Goal: Information Seeking & Learning: Check status

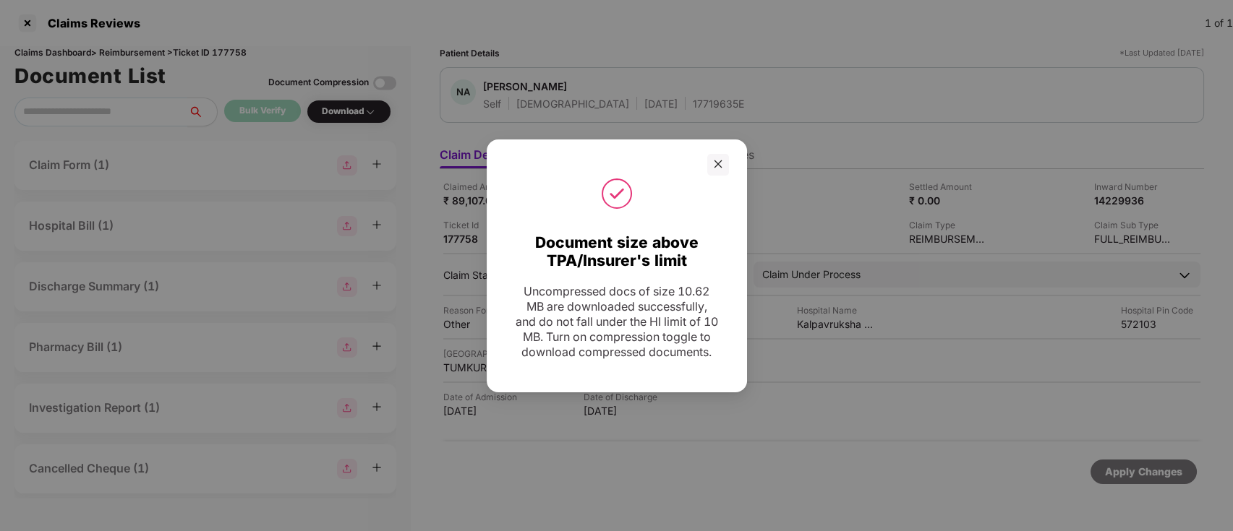
click at [716, 154] on div at bounding box center [718, 165] width 22 height 22
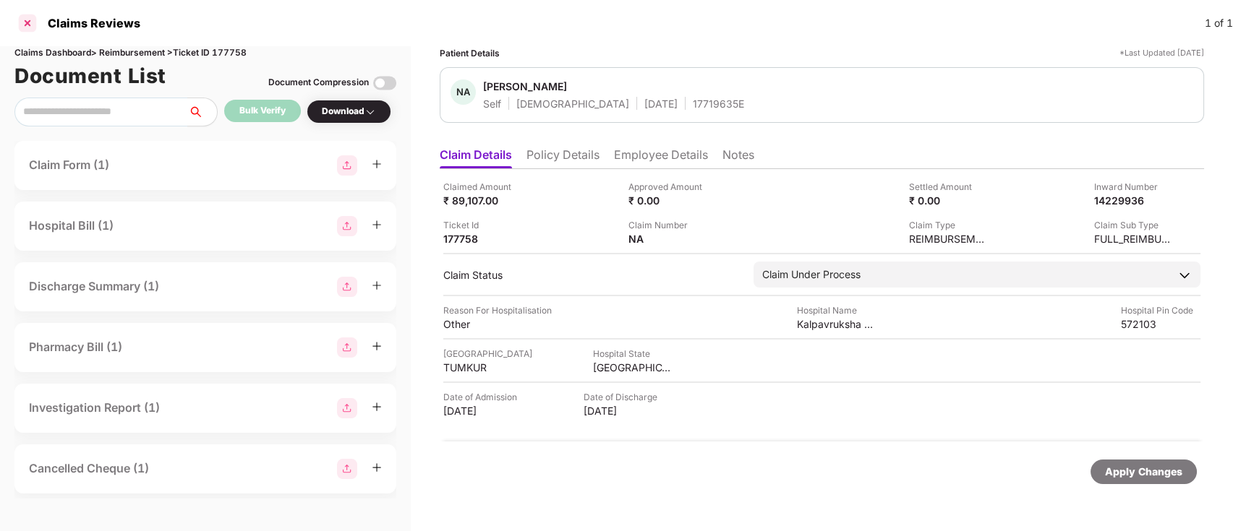
click at [28, 21] on div at bounding box center [27, 23] width 23 height 23
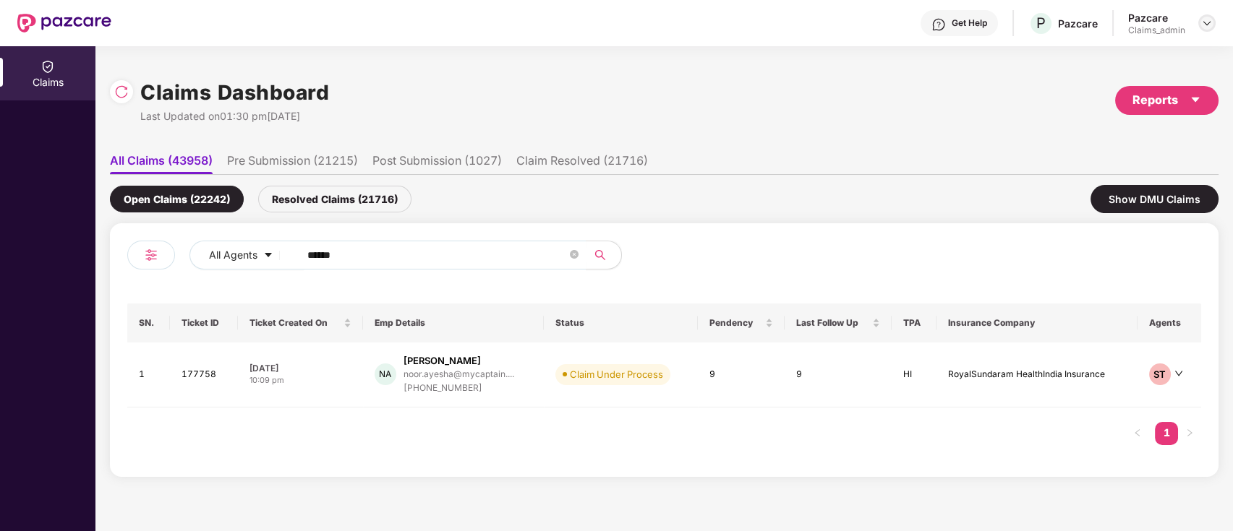
click at [1200, 29] on div at bounding box center [1206, 22] width 17 height 17
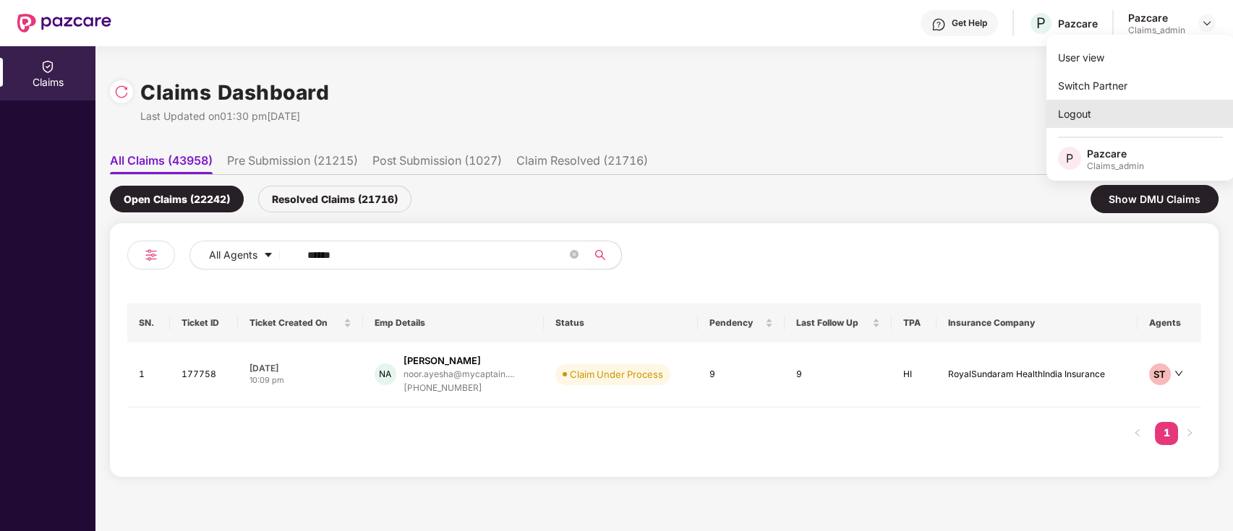
click at [1139, 113] on div "Logout" at bounding box center [1140, 114] width 188 height 28
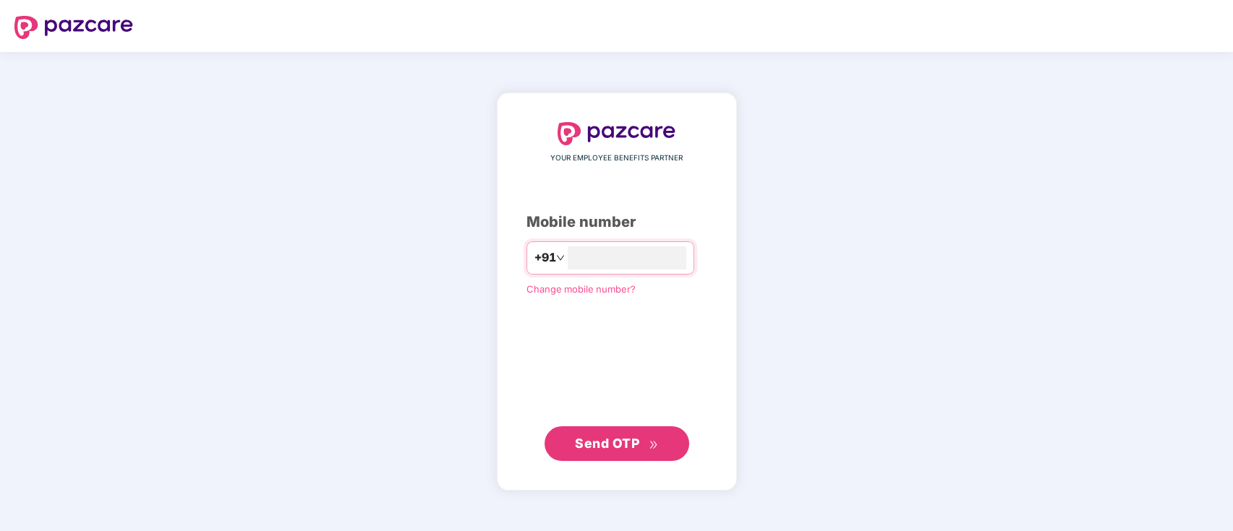
type input "**********"
click at [607, 448] on span "Send OTP" at bounding box center [607, 443] width 64 height 15
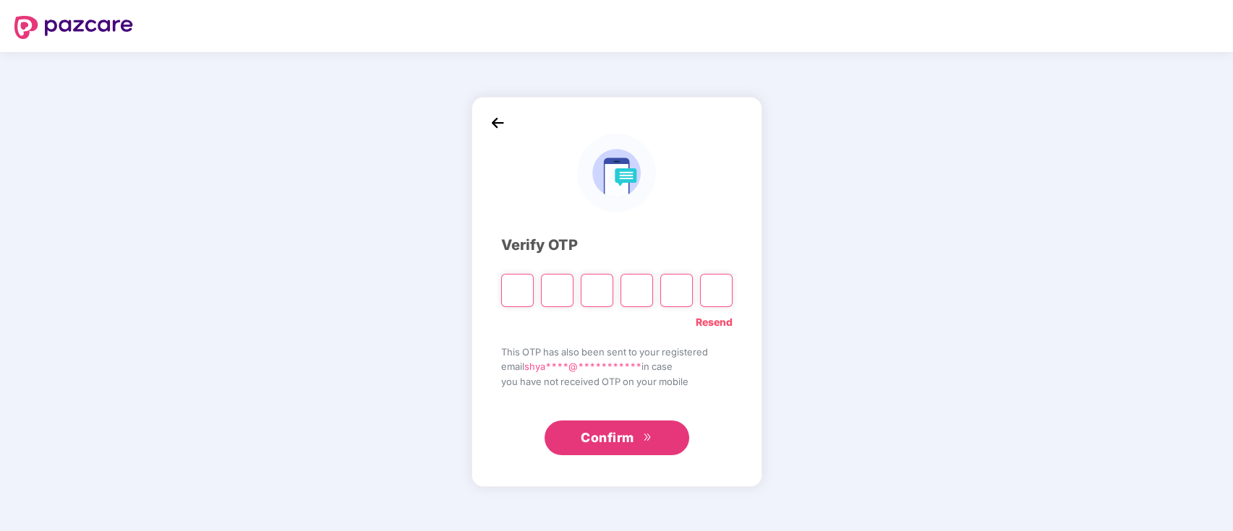
type input "*"
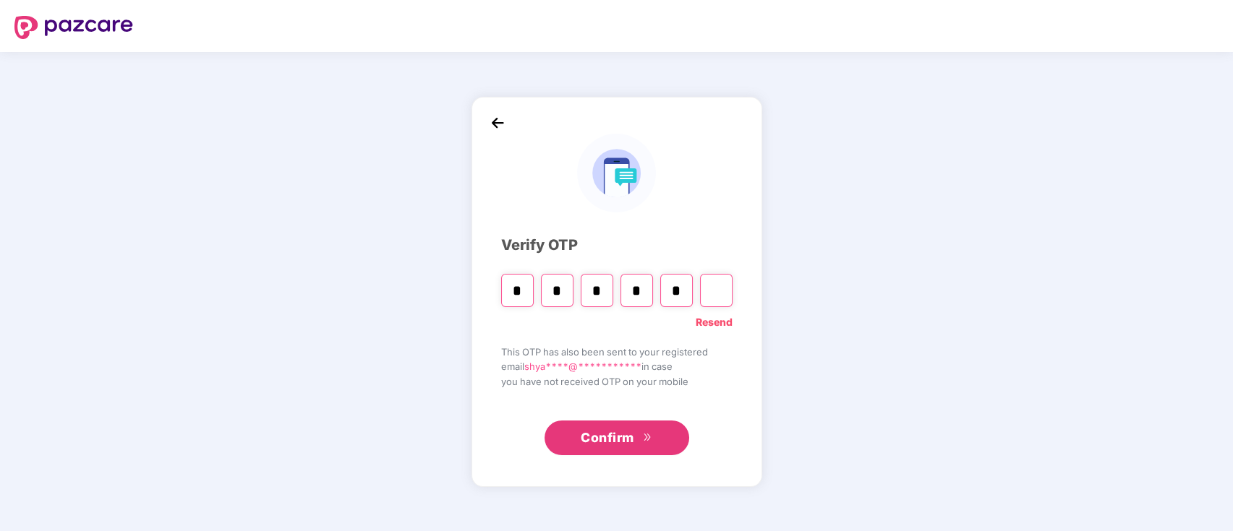
type input "*"
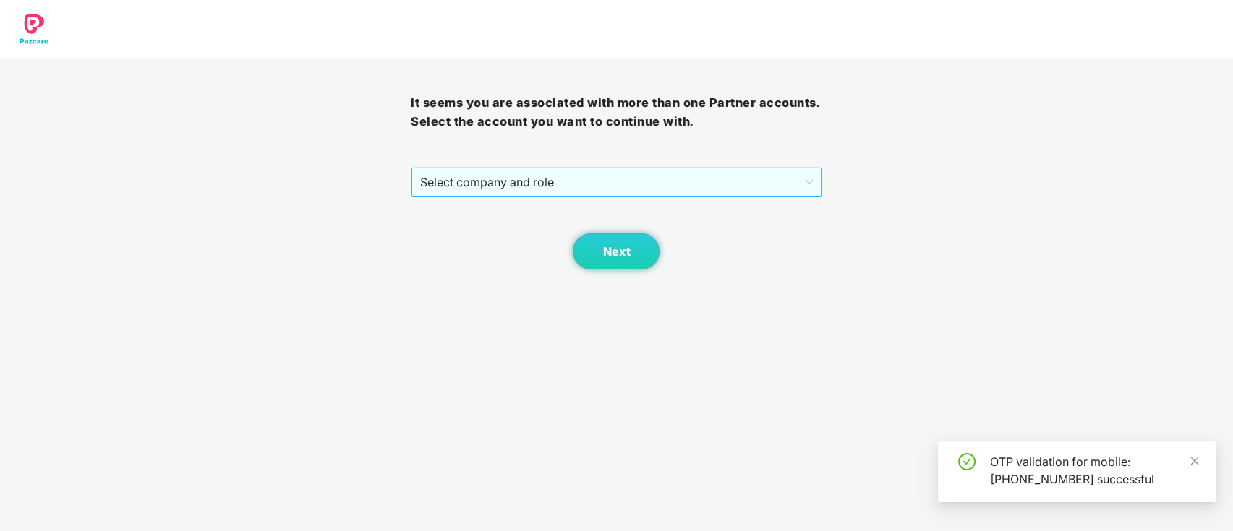
click at [613, 184] on span "Select company and role" at bounding box center [616, 181] width 392 height 27
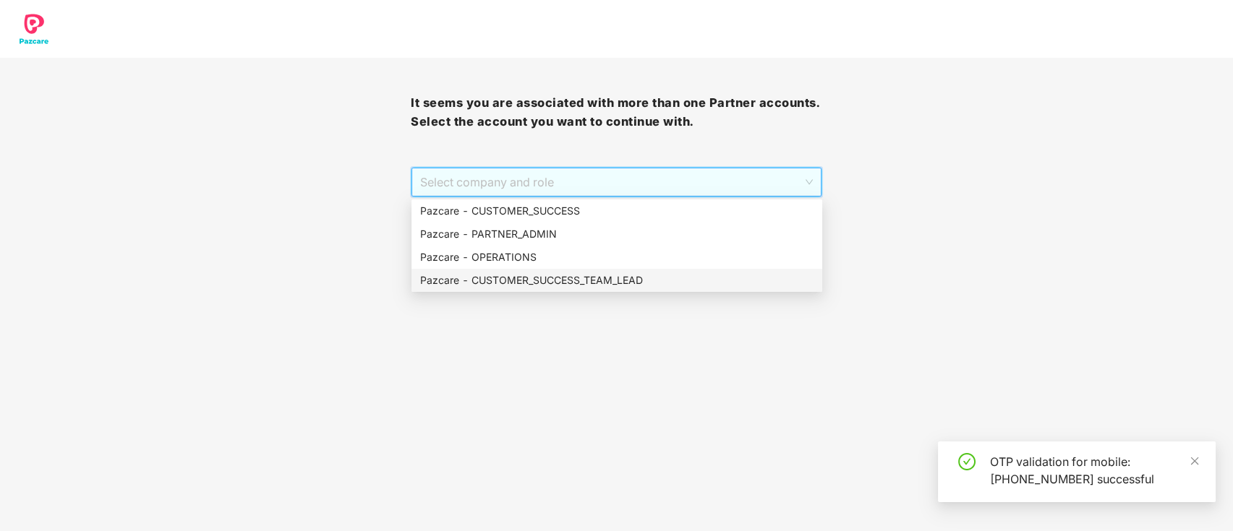
click at [605, 278] on div "Pazcare - CUSTOMER_SUCCESS_TEAM_LEAD" at bounding box center [616, 281] width 393 height 16
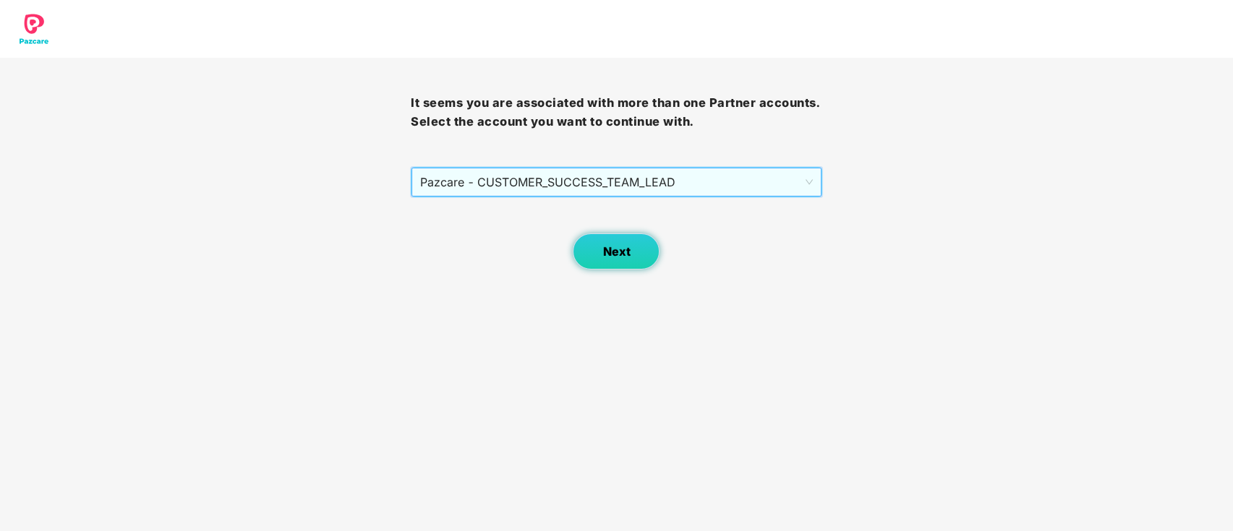
click at [601, 254] on button "Next" at bounding box center [616, 252] width 87 height 36
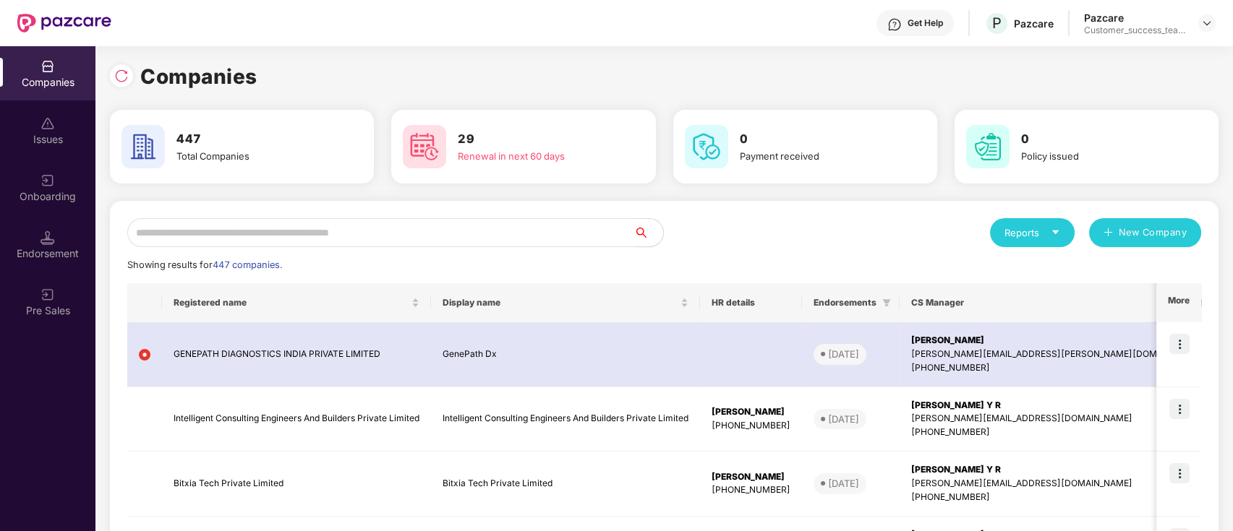
click at [259, 237] on input "text" at bounding box center [380, 232] width 507 height 29
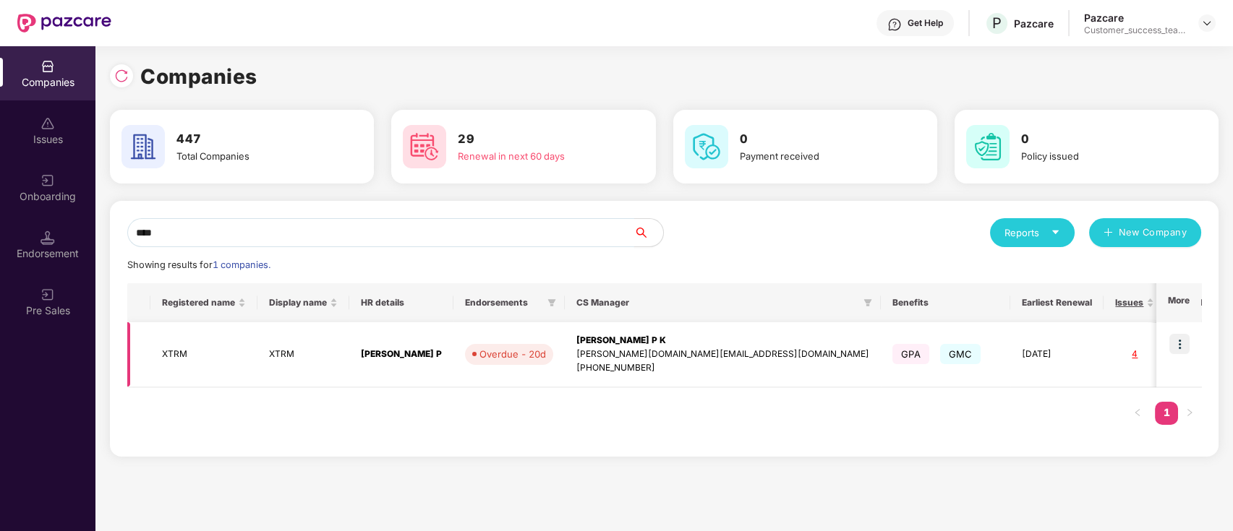
type input "****"
click at [1178, 350] on img at bounding box center [1179, 344] width 20 height 20
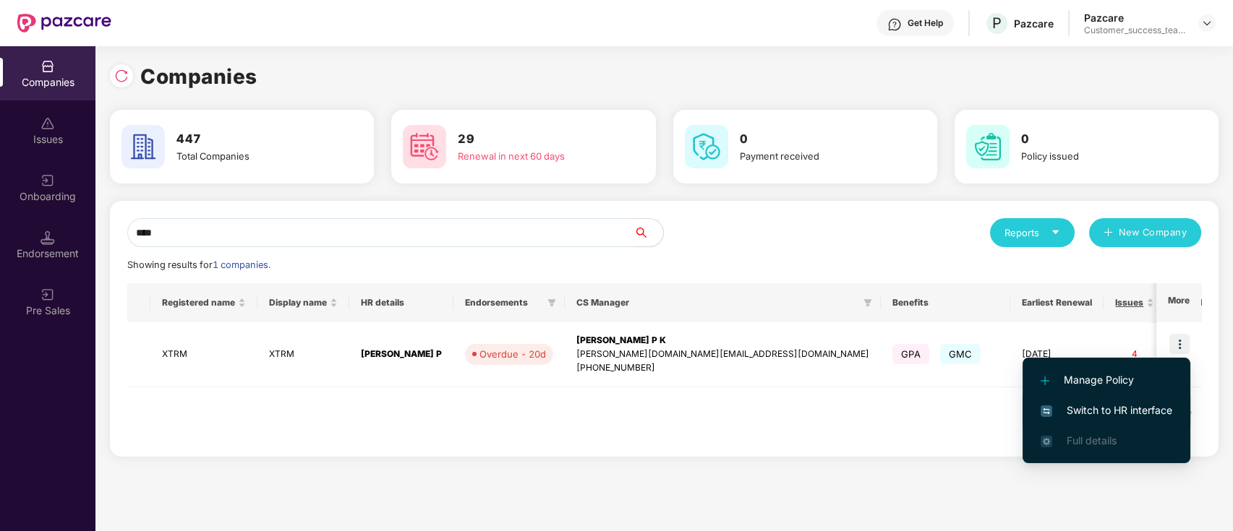
click at [1162, 416] on span "Switch to HR interface" at bounding box center [1106, 411] width 132 height 16
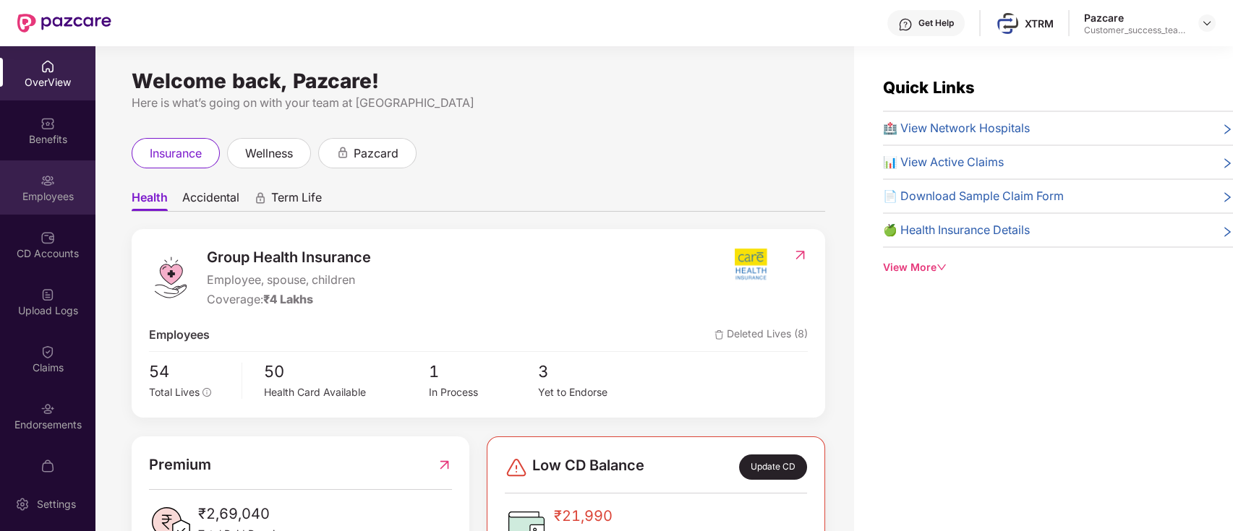
click at [69, 195] on div "Employees" at bounding box center [47, 196] width 95 height 14
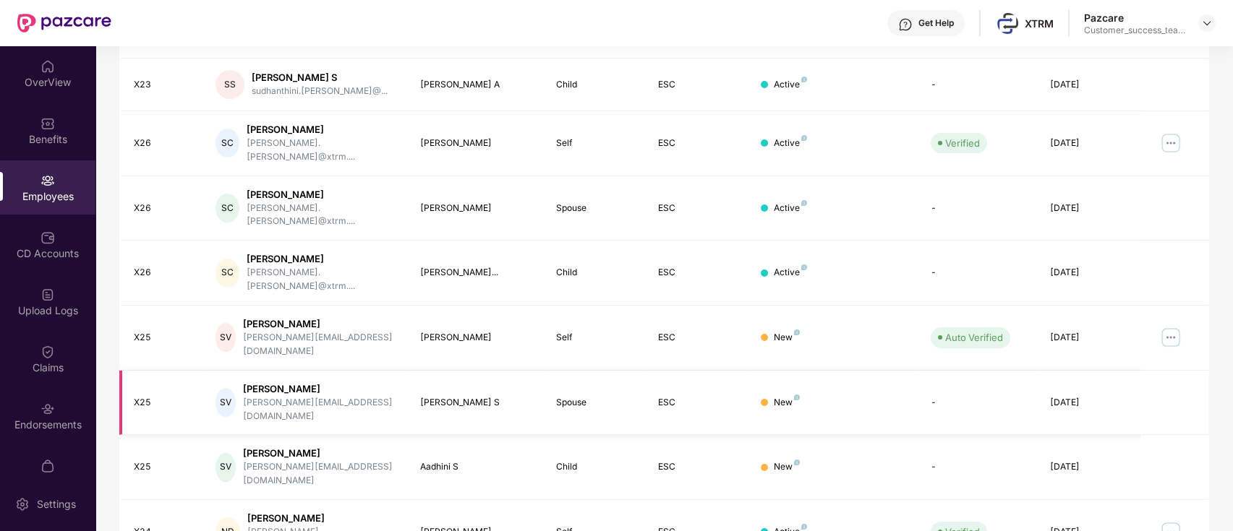
scroll to position [67, 0]
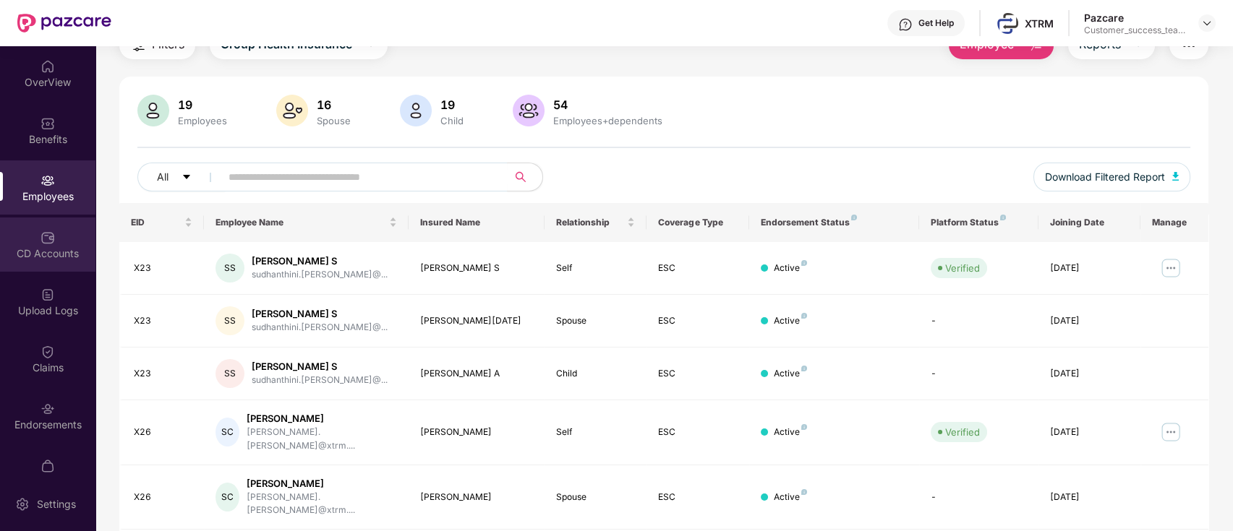
click at [43, 240] on img at bounding box center [47, 238] width 14 height 14
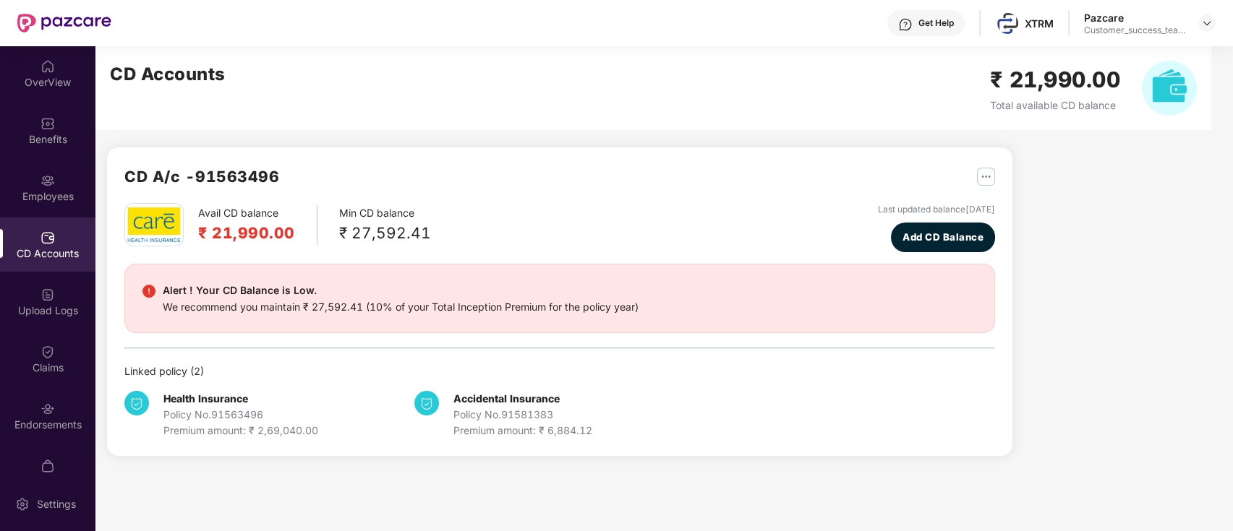
scroll to position [0, 0]
click at [53, 119] on div "Benefits" at bounding box center [47, 130] width 95 height 54
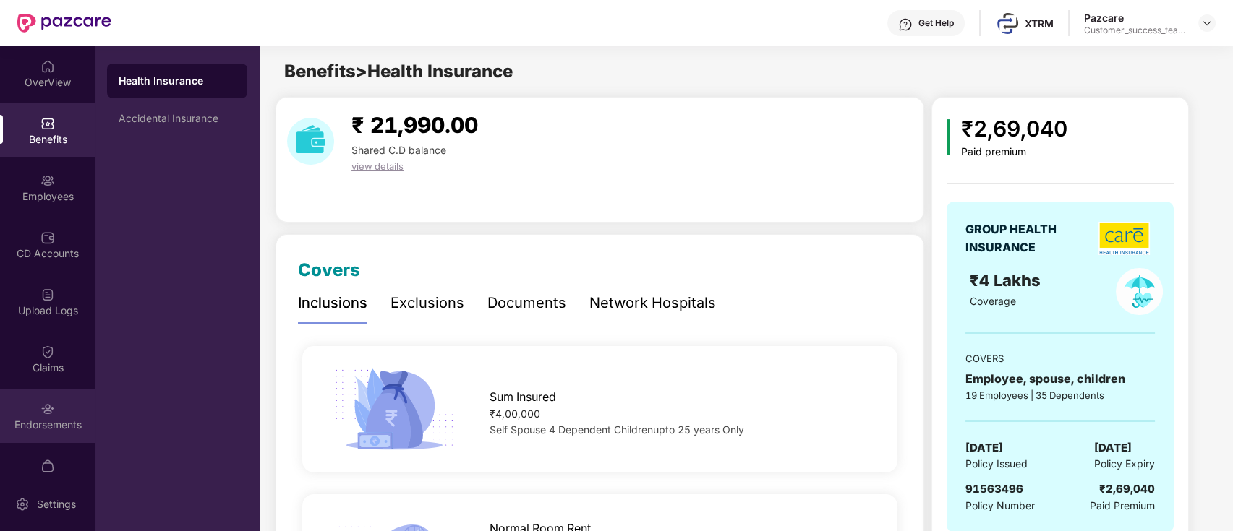
click at [33, 418] on div "Endorsements" at bounding box center [47, 425] width 95 height 14
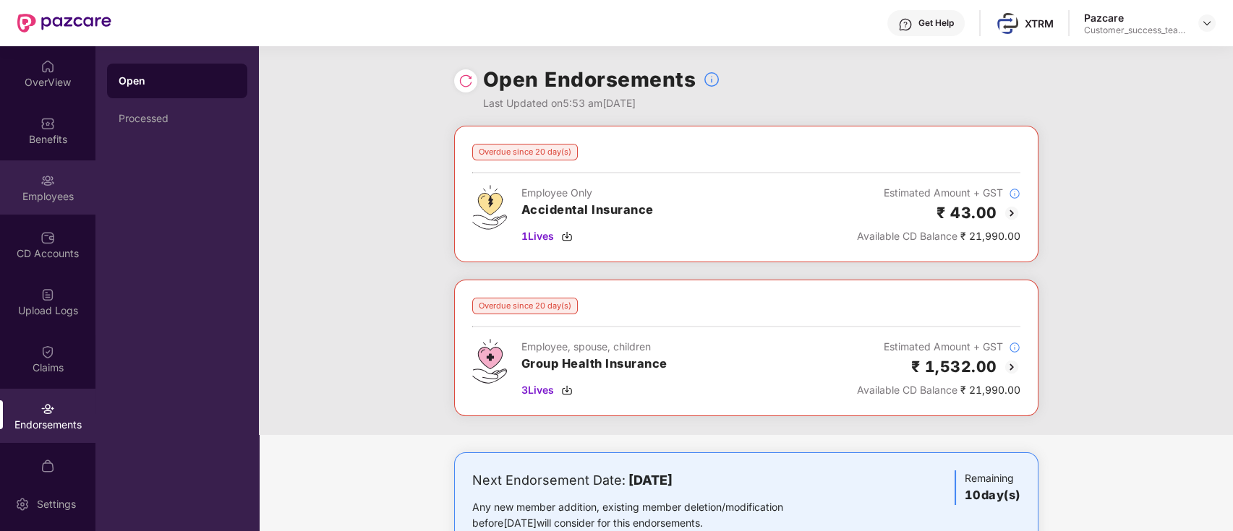
click at [52, 188] on div "Employees" at bounding box center [47, 187] width 95 height 54
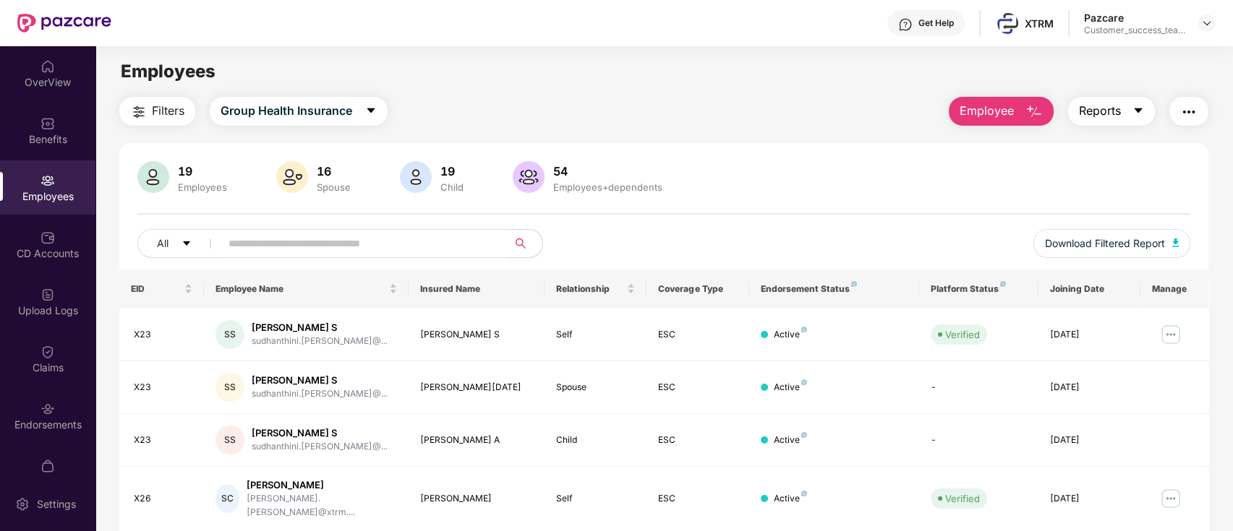
click at [1123, 109] on button "Reports" at bounding box center [1111, 111] width 87 height 29
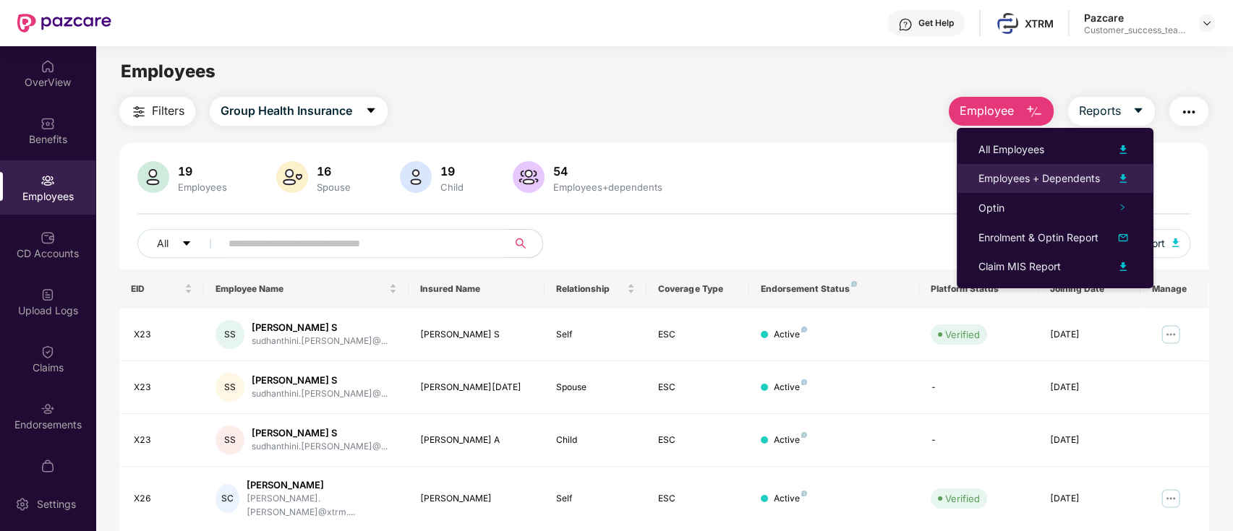
click at [1099, 176] on div "Employees + Dependents" at bounding box center [1038, 179] width 121 height 16
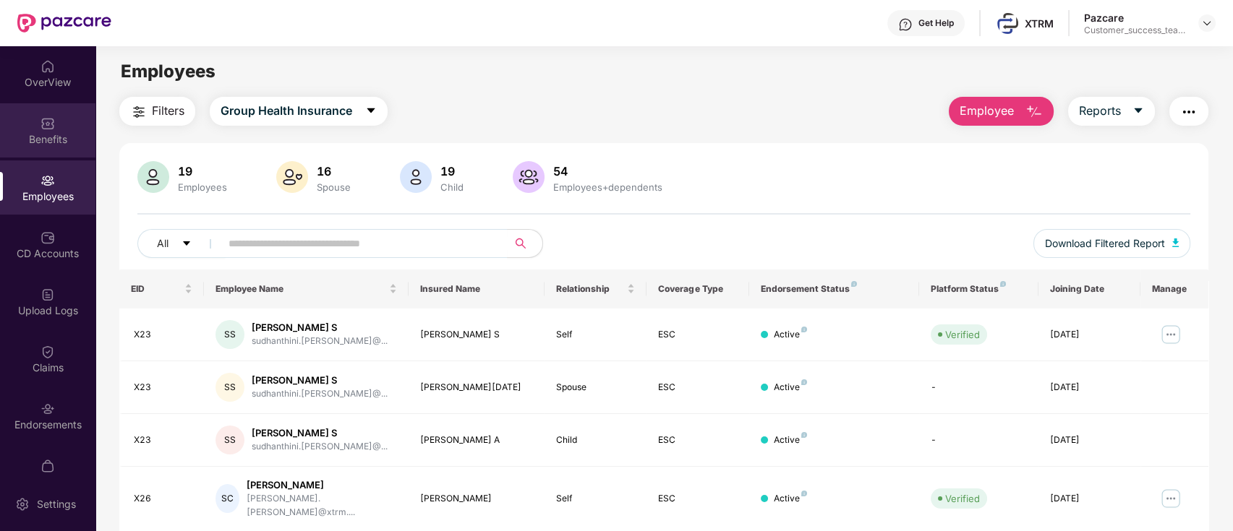
click at [53, 129] on div "Benefits" at bounding box center [47, 130] width 95 height 54
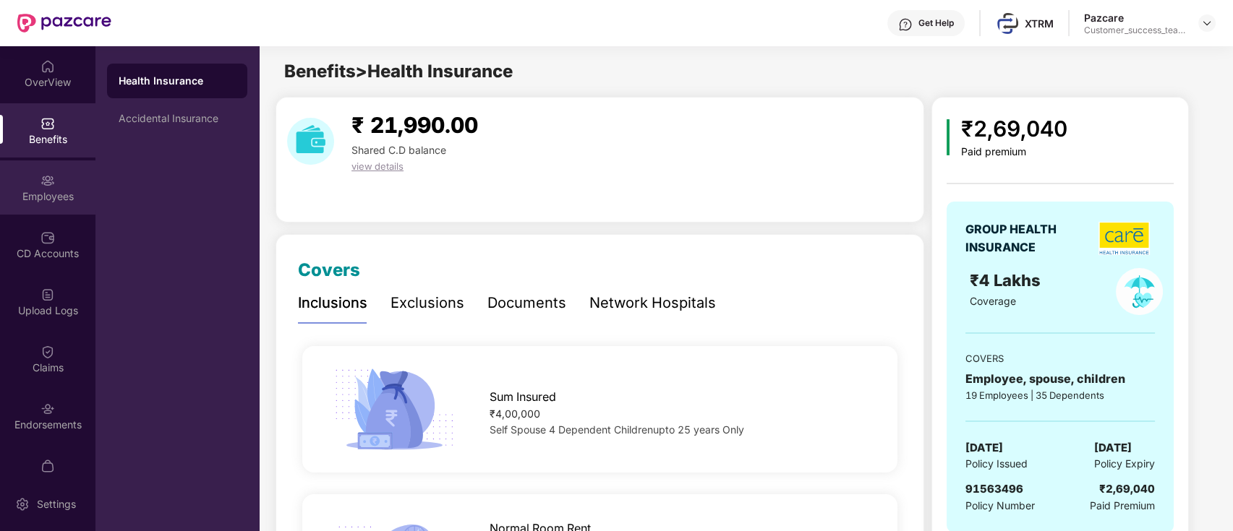
click at [51, 194] on div "Employees" at bounding box center [47, 196] width 95 height 14
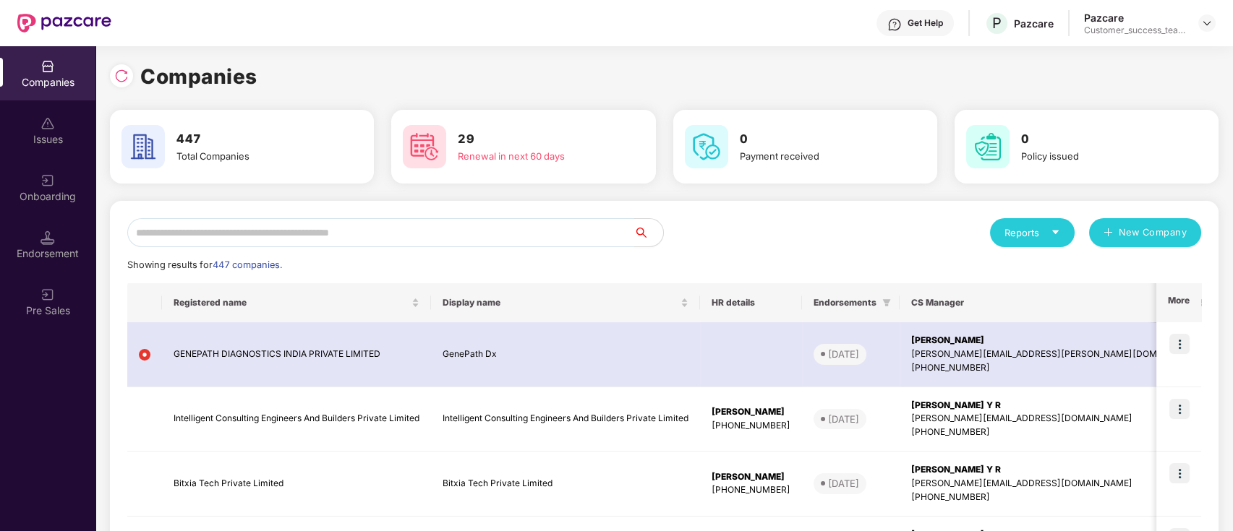
click at [609, 232] on input "text" at bounding box center [380, 232] width 507 height 29
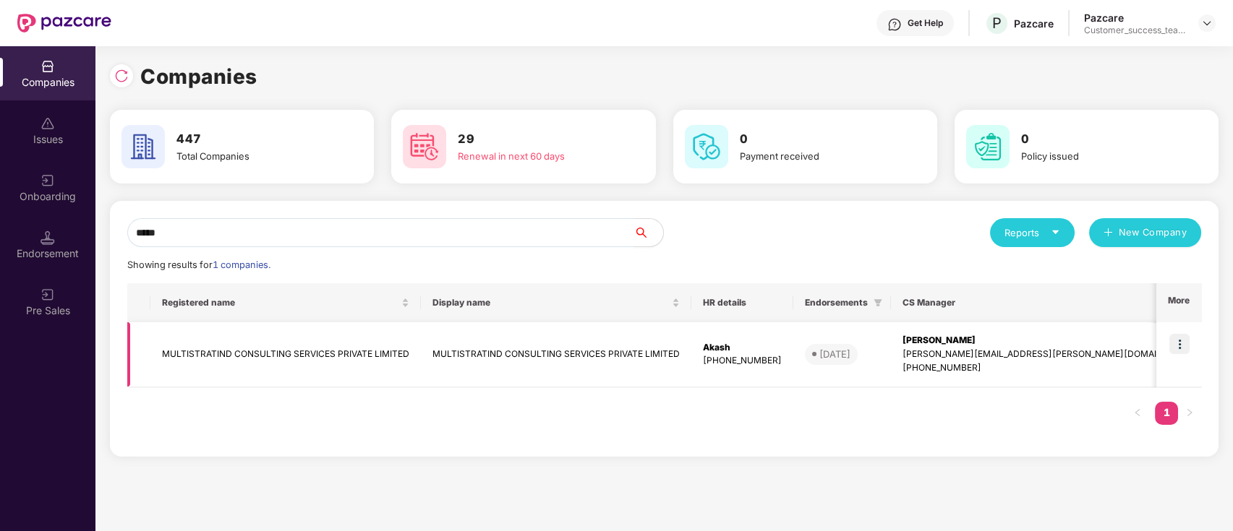
type input "*****"
click at [625, 363] on td "MULTISTRATIND CONSULTING SERVICES PRIVATE LIMITED" at bounding box center [556, 354] width 270 height 65
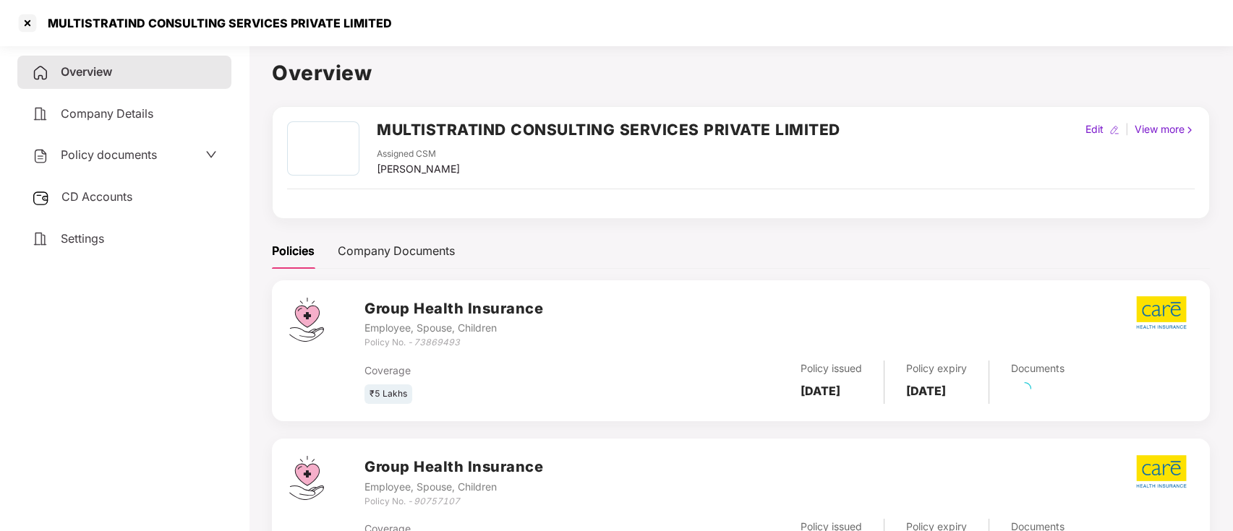
click at [181, 208] on div "CD Accounts" at bounding box center [124, 197] width 214 height 33
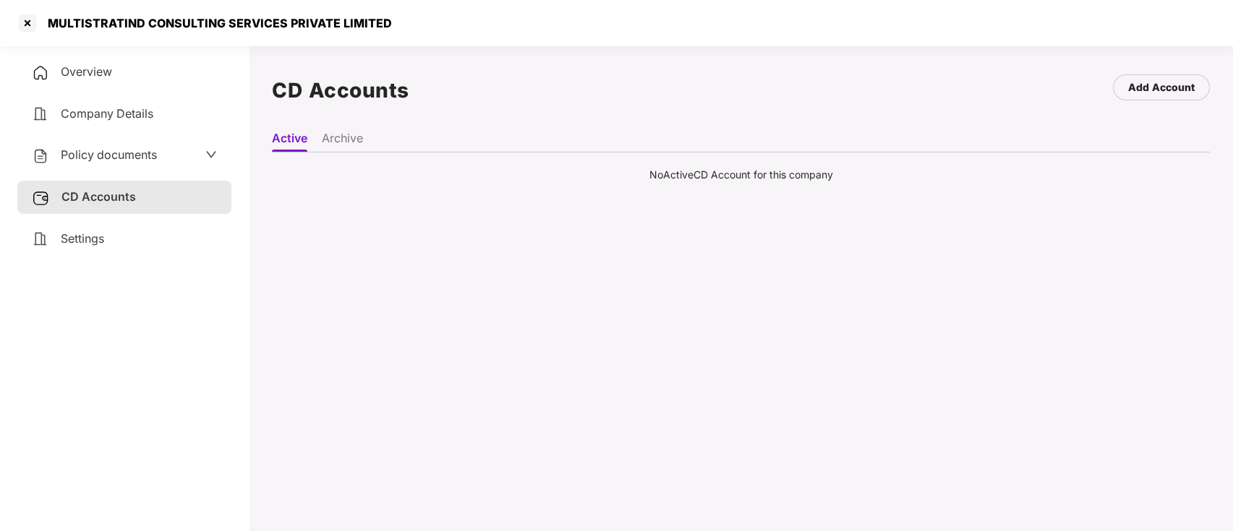
click at [348, 142] on li "Archive" at bounding box center [342, 141] width 41 height 21
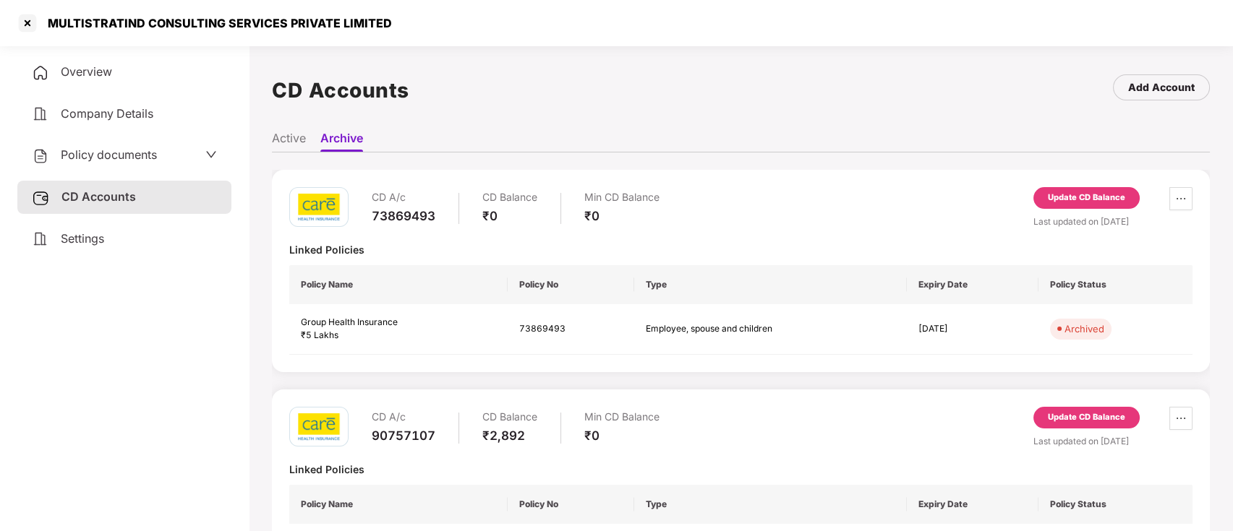
click at [135, 161] on div "Policy documents" at bounding box center [94, 155] width 125 height 19
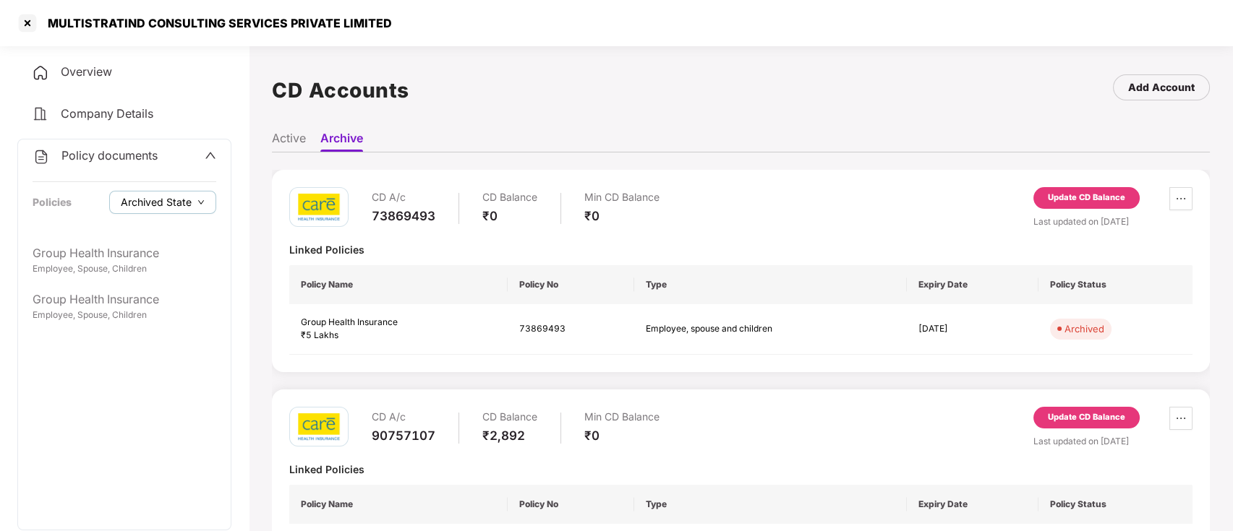
click at [176, 194] on span "Archived State" at bounding box center [156, 202] width 71 height 16
click at [202, 90] on div "Overview Company Details Policy documents Policies Archived State Group Health …" at bounding box center [124, 335] width 214 height 558
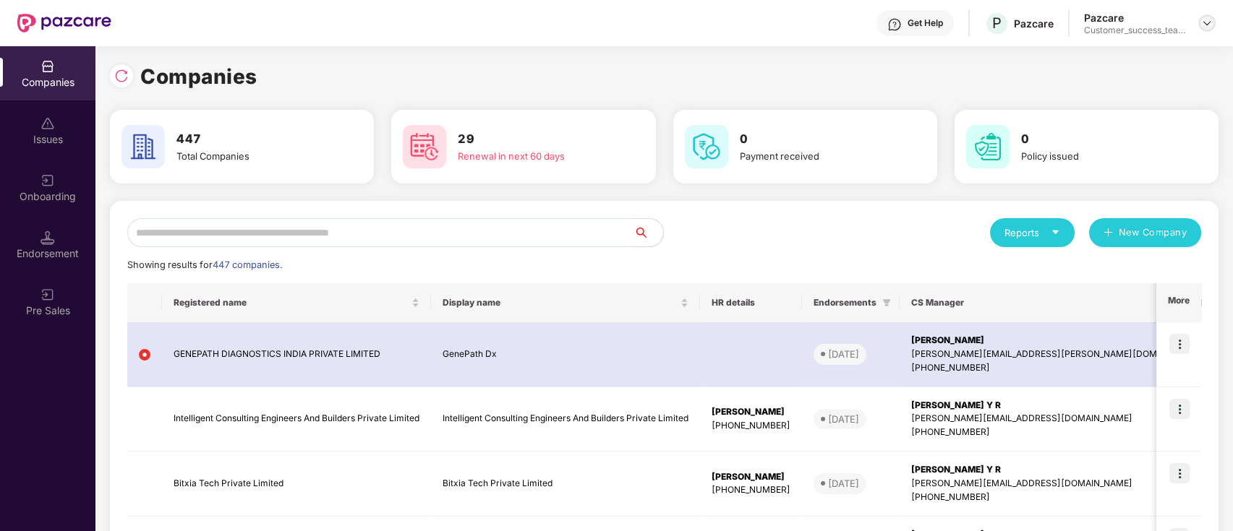
click at [1206, 29] on div at bounding box center [1206, 22] width 17 height 17
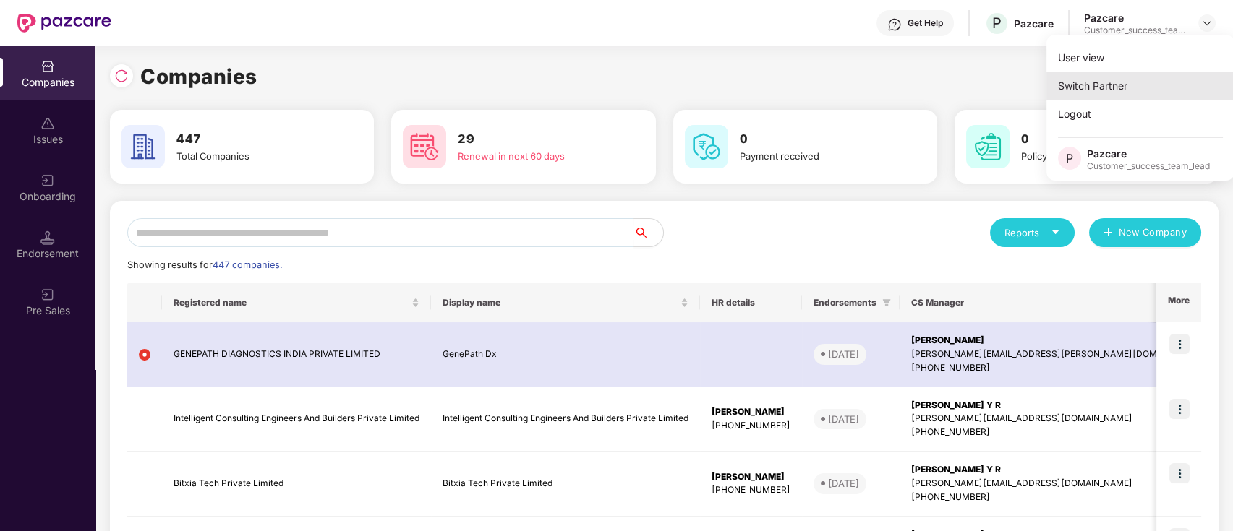
click at [1170, 95] on div "Switch Partner" at bounding box center [1140, 86] width 188 height 28
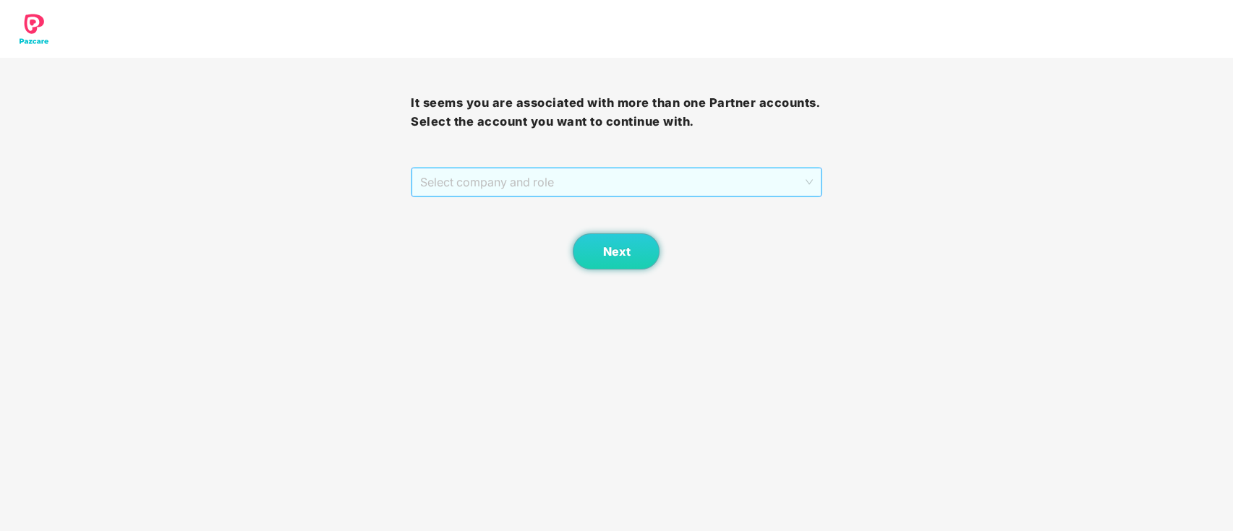
click at [472, 168] on span "Select company and role" at bounding box center [616, 181] width 392 height 27
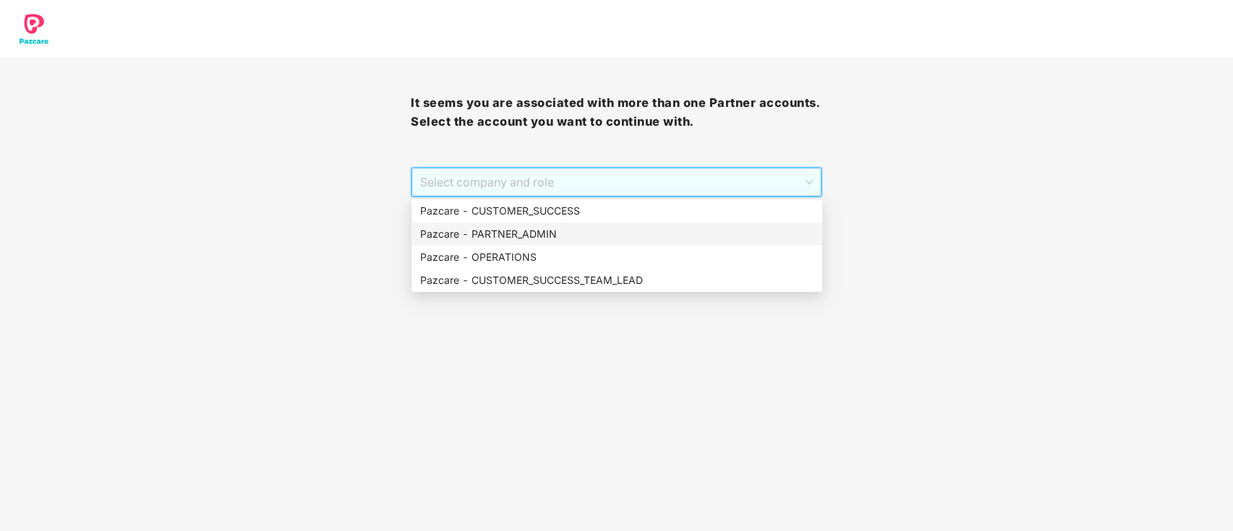
click at [544, 239] on div "Pazcare - PARTNER_ADMIN" at bounding box center [616, 234] width 393 height 16
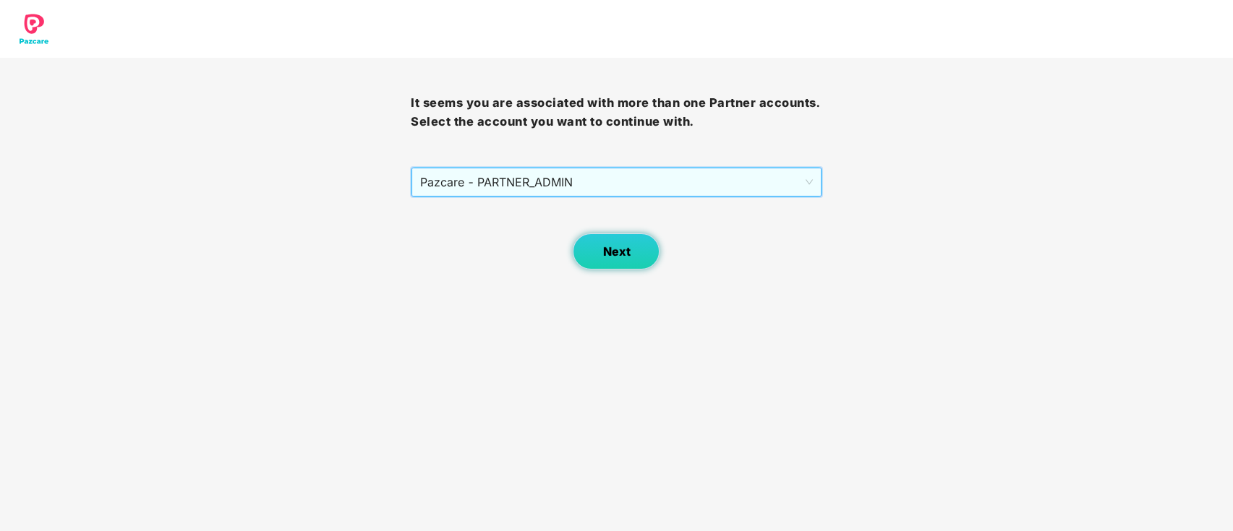
click at [625, 257] on span "Next" at bounding box center [615, 252] width 27 height 14
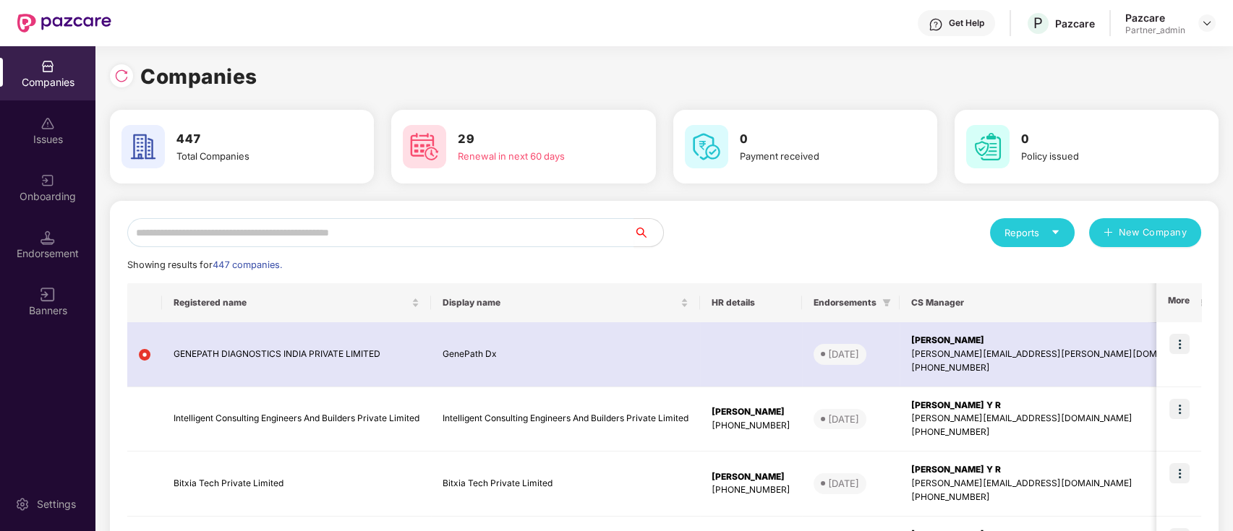
click at [116, 77] on img at bounding box center [121, 76] width 14 height 14
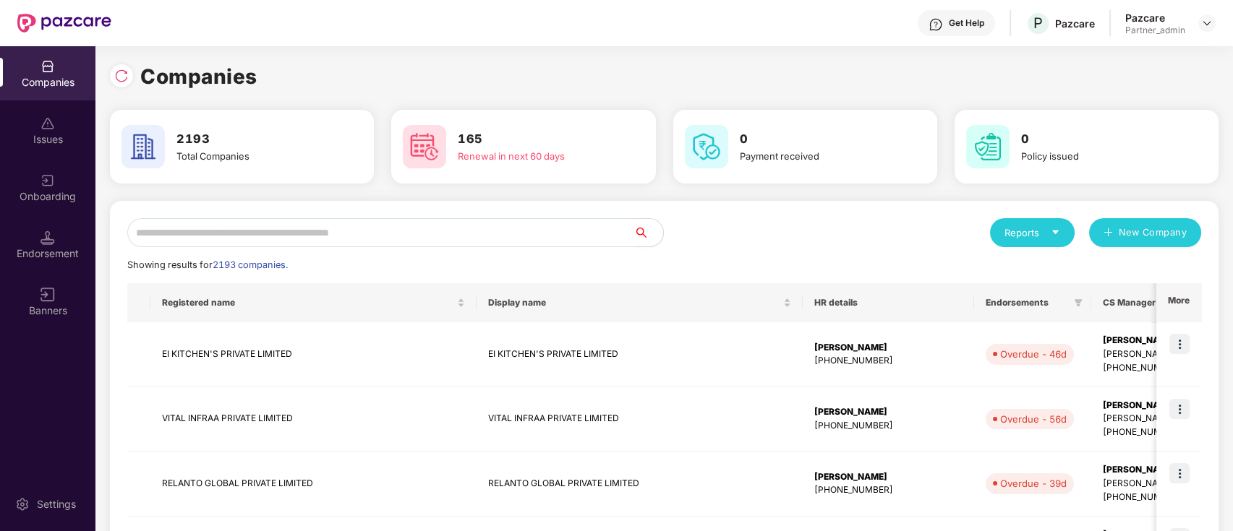
click at [434, 227] on input "text" at bounding box center [380, 232] width 507 height 29
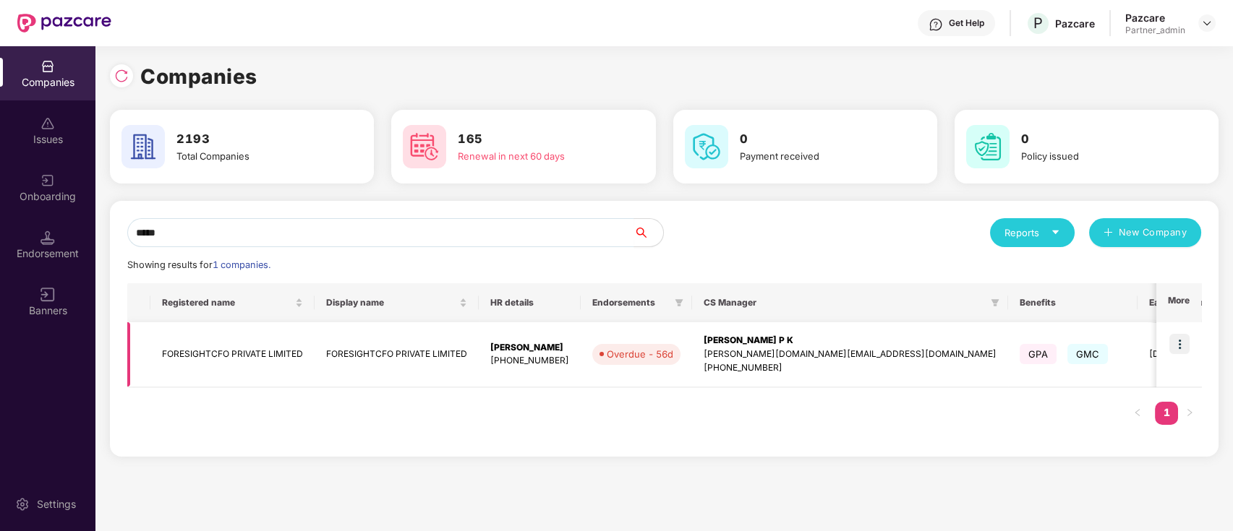
click at [1168, 372] on td at bounding box center [1178, 354] width 45 height 65
click at [390, 228] on input "*****" at bounding box center [380, 232] width 507 height 29
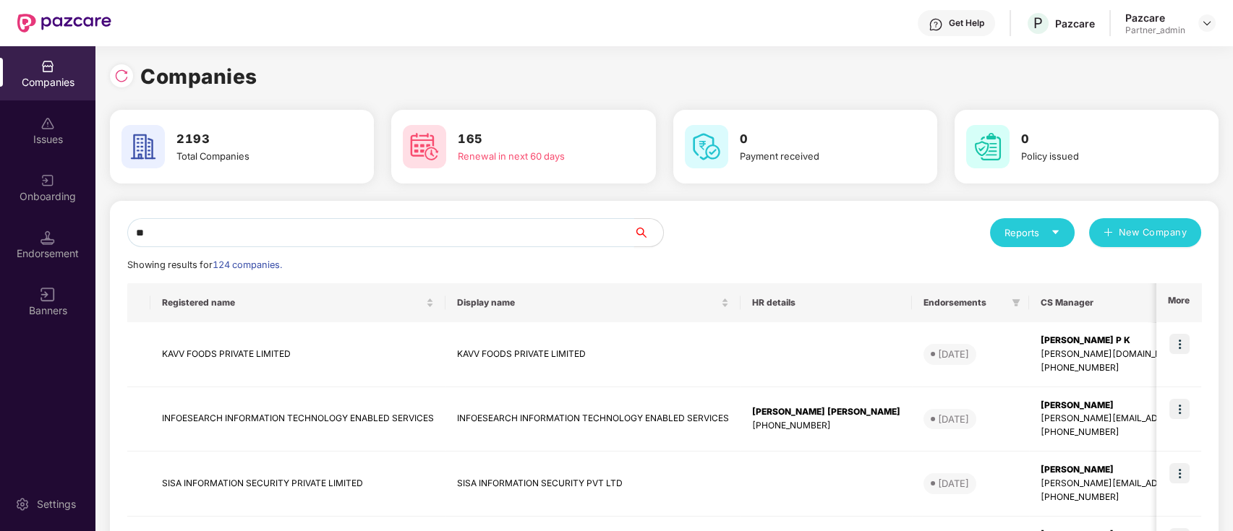
type input "*"
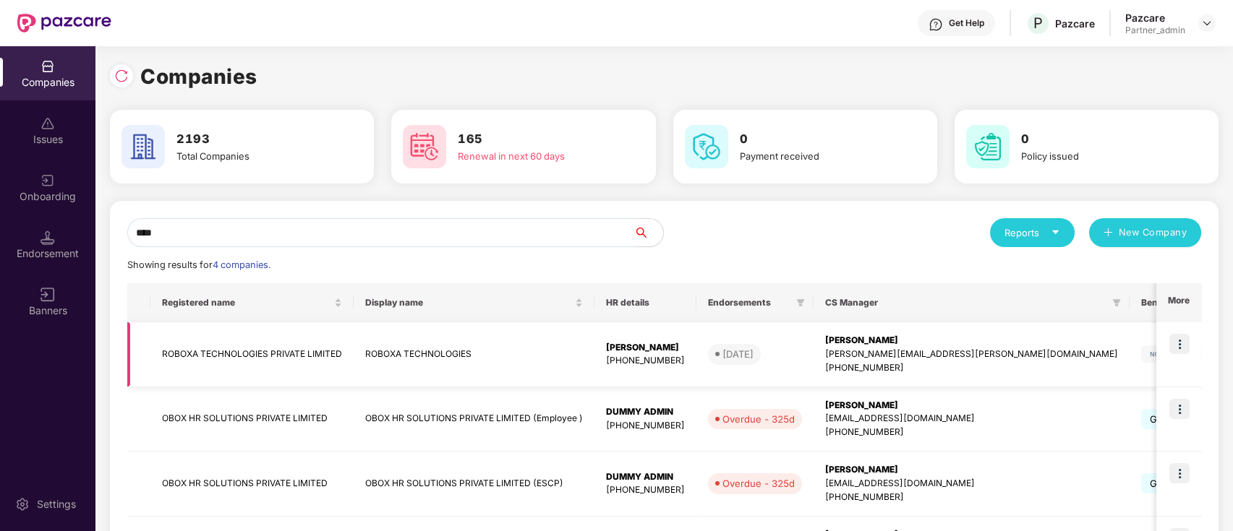
scroll to position [96, 0]
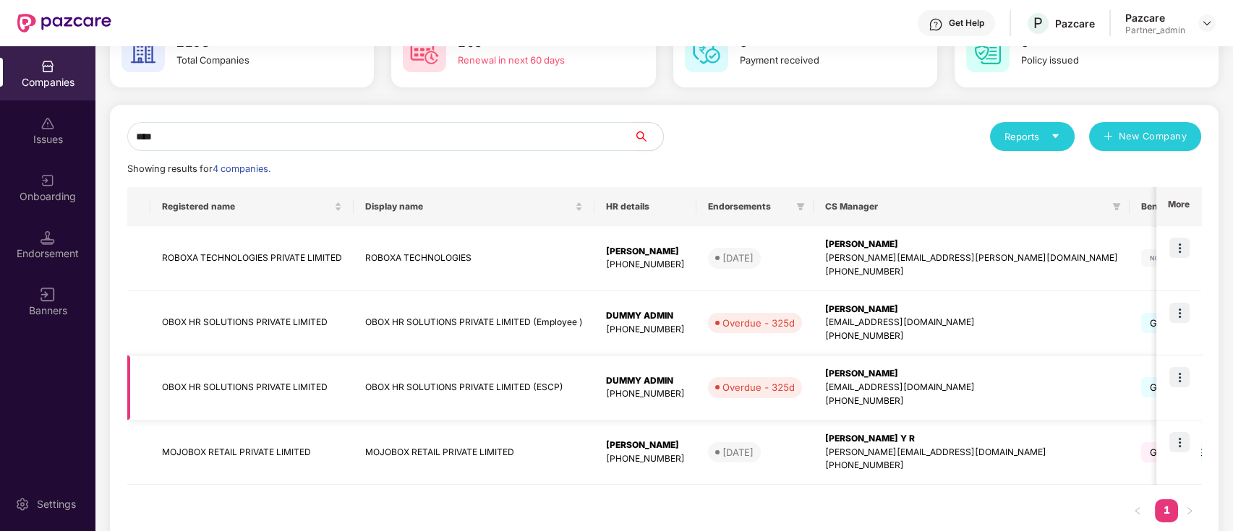
type input "****"
click at [1174, 371] on img at bounding box center [1179, 377] width 20 height 20
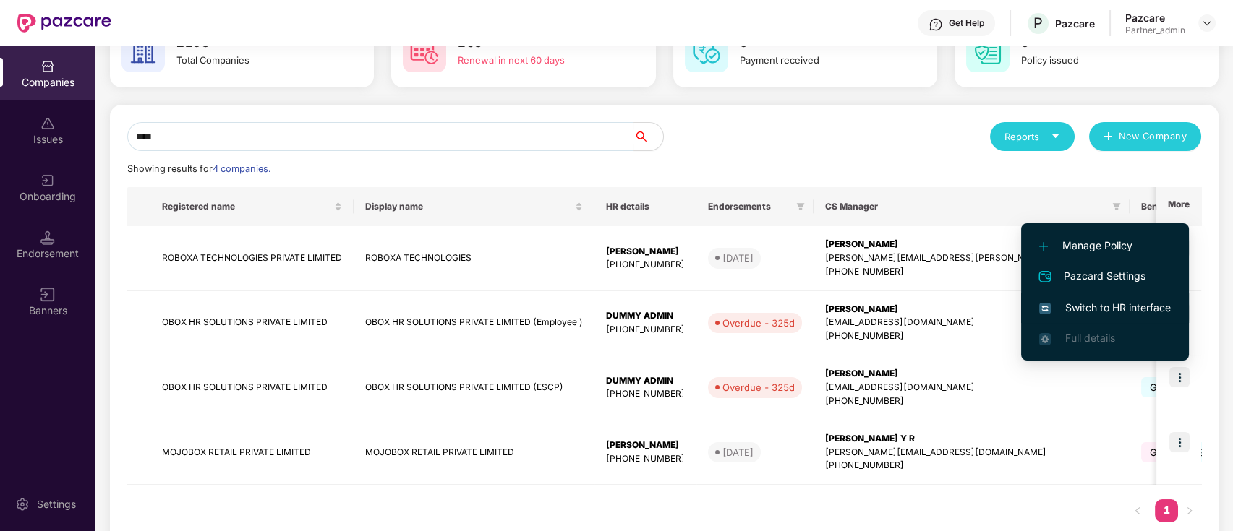
click at [1130, 312] on span "Switch to HR interface" at bounding box center [1105, 308] width 132 height 16
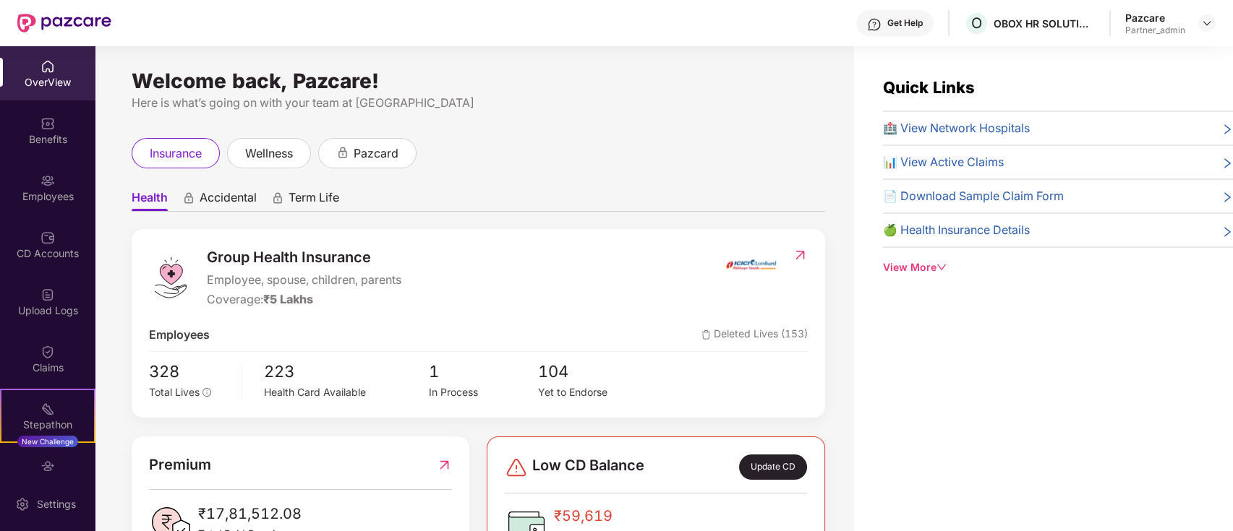
click at [51, 179] on img at bounding box center [47, 181] width 14 height 14
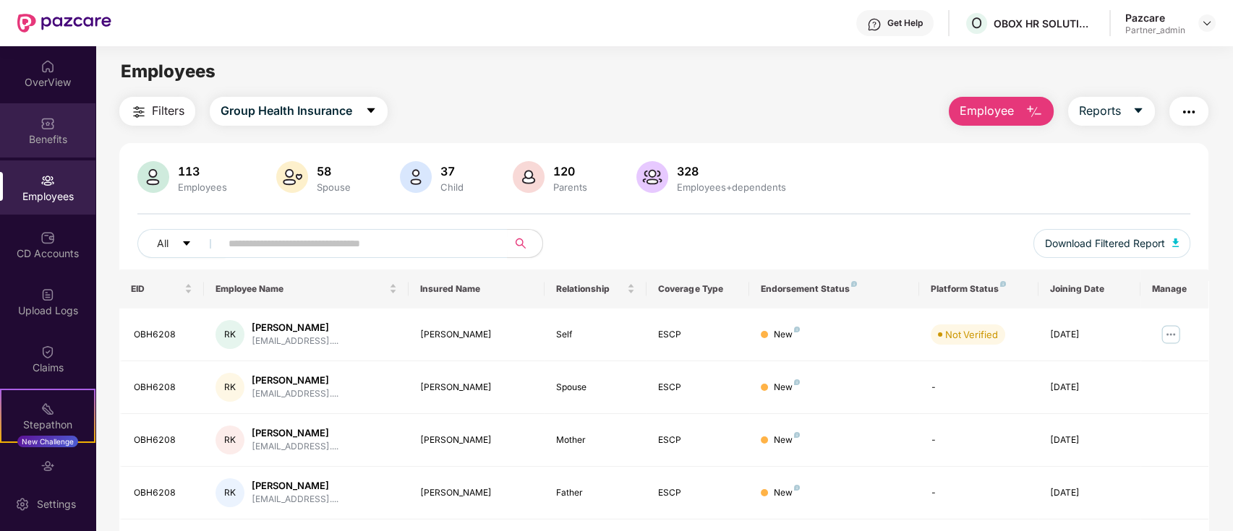
click at [46, 117] on img at bounding box center [47, 123] width 14 height 14
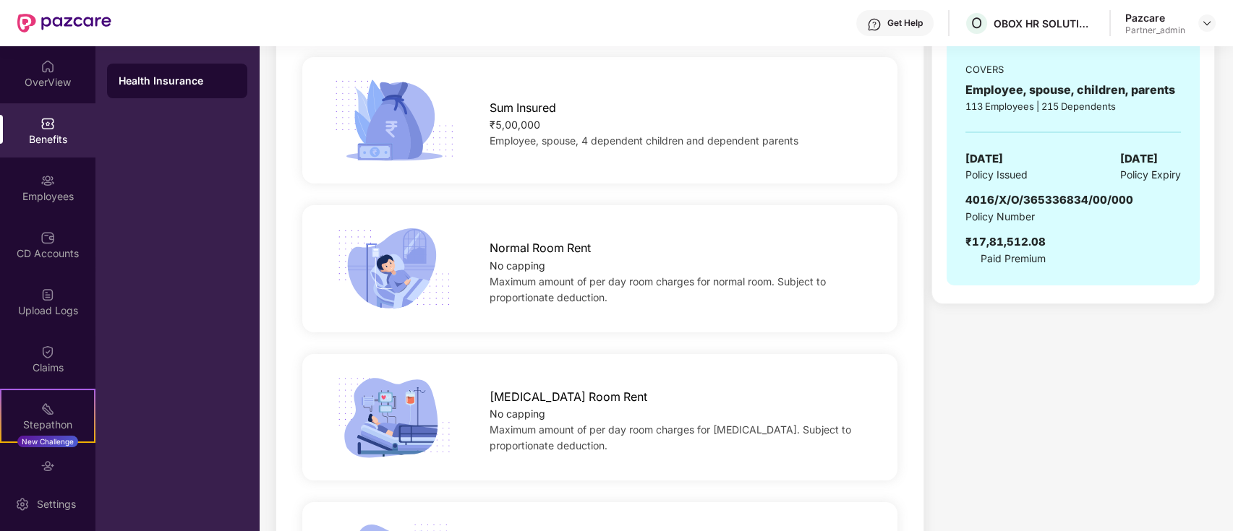
scroll to position [0, 0]
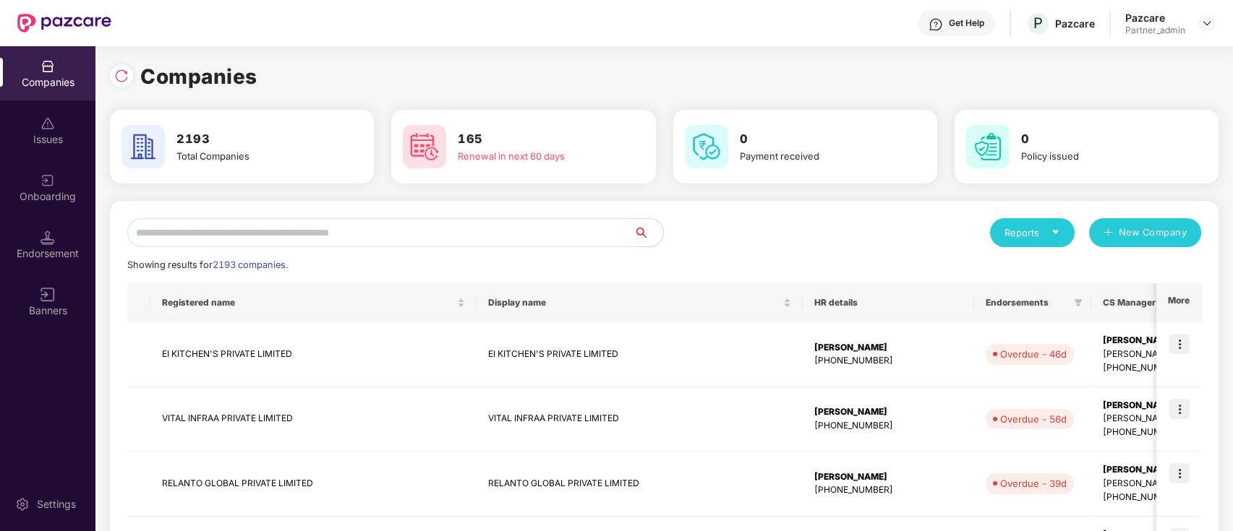
click at [328, 235] on input "text" at bounding box center [380, 232] width 507 height 29
paste input "**********"
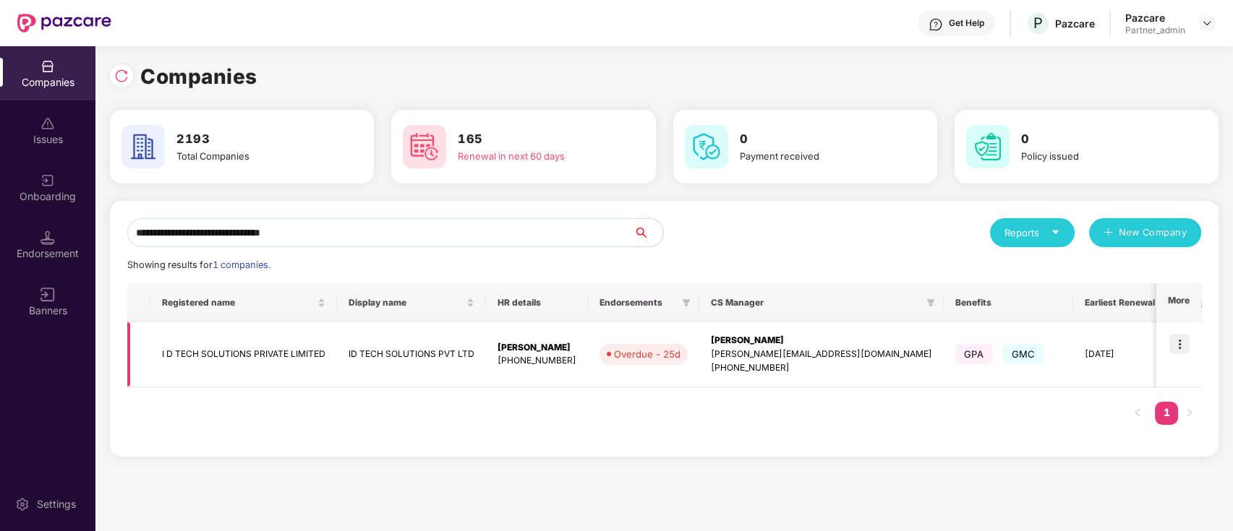
type input "**********"
click at [1184, 346] on img at bounding box center [1179, 344] width 20 height 20
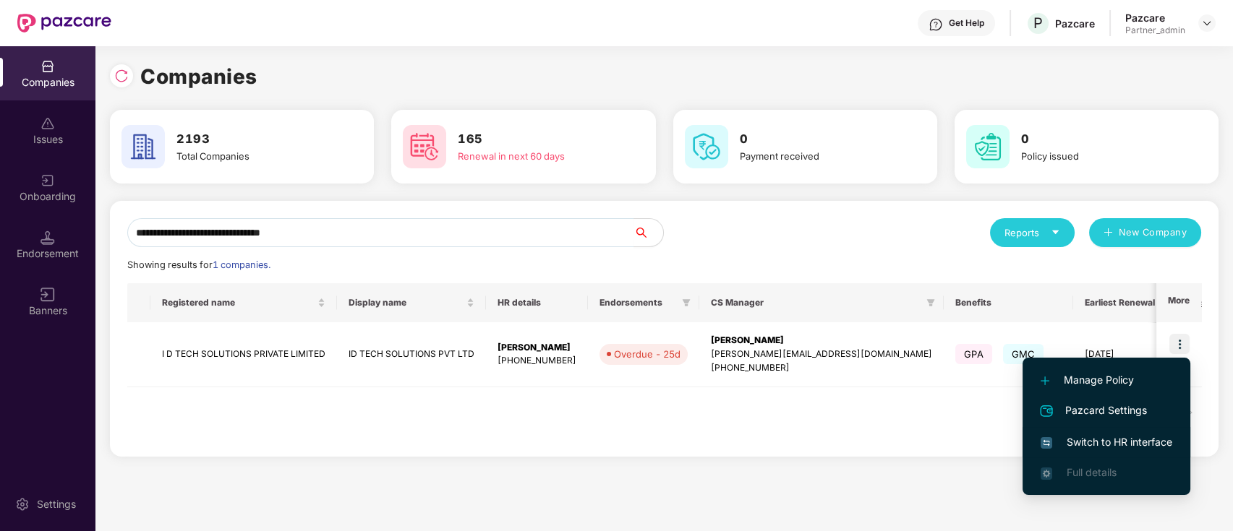
click at [1153, 442] on span "Switch to HR interface" at bounding box center [1106, 442] width 132 height 16
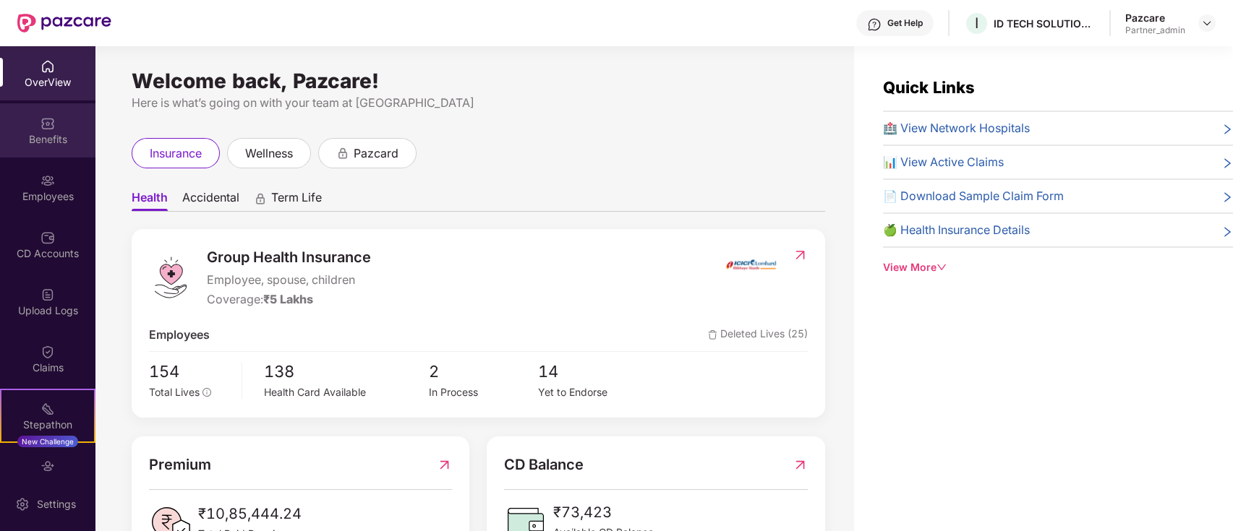
click at [58, 132] on div "Benefits" at bounding box center [47, 139] width 95 height 14
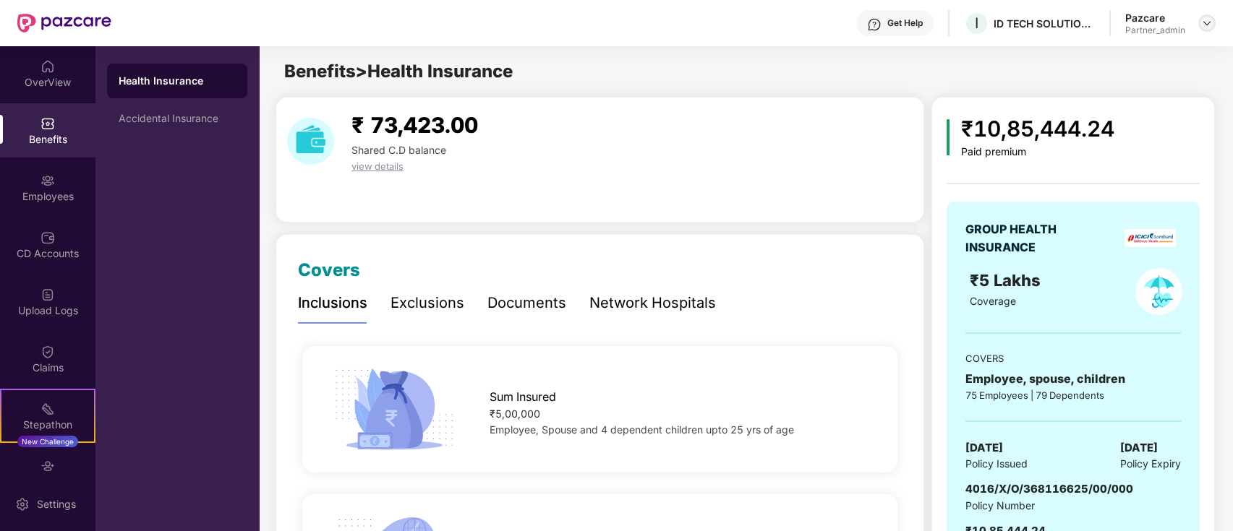
click at [1207, 26] on img at bounding box center [1207, 23] width 12 height 12
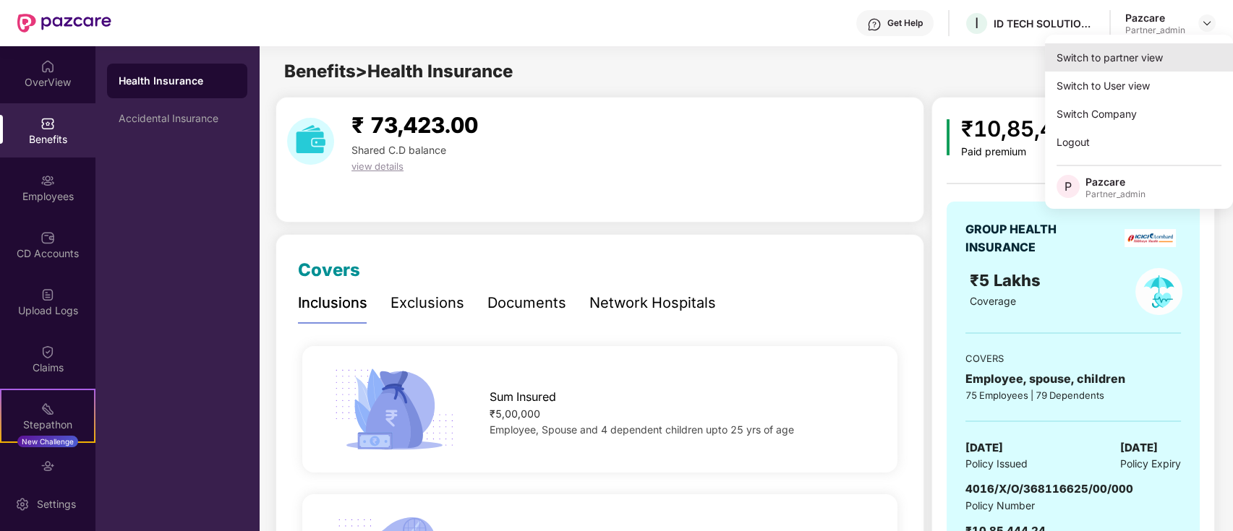
click at [1129, 64] on div "Switch to partner view" at bounding box center [1139, 57] width 188 height 28
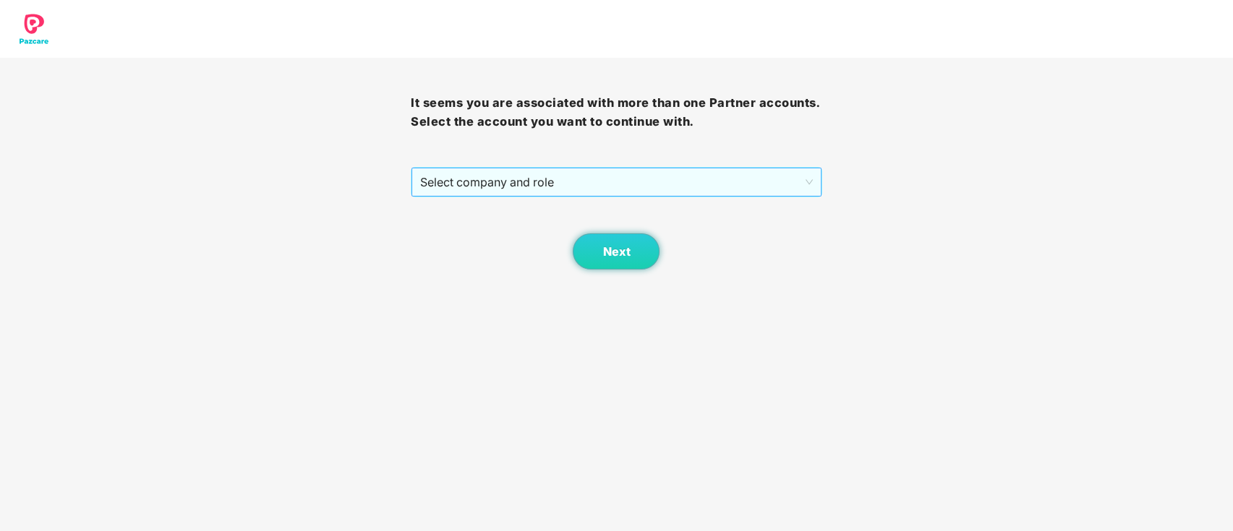
click at [535, 181] on span "Select company and role" at bounding box center [616, 181] width 392 height 27
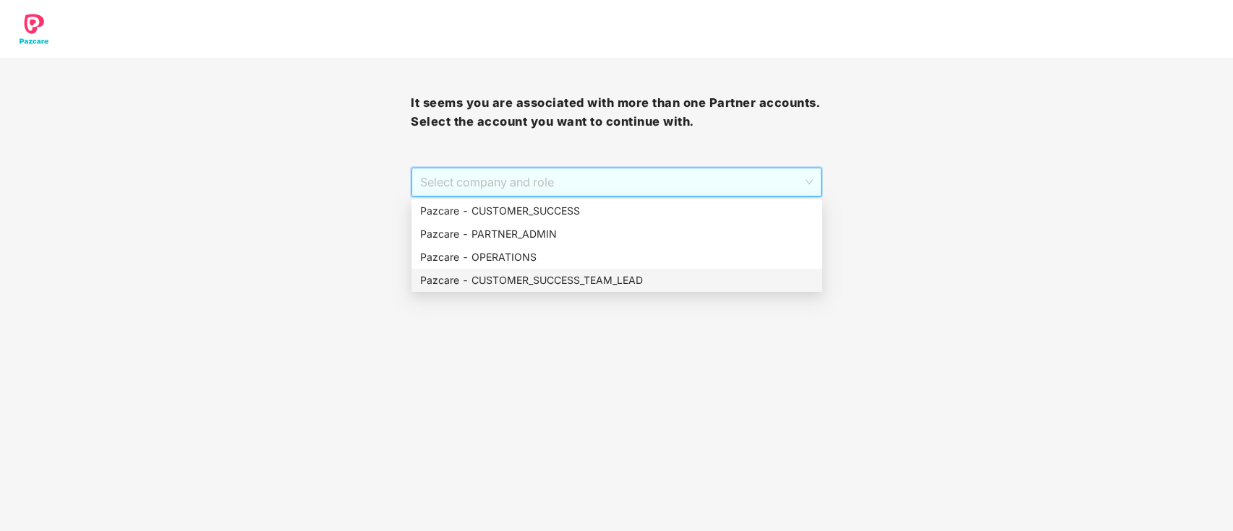
click at [557, 276] on div "Pazcare - CUSTOMER_SUCCESS_TEAM_LEAD" at bounding box center [616, 281] width 393 height 16
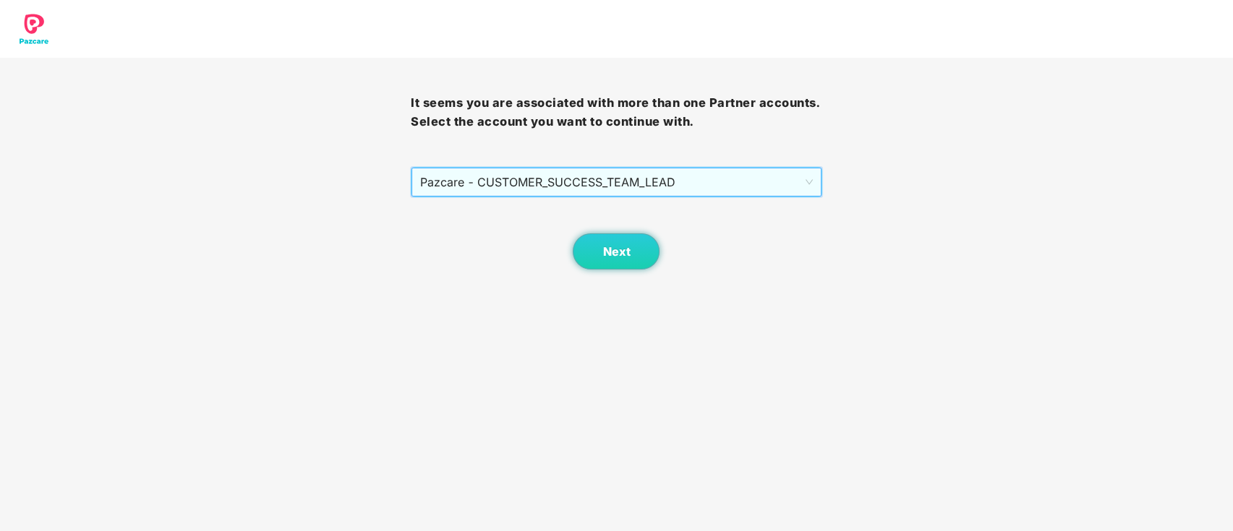
click at [614, 175] on span "Pazcare - CUSTOMER_SUCCESS_TEAM_LEAD" at bounding box center [616, 181] width 392 height 27
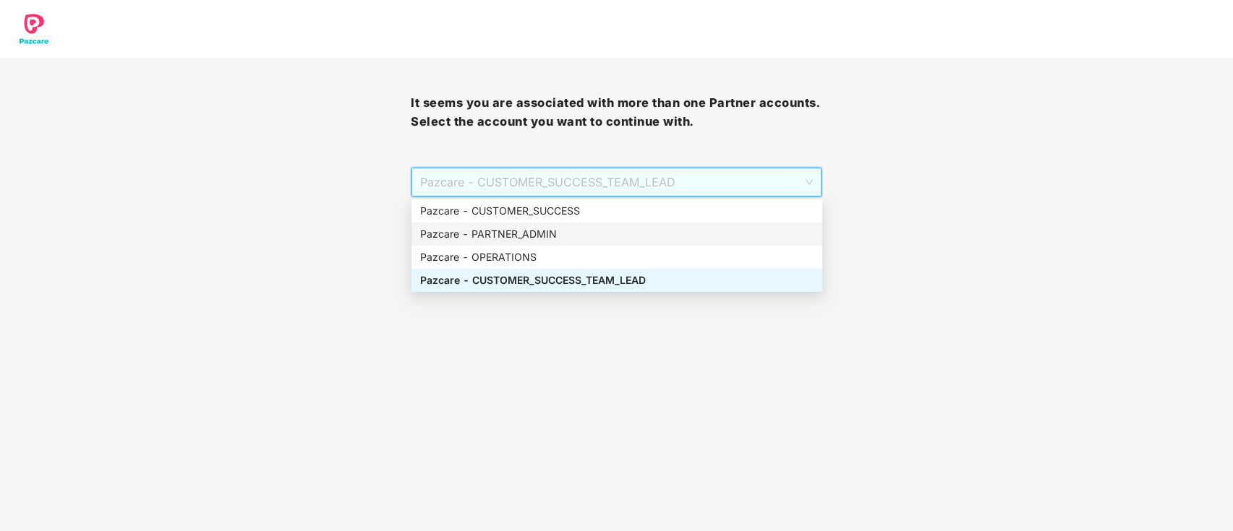
click at [551, 228] on div "Pazcare - PARTNER_ADMIN" at bounding box center [616, 234] width 393 height 16
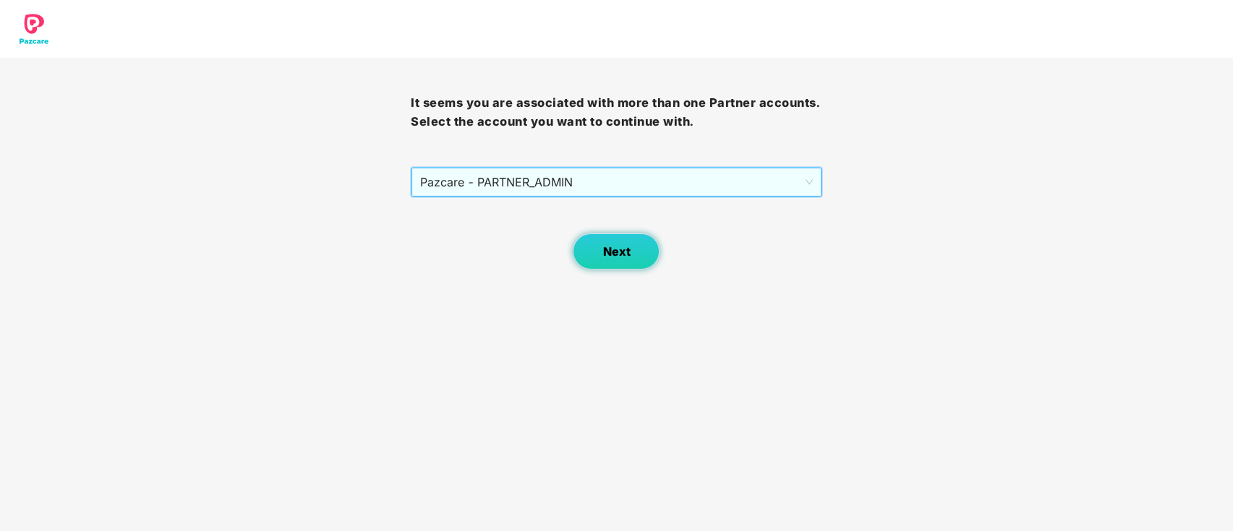
click at [619, 234] on button "Next" at bounding box center [616, 252] width 87 height 36
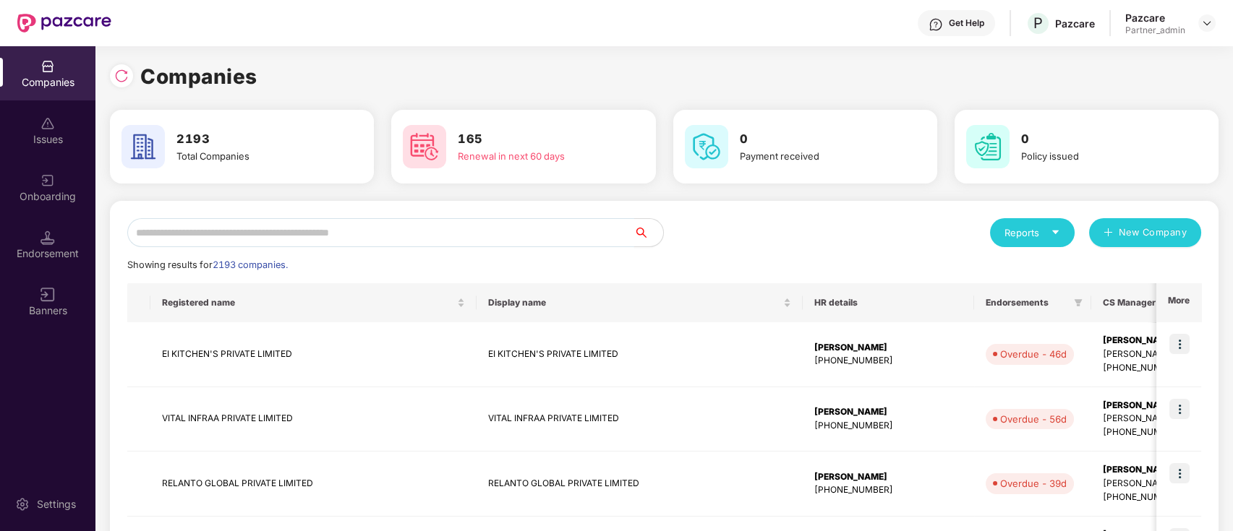
click at [289, 237] on input "text" at bounding box center [380, 232] width 507 height 29
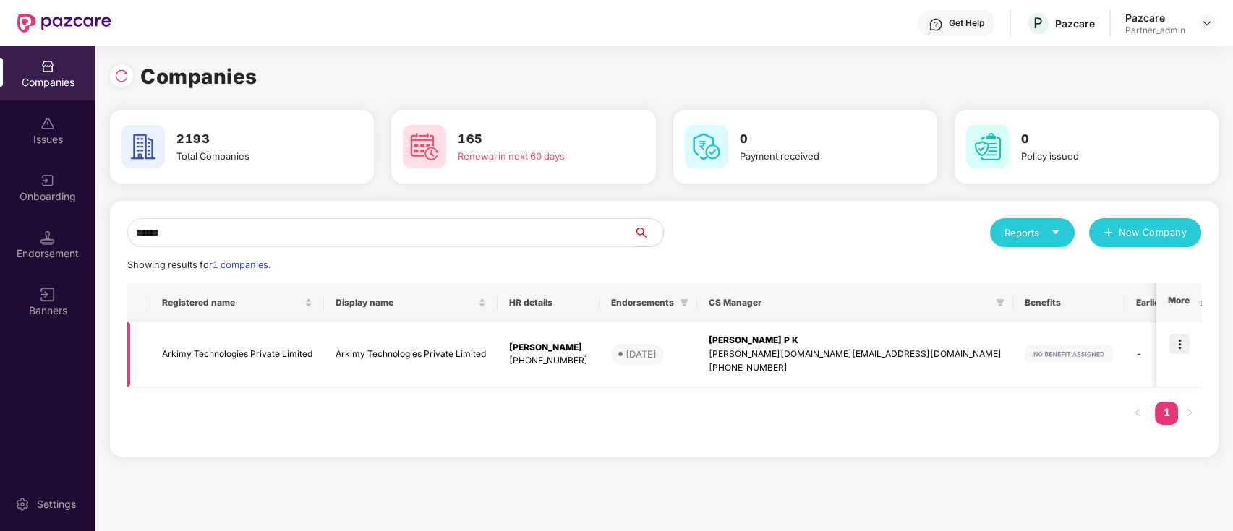
type input "******"
click at [357, 357] on td "Arkimy Technologies Private Limited" at bounding box center [411, 354] width 174 height 65
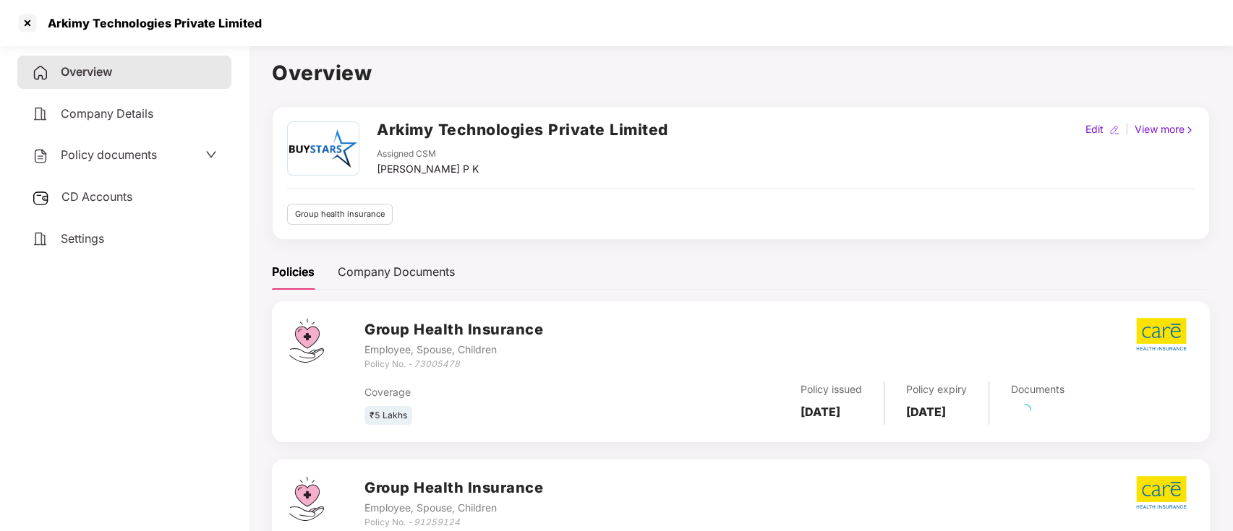
click at [116, 208] on div "CD Accounts" at bounding box center [124, 197] width 214 height 33
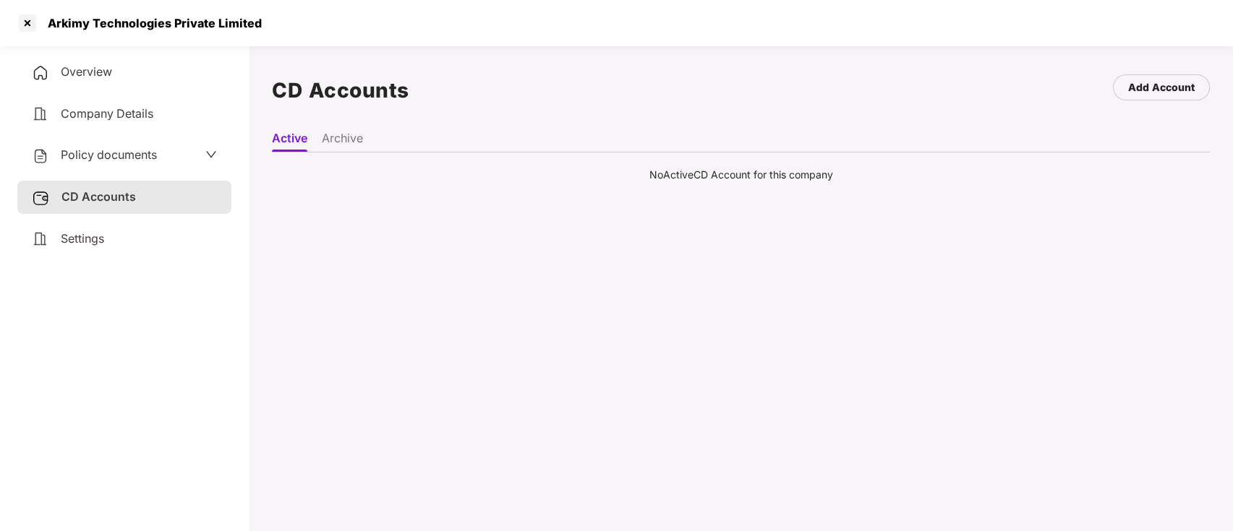
click at [353, 145] on li "Archive" at bounding box center [342, 141] width 41 height 21
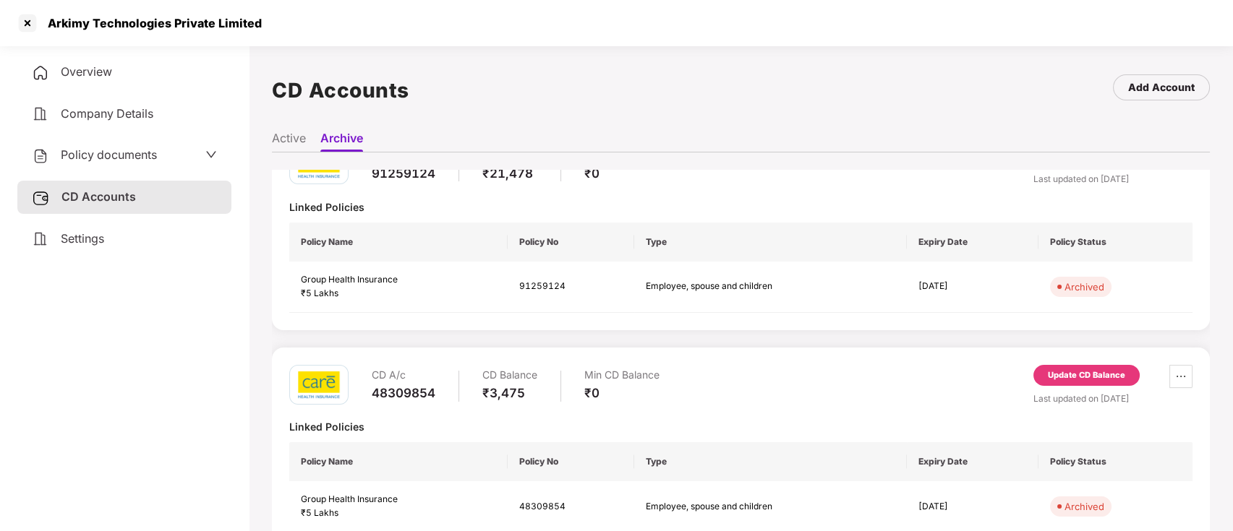
scroll to position [293, 0]
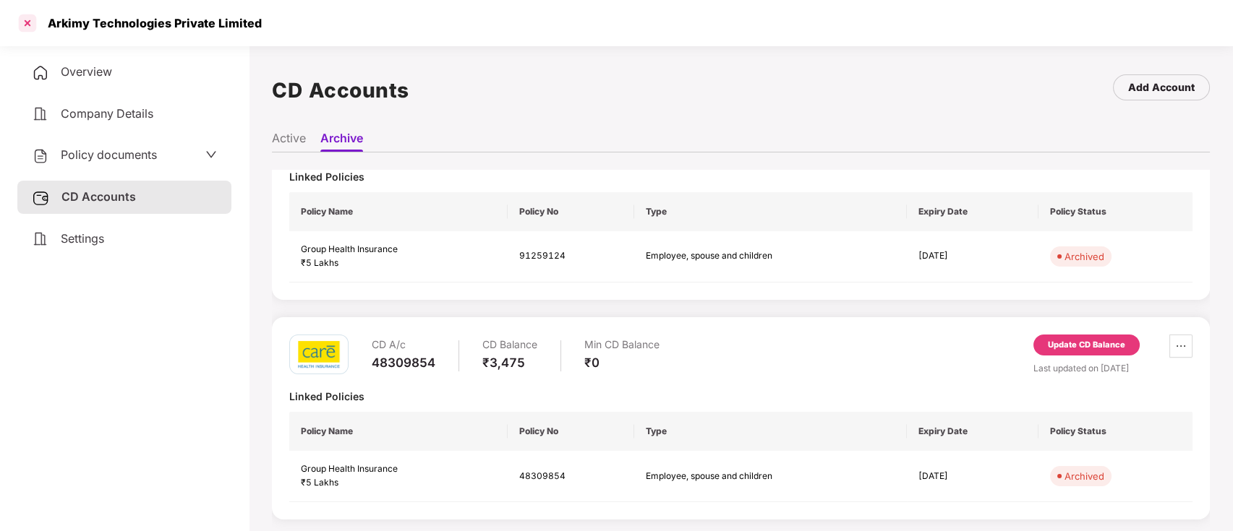
click at [27, 22] on div at bounding box center [27, 23] width 23 height 23
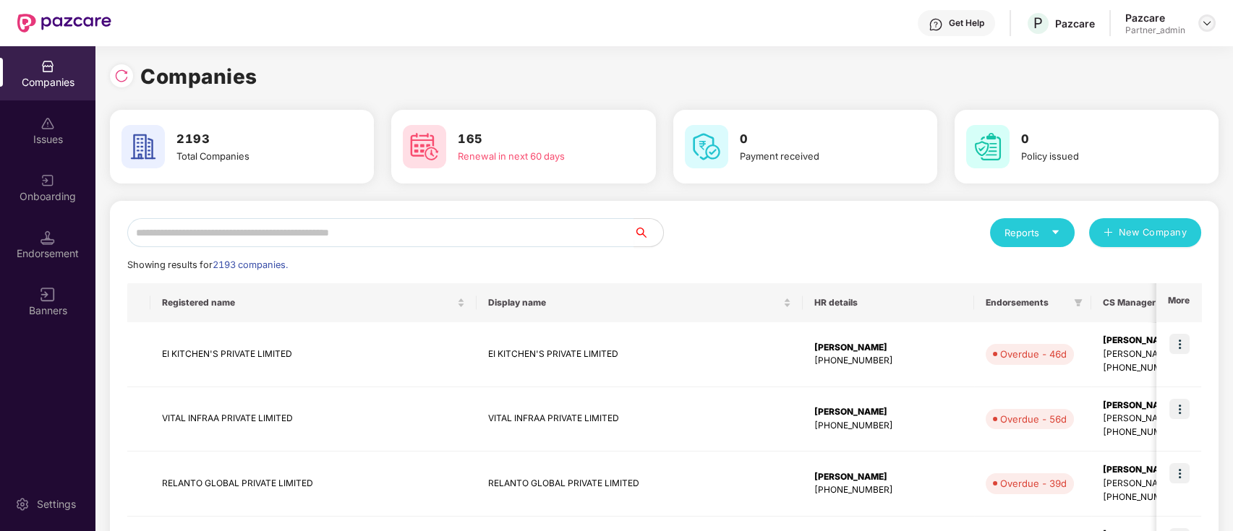
click at [1209, 20] on img at bounding box center [1207, 23] width 12 height 12
click at [1169, 84] on div "Switch Partner" at bounding box center [1140, 86] width 188 height 28
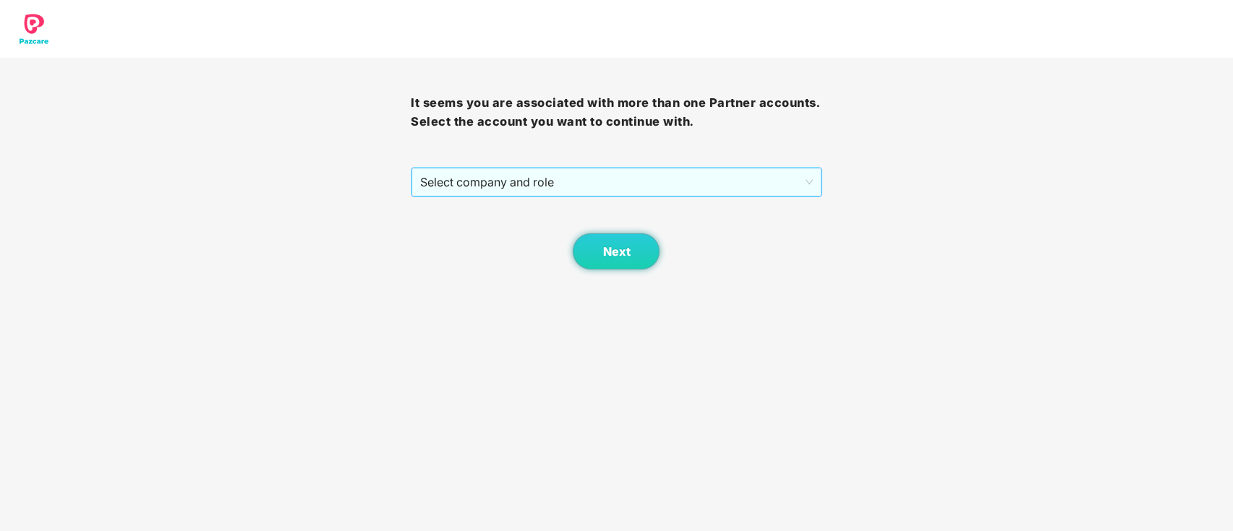
click at [727, 186] on span "Select company and role" at bounding box center [616, 181] width 392 height 27
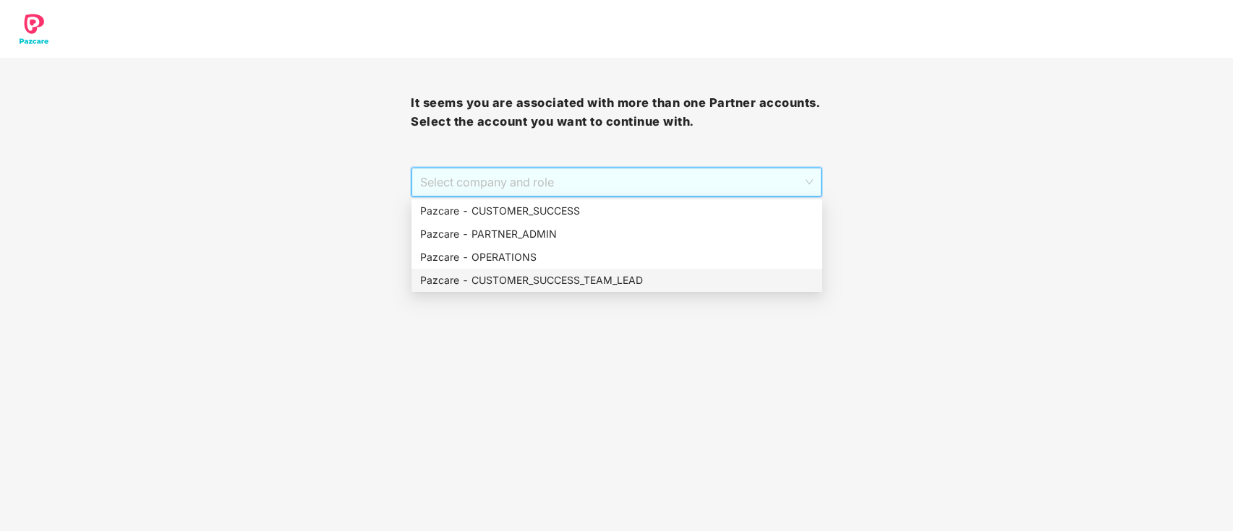
click at [565, 277] on div "Pazcare - CUSTOMER_SUCCESS_TEAM_LEAD" at bounding box center [616, 281] width 393 height 16
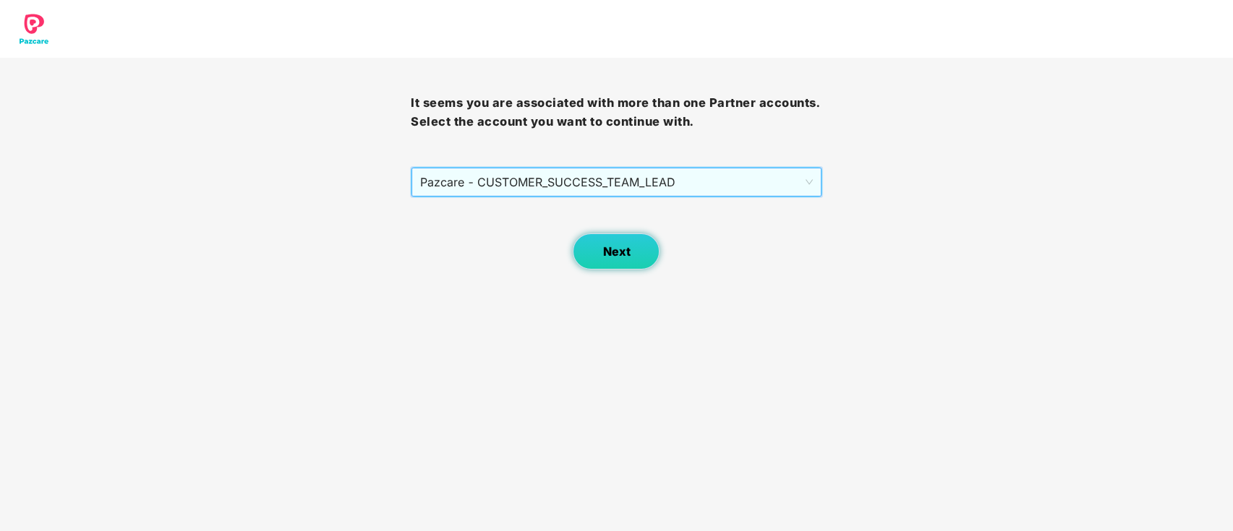
click at [611, 249] on span "Next" at bounding box center [615, 252] width 27 height 14
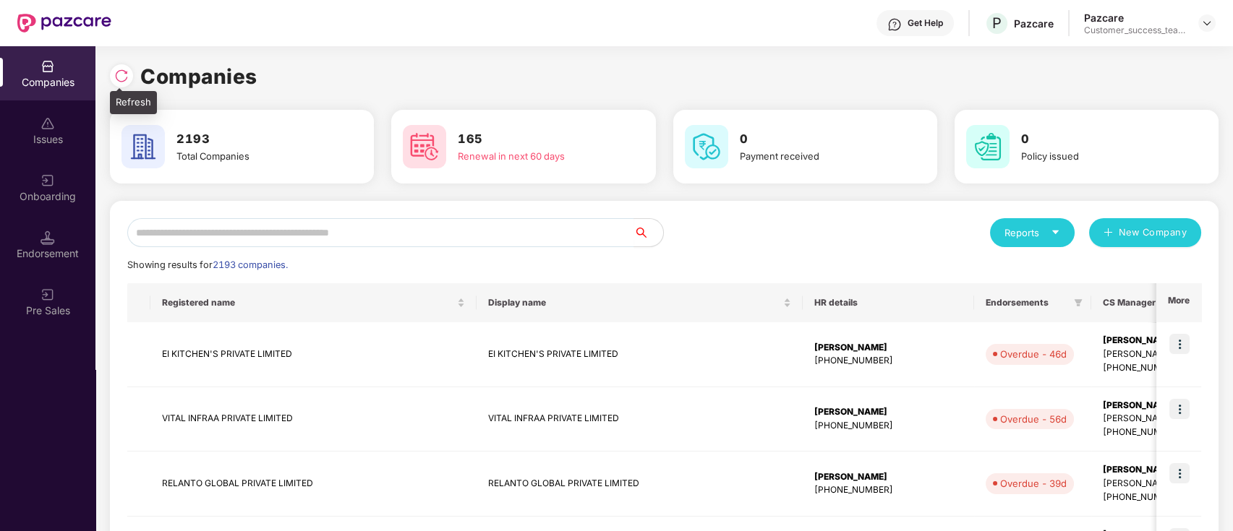
click at [120, 71] on img at bounding box center [121, 76] width 14 height 14
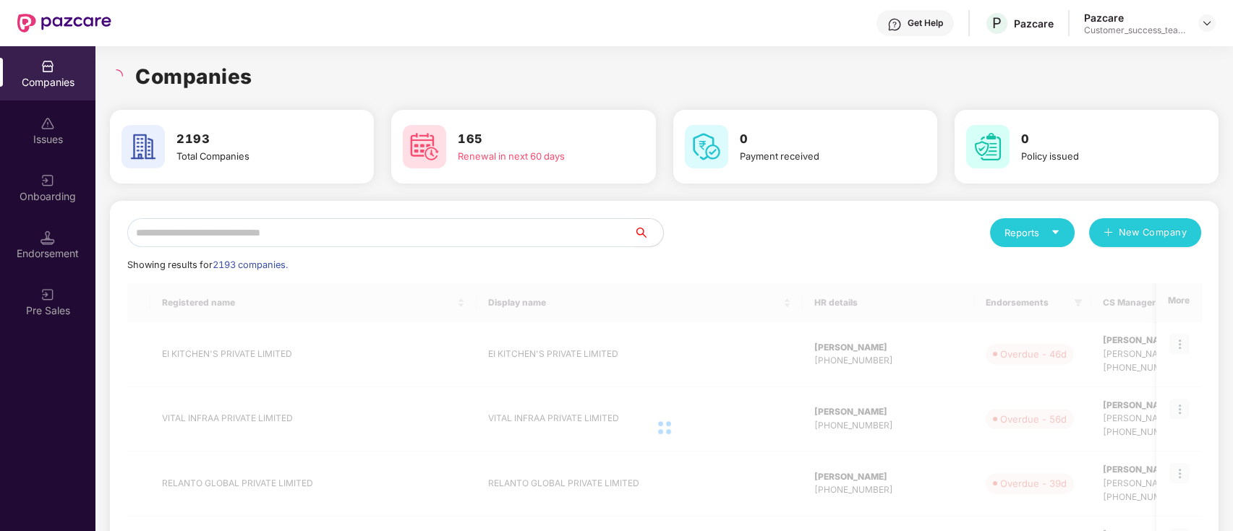
click at [393, 241] on input "text" at bounding box center [380, 232] width 507 height 29
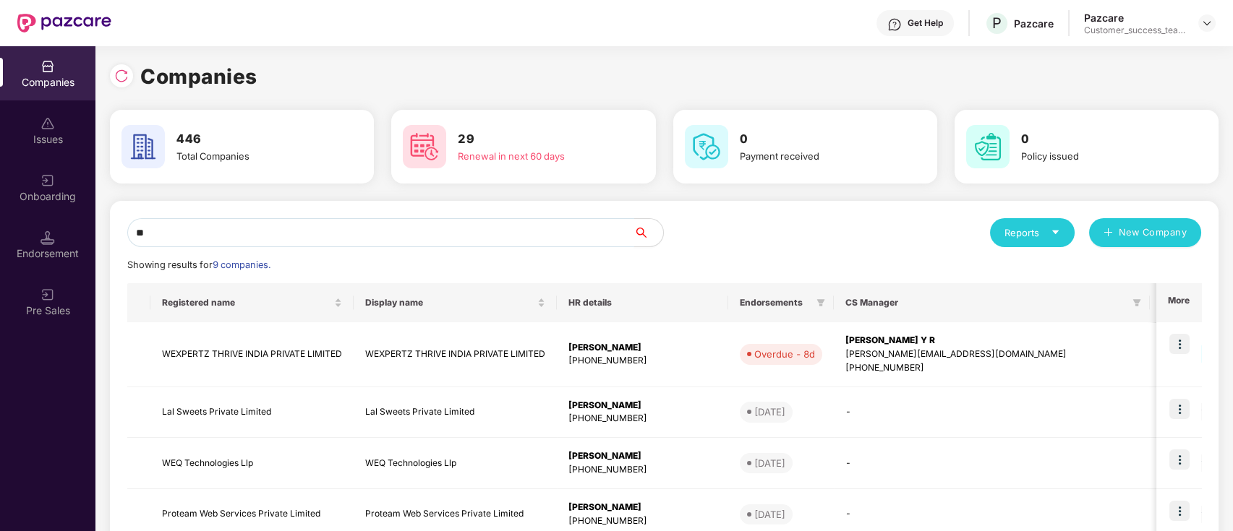
type input "*"
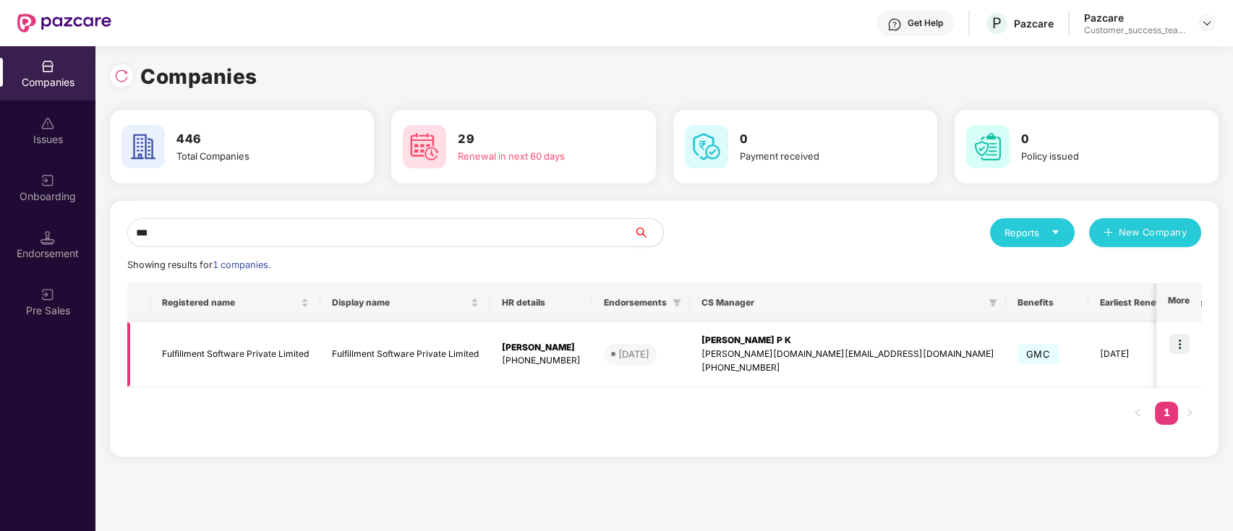
type input "***"
click at [1181, 343] on img at bounding box center [1179, 344] width 20 height 20
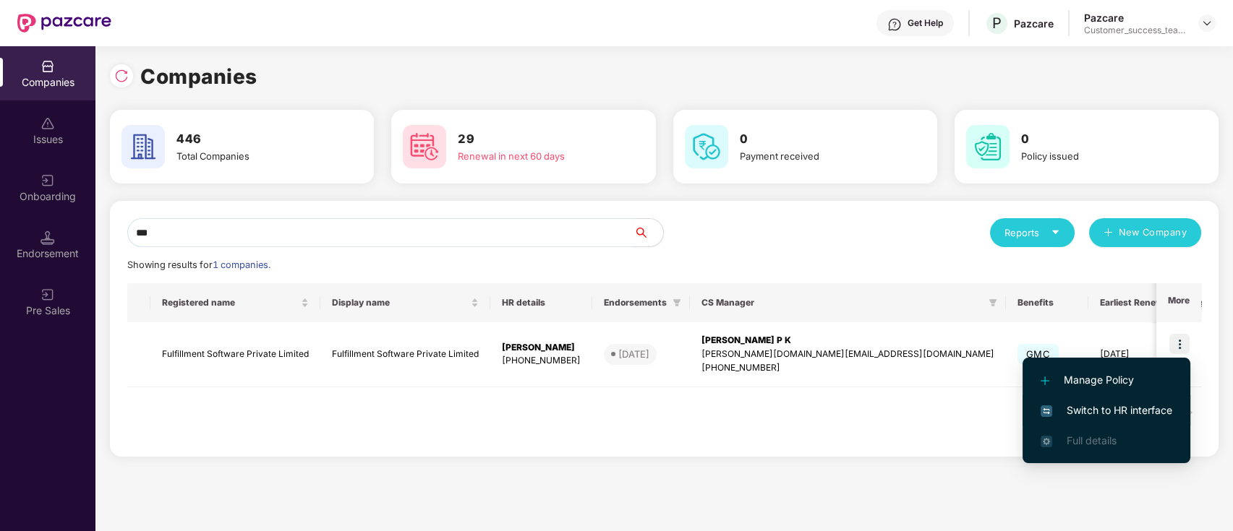
click at [1167, 413] on span "Switch to HR interface" at bounding box center [1106, 411] width 132 height 16
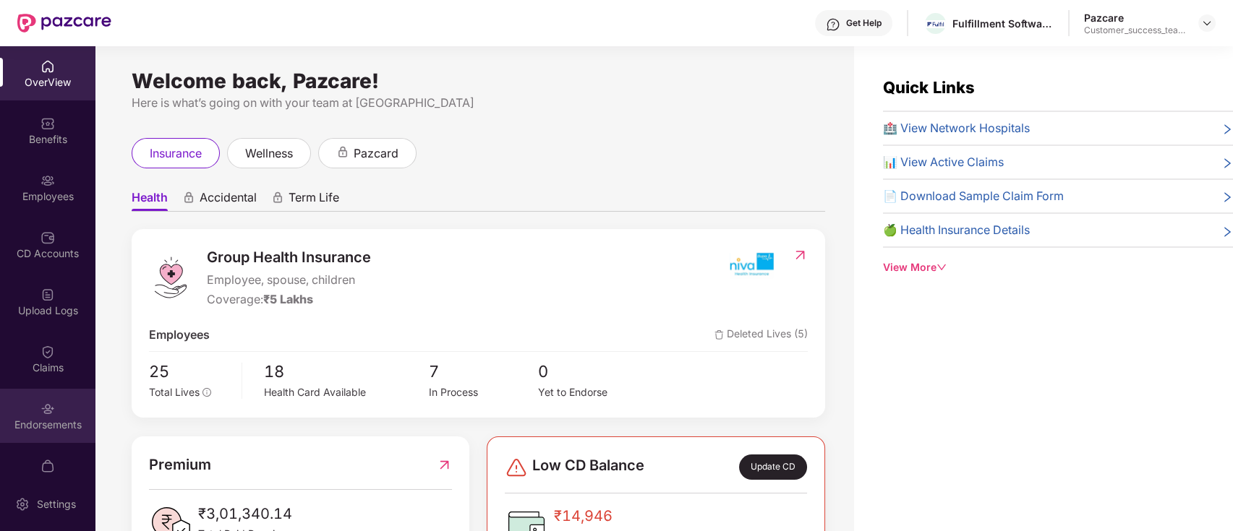
click at [35, 432] on div "Endorsements" at bounding box center [47, 416] width 95 height 54
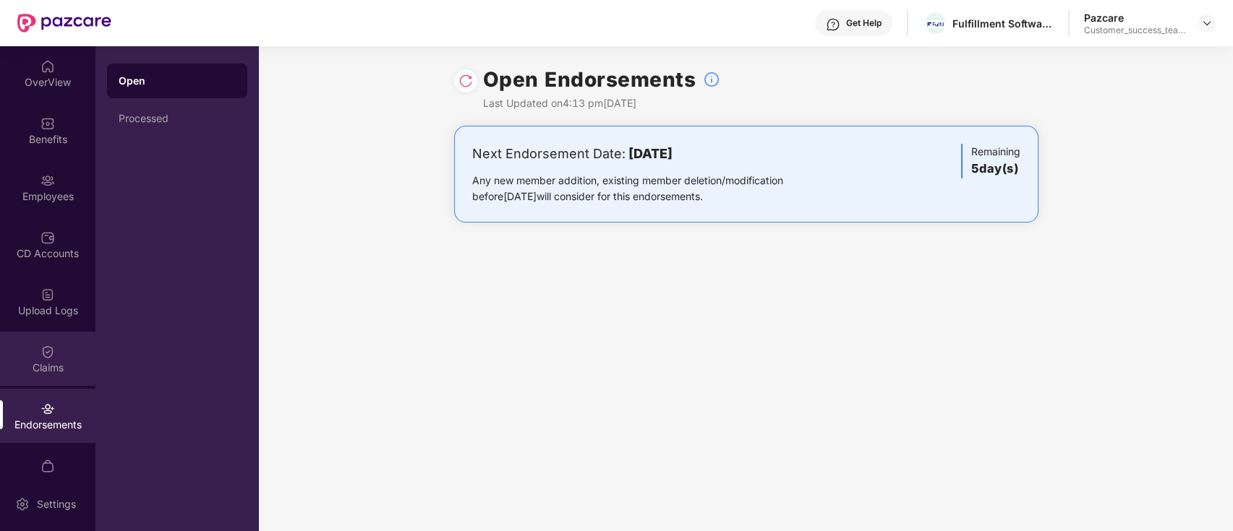
click at [52, 359] on div "Claims" at bounding box center [47, 359] width 95 height 54
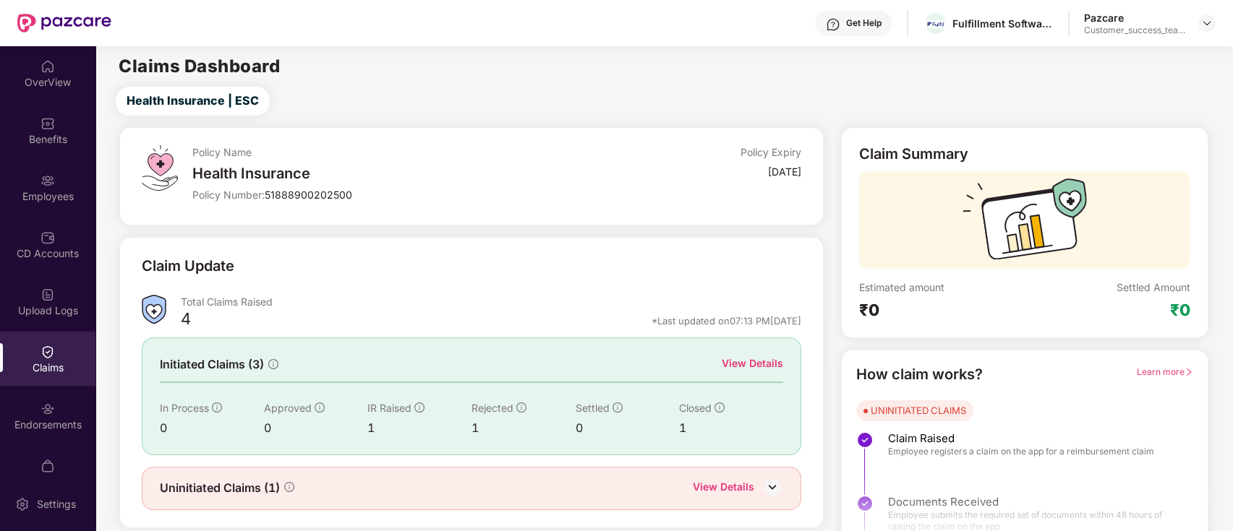
click at [748, 356] on div "View Details" at bounding box center [751, 364] width 61 height 16
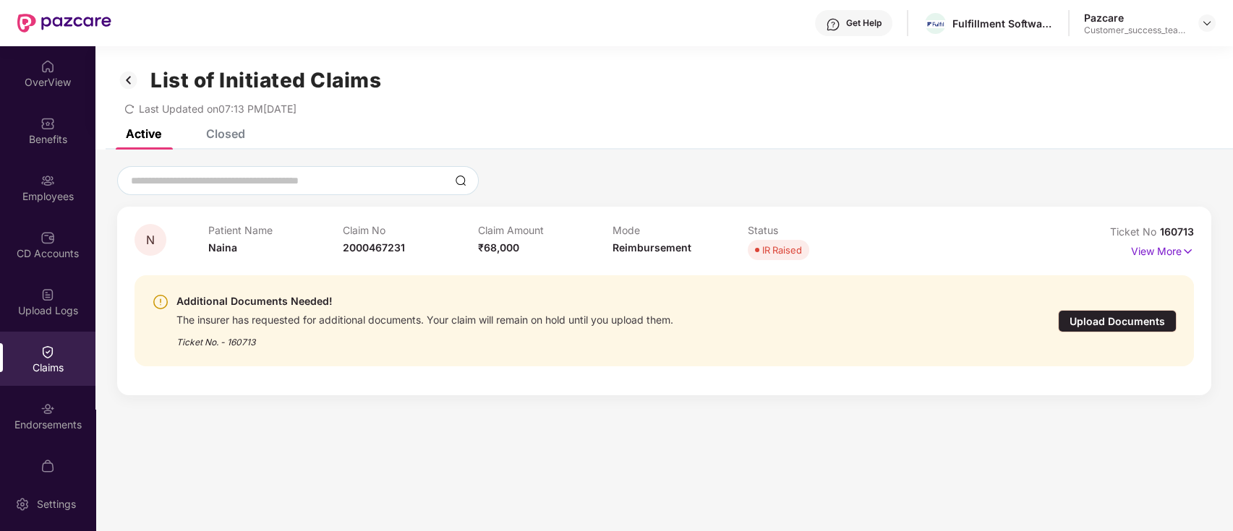
click at [231, 137] on div "Closed" at bounding box center [225, 134] width 39 height 14
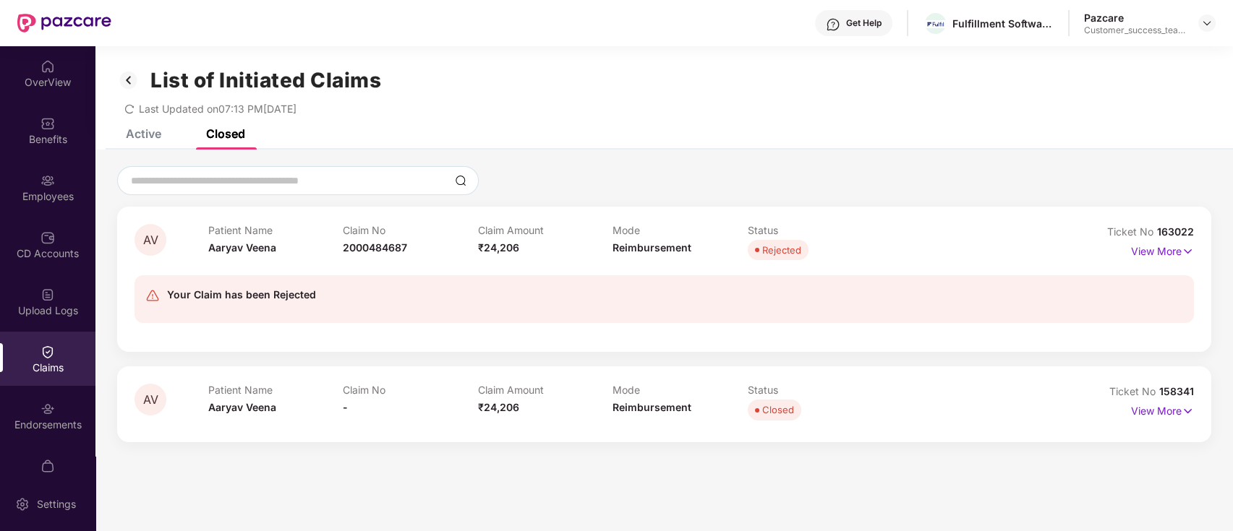
click at [149, 130] on div "Active" at bounding box center [143, 134] width 35 height 14
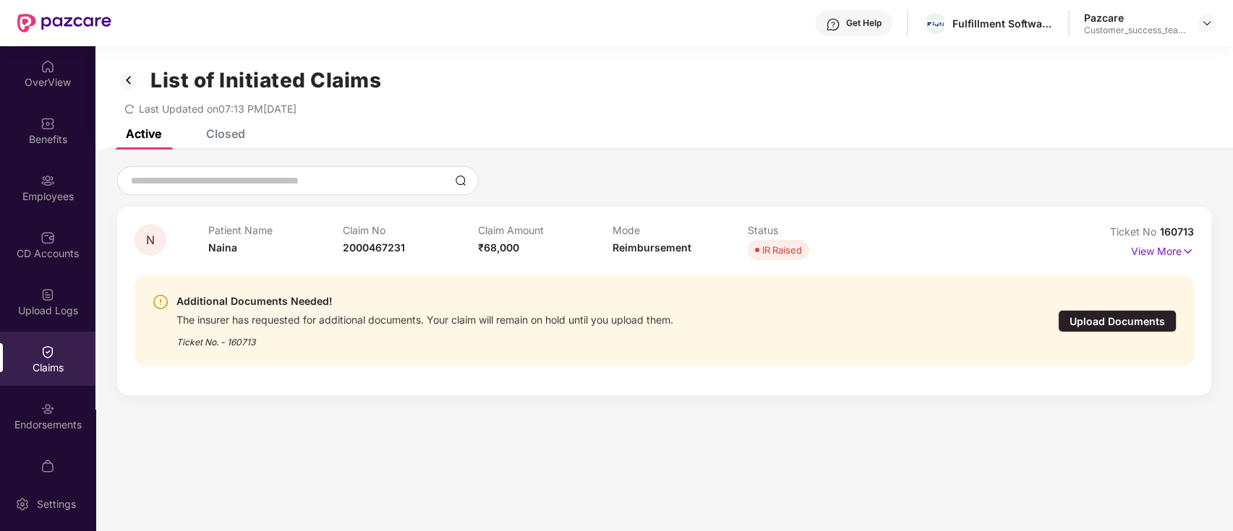
click at [1144, 320] on div "Upload Documents" at bounding box center [1117, 321] width 119 height 22
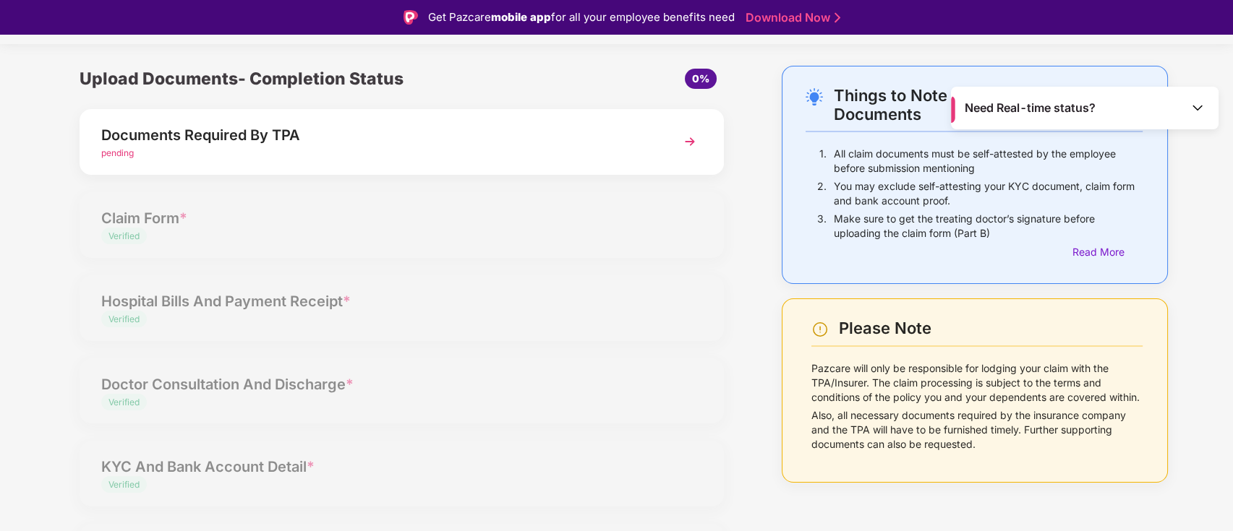
scroll to position [0, 0]
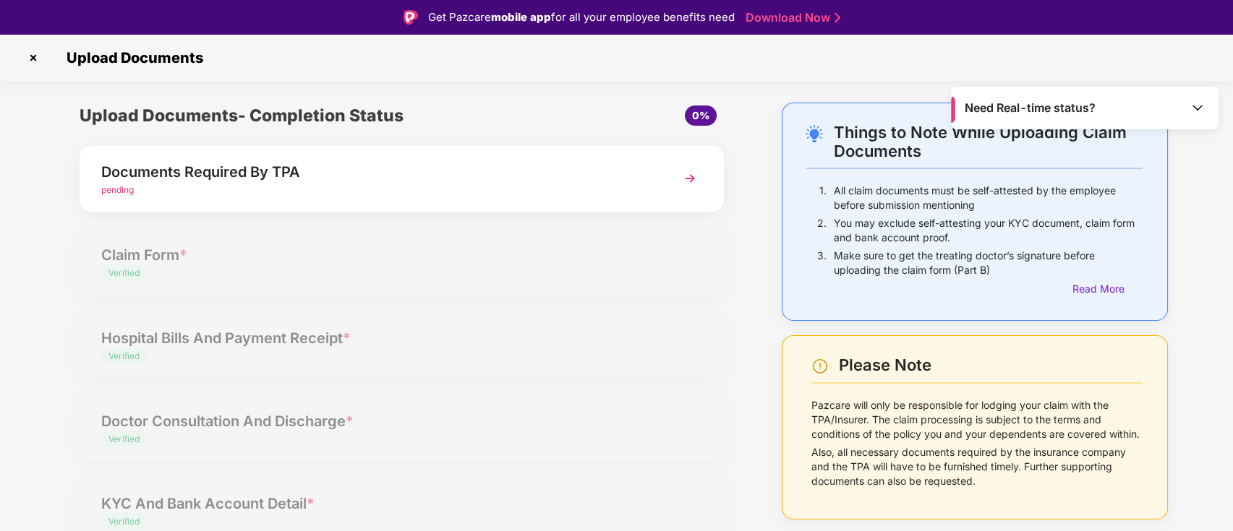
click at [683, 181] on img at bounding box center [690, 179] width 26 height 26
click at [33, 56] on img at bounding box center [33, 57] width 23 height 23
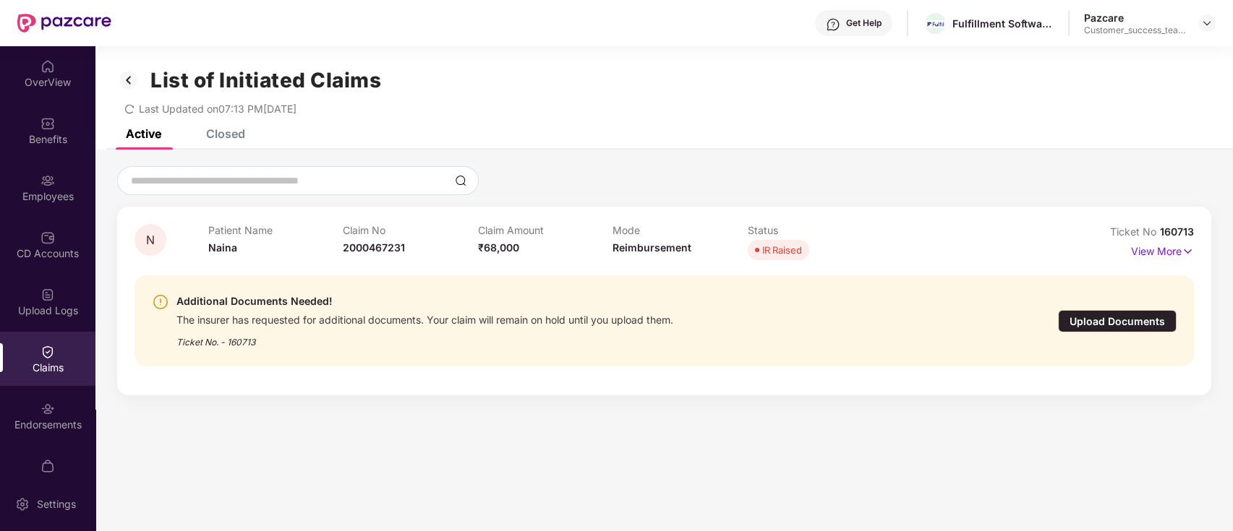
click at [225, 137] on div "Closed" at bounding box center [225, 134] width 39 height 14
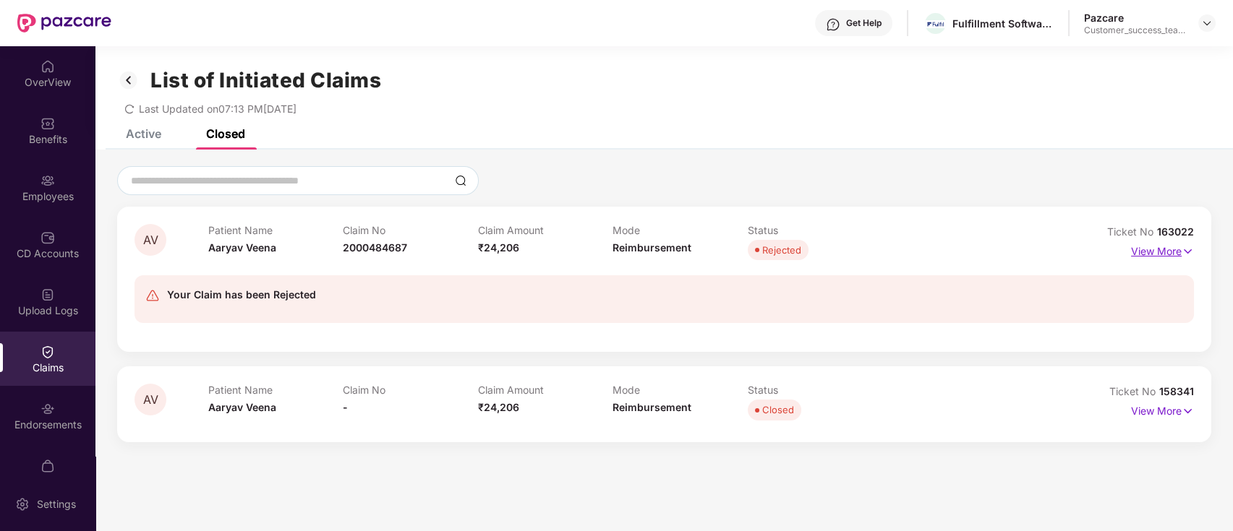
click at [1156, 250] on p "View More" at bounding box center [1162, 250] width 63 height 20
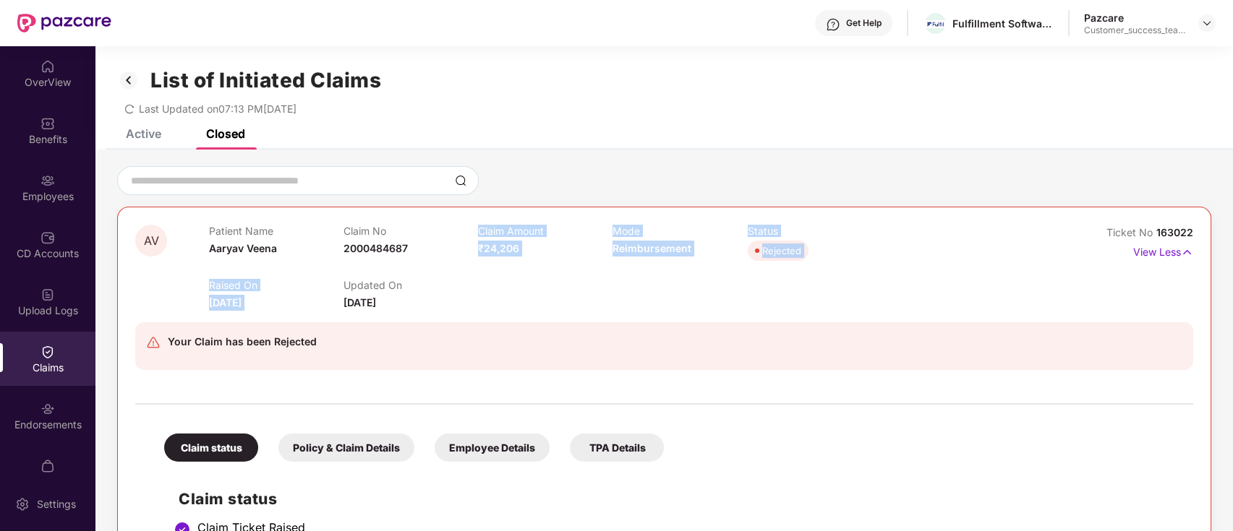
drag, startPoint x: 414, startPoint y: 241, endPoint x: 346, endPoint y: 271, distance: 74.8
click at [346, 272] on div "Patient Name Aaryav Veena Claim No 2000484687 Claim Amount ₹24,206 Mode Reimbur…" at bounding box center [613, 268] width 808 height 86
click at [500, 387] on div at bounding box center [664, 397] width 1058 height 30
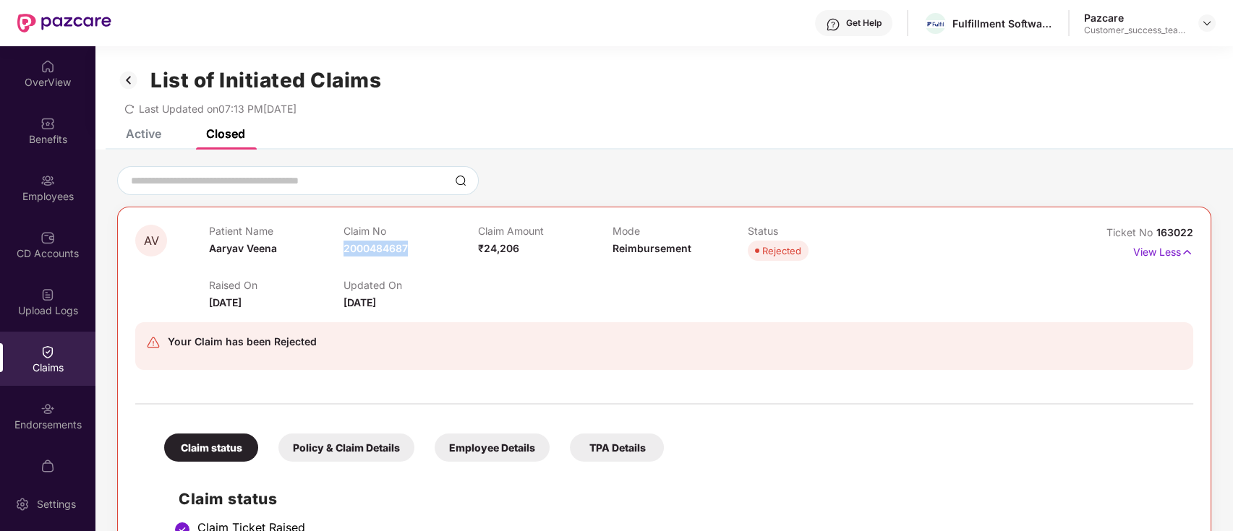
drag, startPoint x: 342, startPoint y: 246, endPoint x: 407, endPoint y: 249, distance: 65.2
click at [412, 249] on div "Claim No 2000484687" at bounding box center [410, 245] width 134 height 40
copy span "2000484687"
click at [1203, 30] on div at bounding box center [1206, 22] width 17 height 17
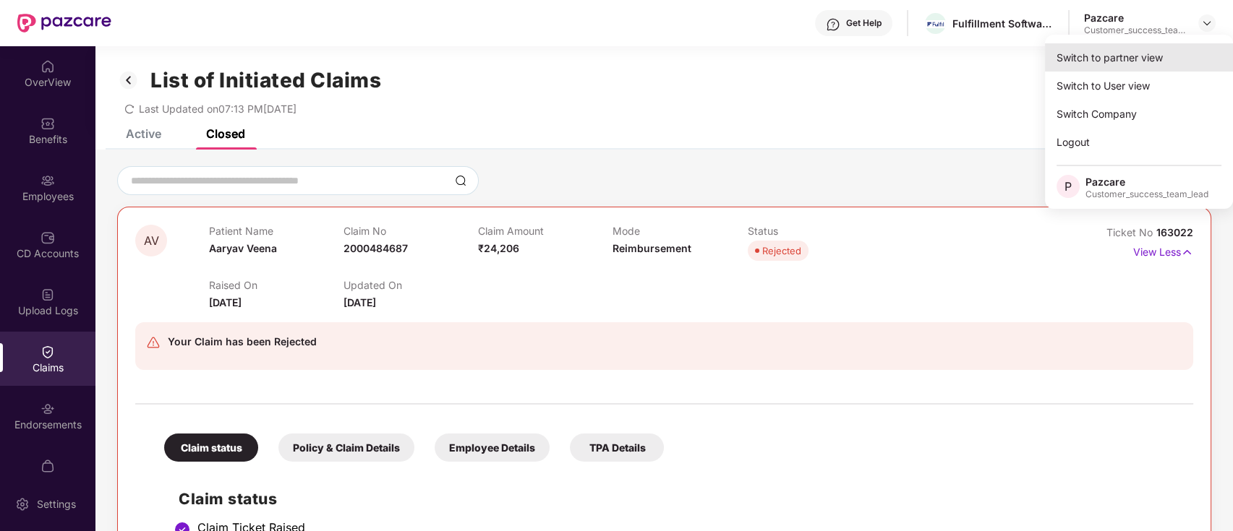
click at [1165, 59] on div "Switch to partner view" at bounding box center [1139, 57] width 188 height 28
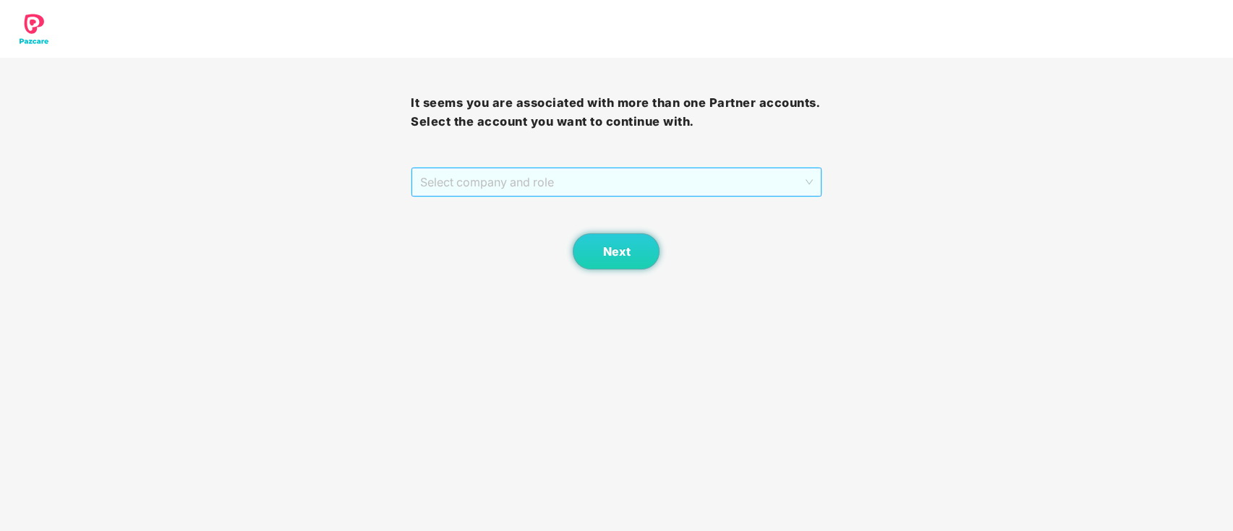
click at [645, 179] on span "Select company and role" at bounding box center [616, 181] width 392 height 27
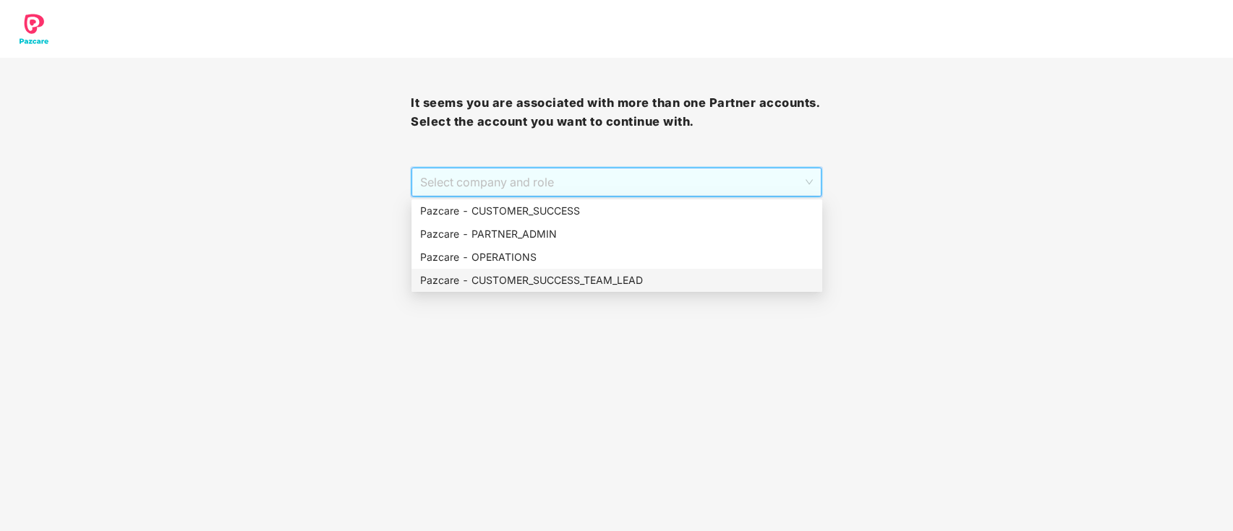
click at [599, 278] on div "Pazcare - CUSTOMER_SUCCESS_TEAM_LEAD" at bounding box center [616, 281] width 393 height 16
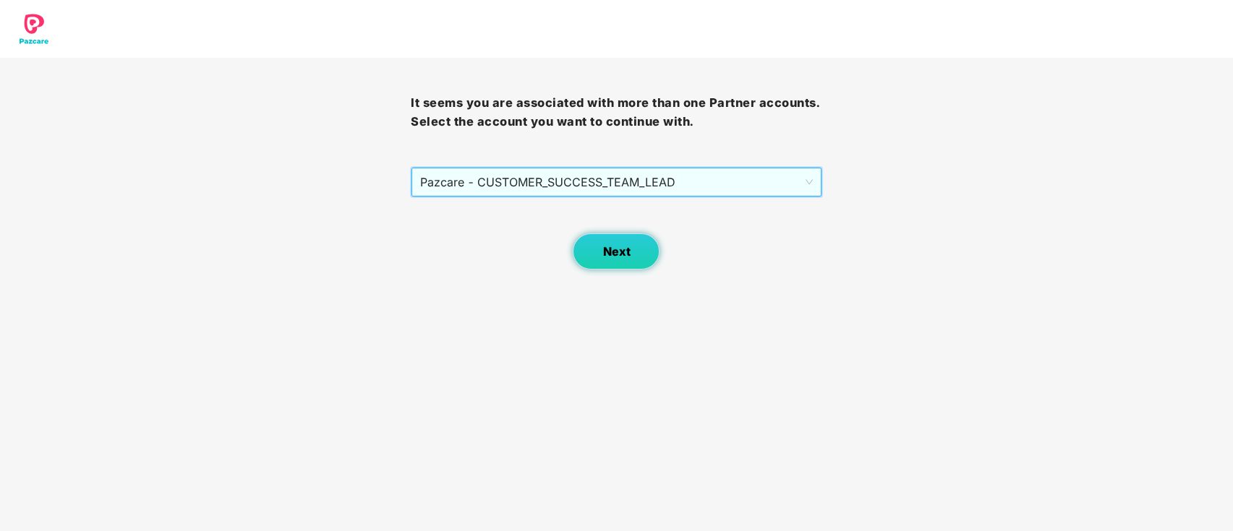
click at [612, 257] on span "Next" at bounding box center [615, 252] width 27 height 14
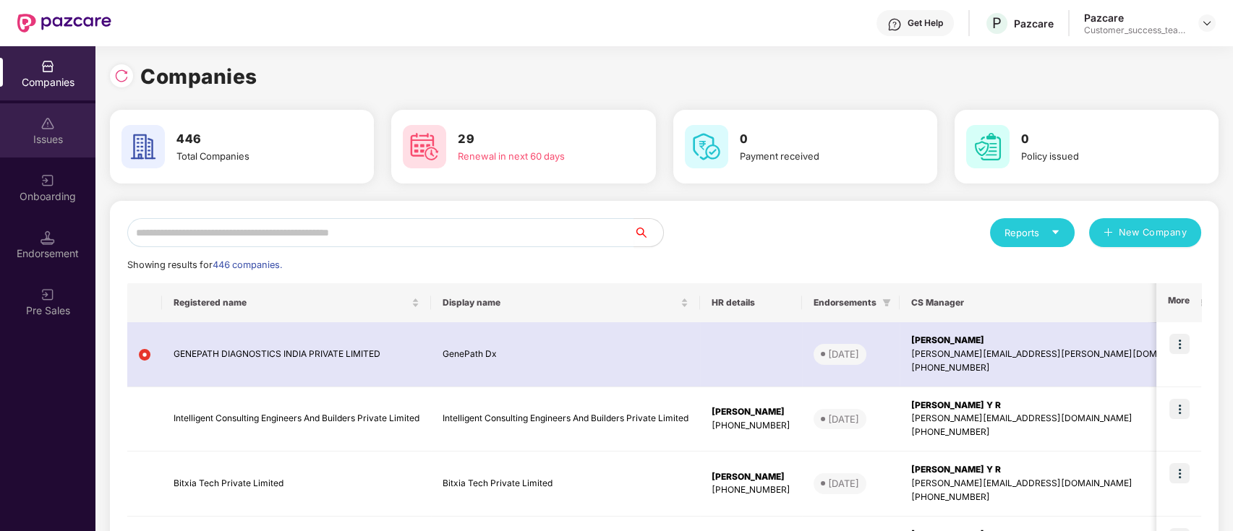
click at [61, 135] on div "Issues" at bounding box center [47, 139] width 95 height 14
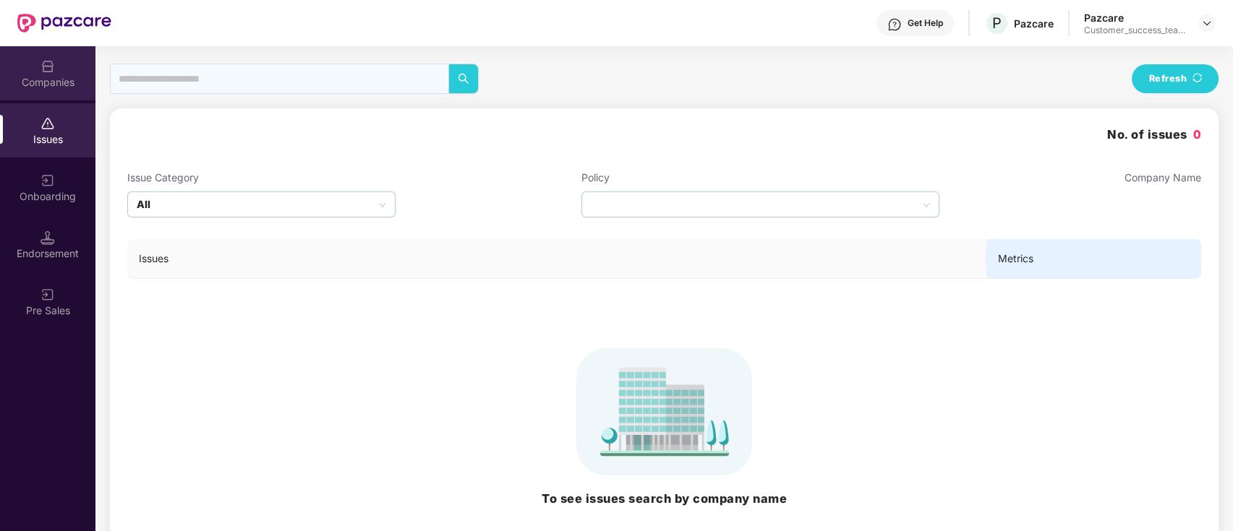
click at [59, 72] on div "Companies" at bounding box center [47, 73] width 95 height 54
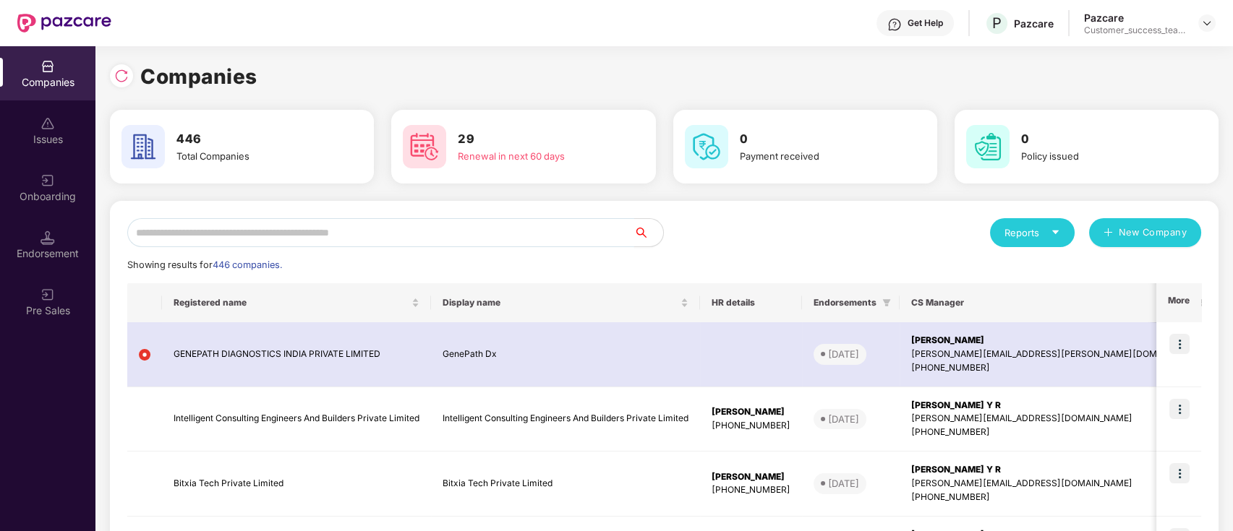
click at [458, 240] on input "text" at bounding box center [380, 232] width 507 height 29
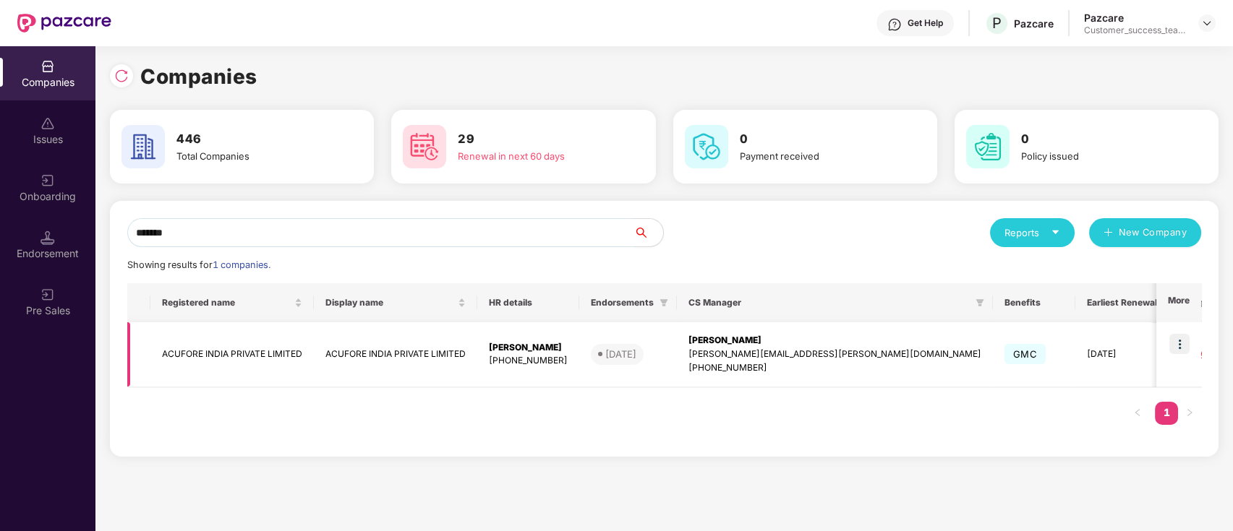
type input "*******"
click at [1184, 344] on img at bounding box center [1179, 344] width 20 height 20
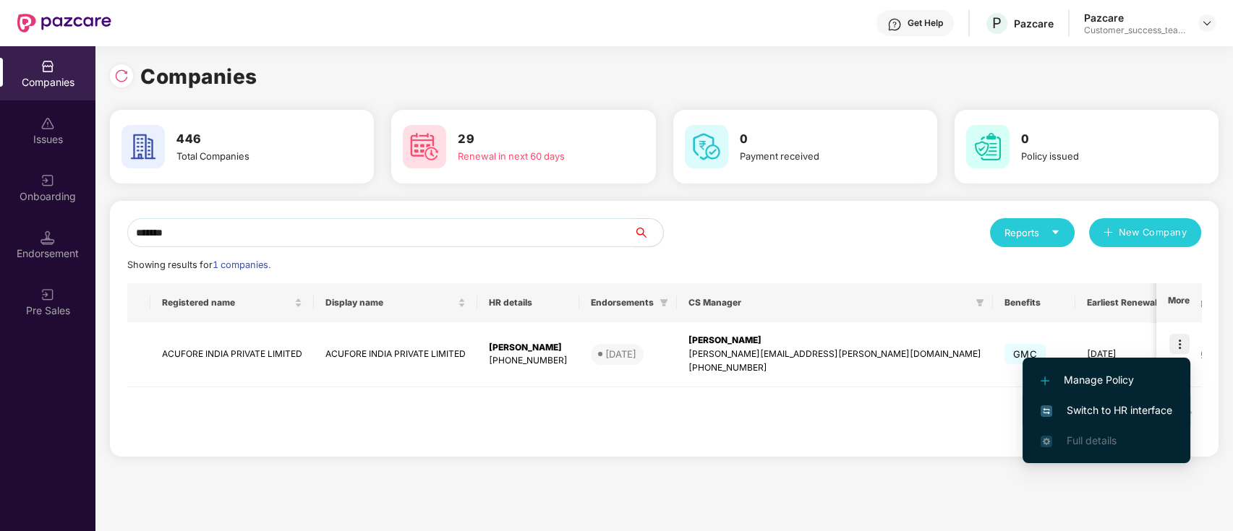
click at [1144, 419] on li "Switch to HR interface" at bounding box center [1106, 410] width 168 height 30
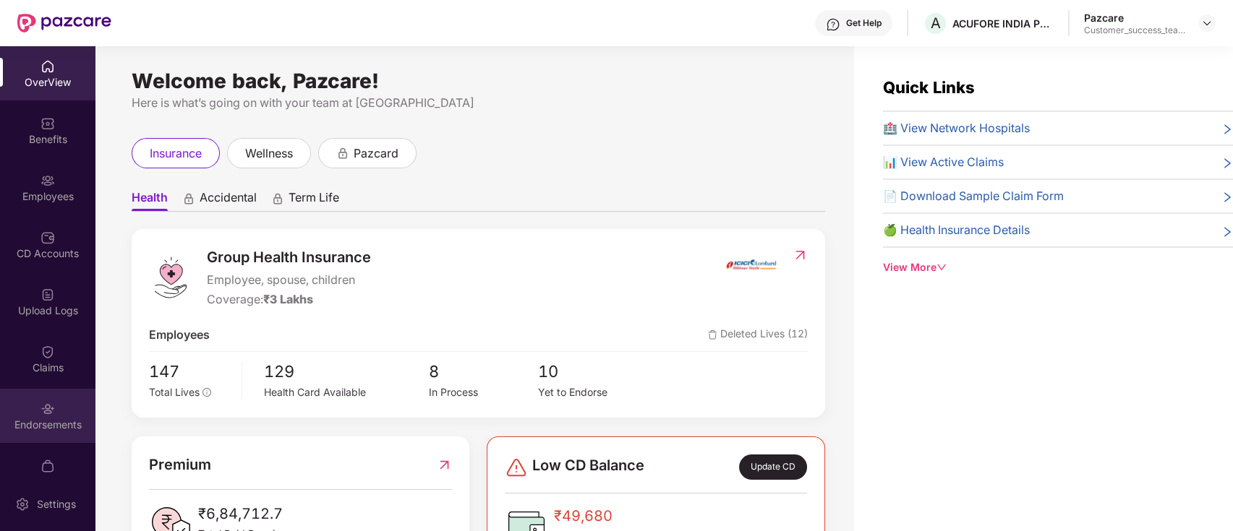
click at [61, 419] on div "Endorsements" at bounding box center [47, 425] width 95 height 14
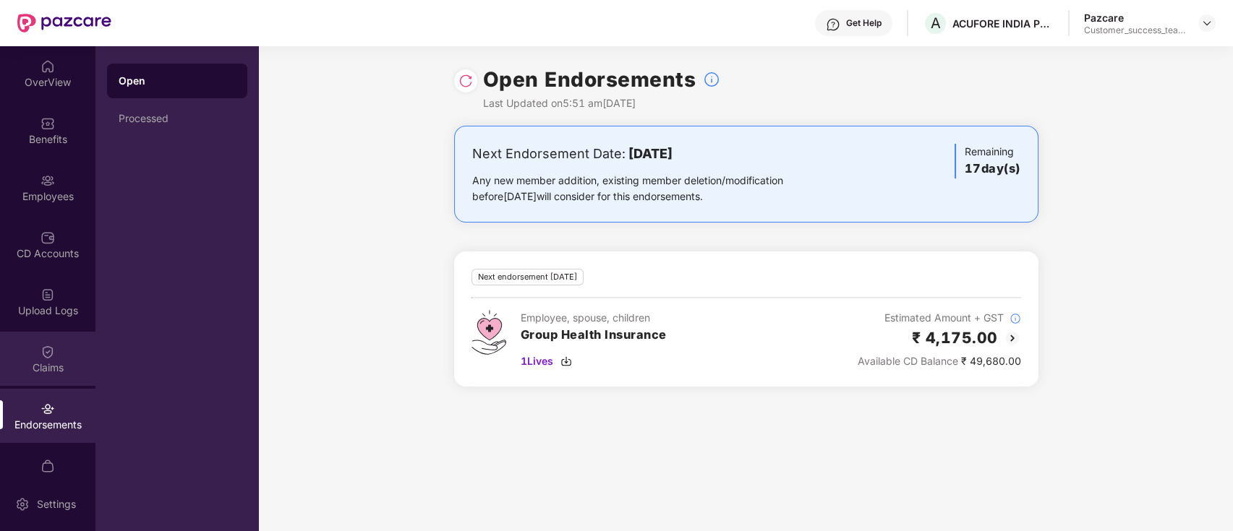
click at [38, 373] on div "Claims" at bounding box center [47, 368] width 95 height 14
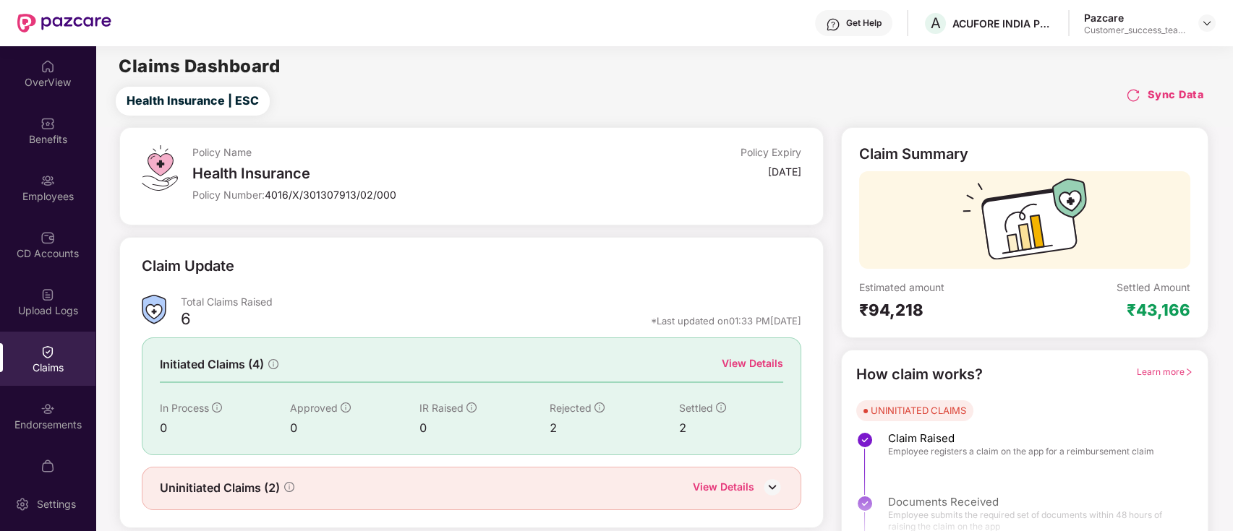
click at [767, 359] on div "View Details" at bounding box center [751, 364] width 61 height 16
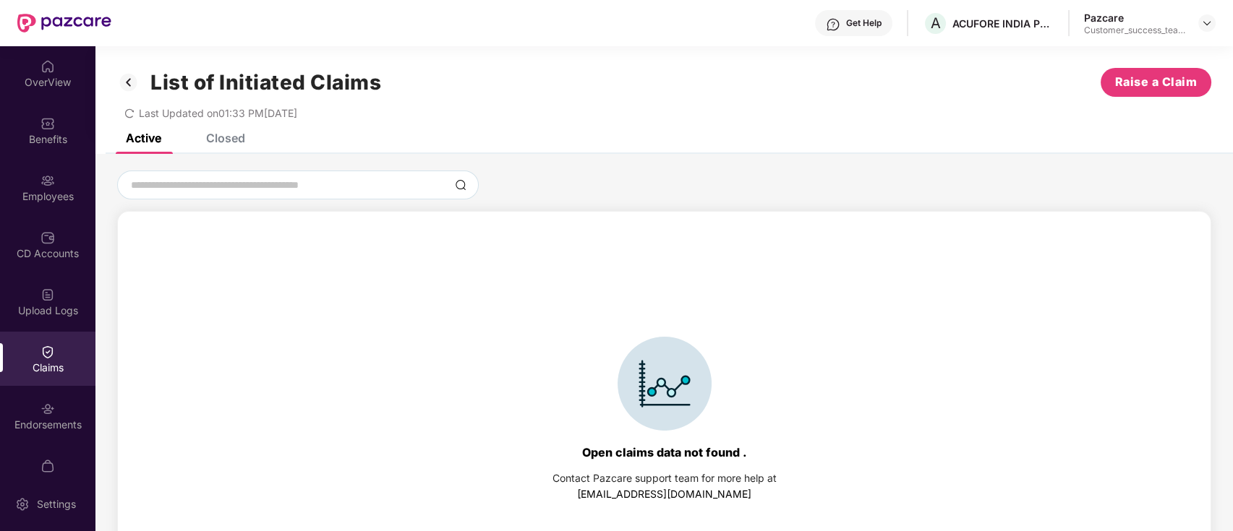
click at [231, 142] on div "Closed" at bounding box center [225, 138] width 39 height 14
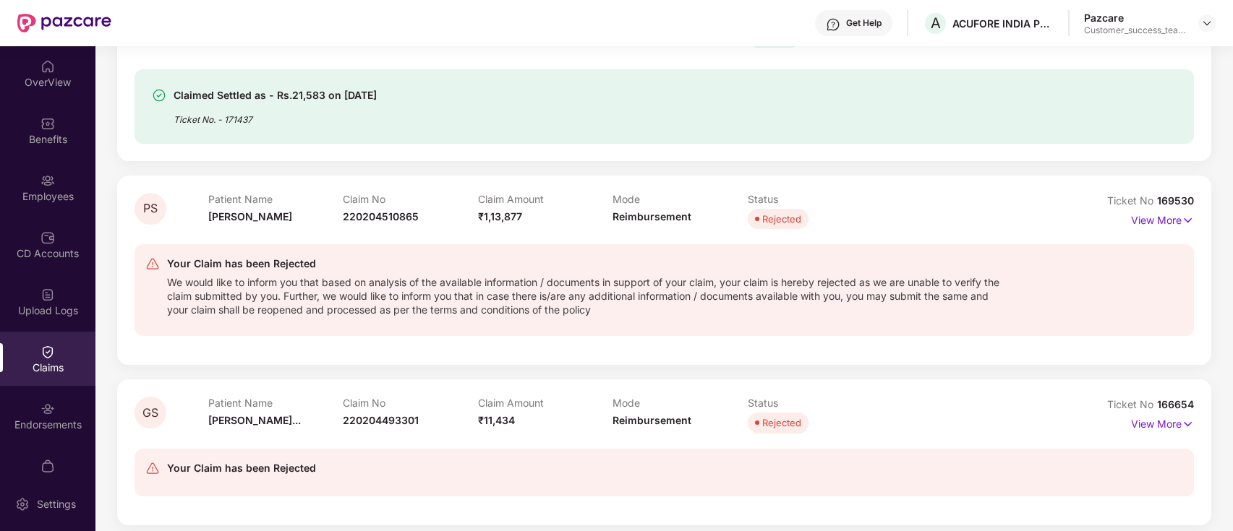
scroll to position [407, 0]
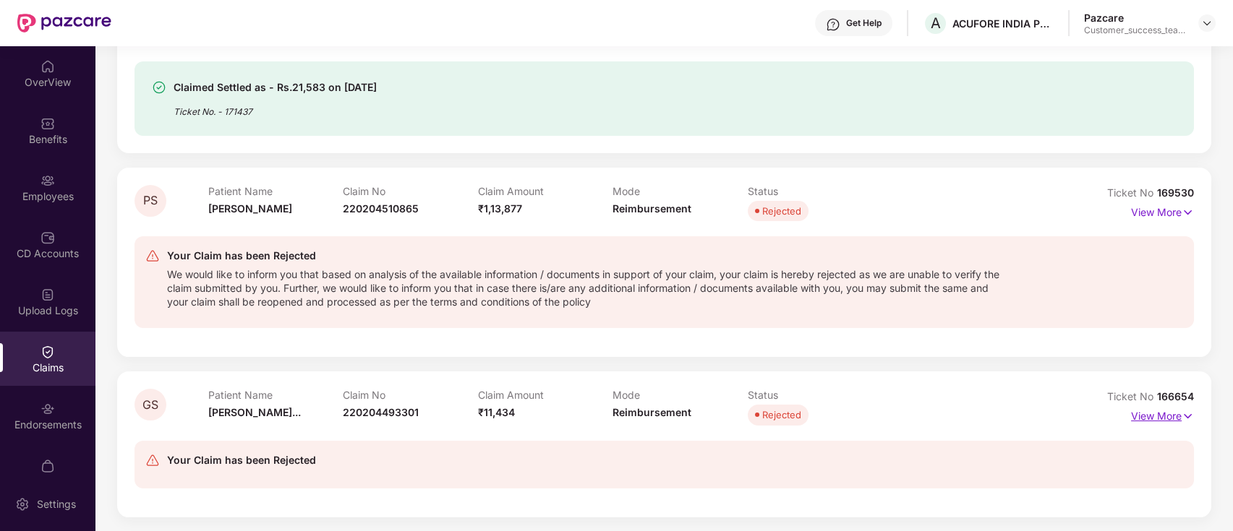
click at [1168, 418] on p "View More" at bounding box center [1162, 415] width 63 height 20
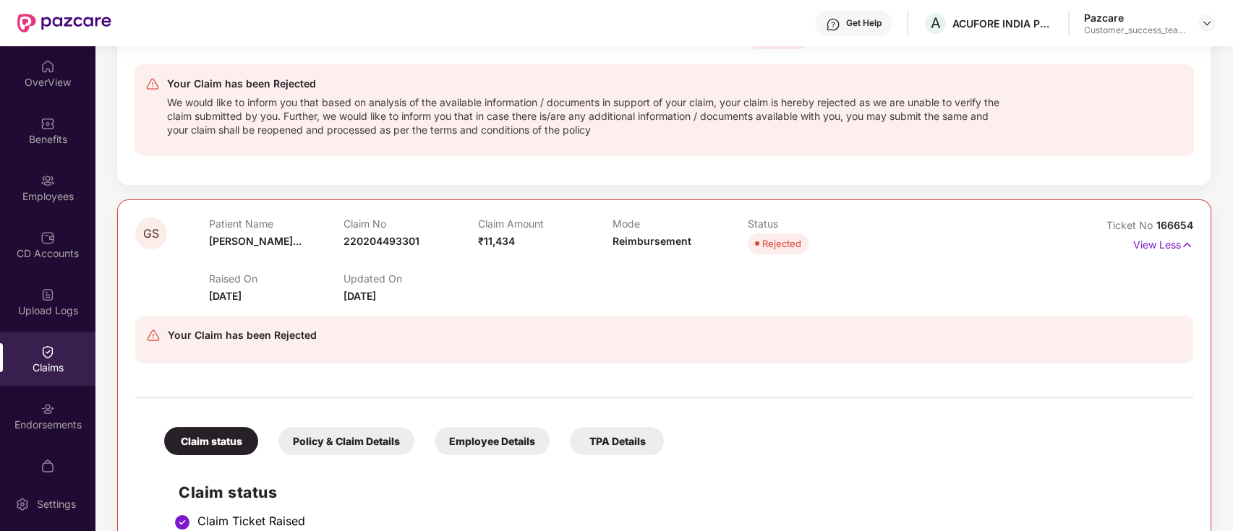
scroll to position [544, 0]
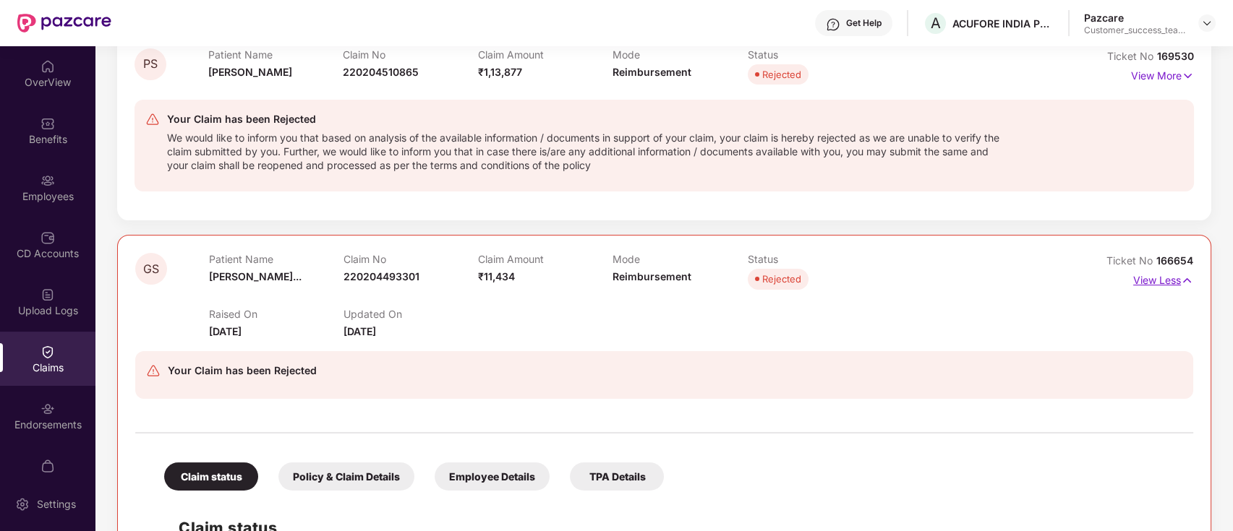
click at [1174, 285] on p "View Less" at bounding box center [1163, 279] width 60 height 20
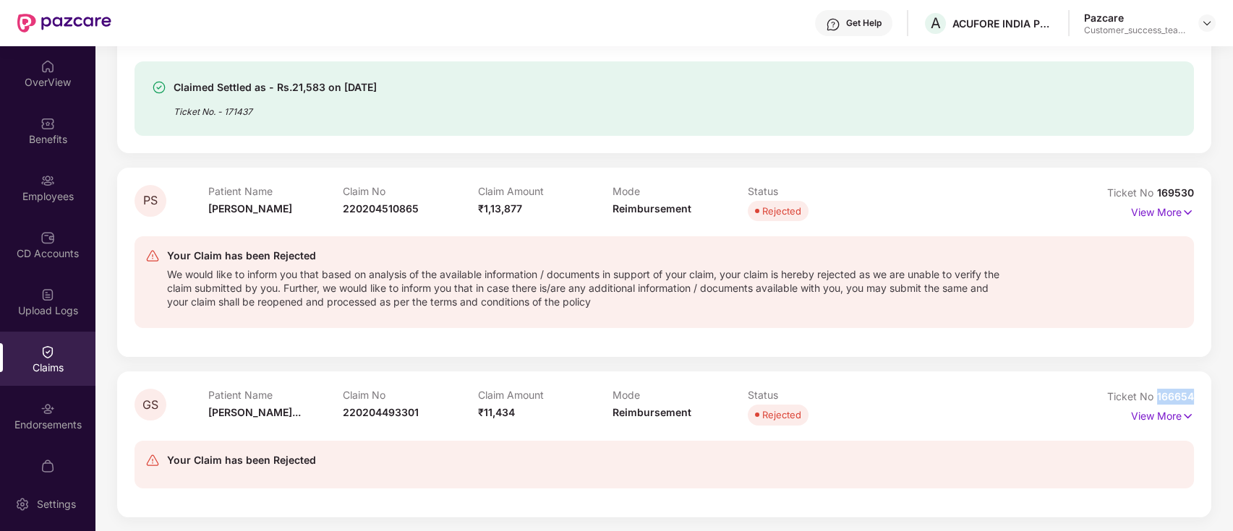
drag, startPoint x: 1153, startPoint y: 394, endPoint x: 1192, endPoint y: 393, distance: 39.1
click at [1192, 393] on div "GS Patient Name Gourish Shrik... Claim No 220204493301 Claim Amount ₹11,434 Mod…" at bounding box center [664, 444] width 1094 height 145
copy span "166654"
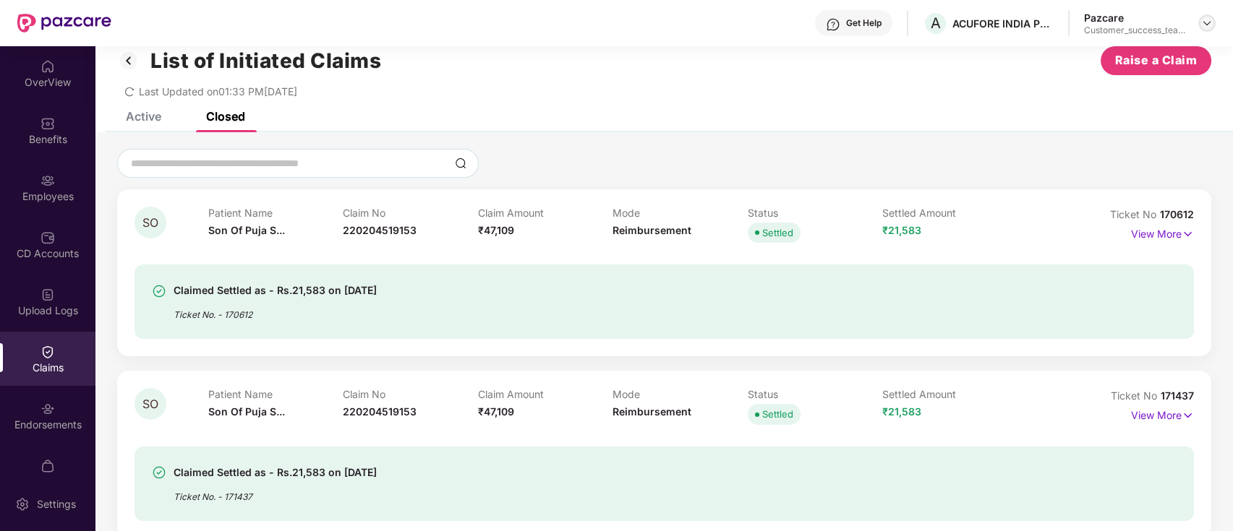
click at [1210, 17] on img at bounding box center [1207, 23] width 12 height 12
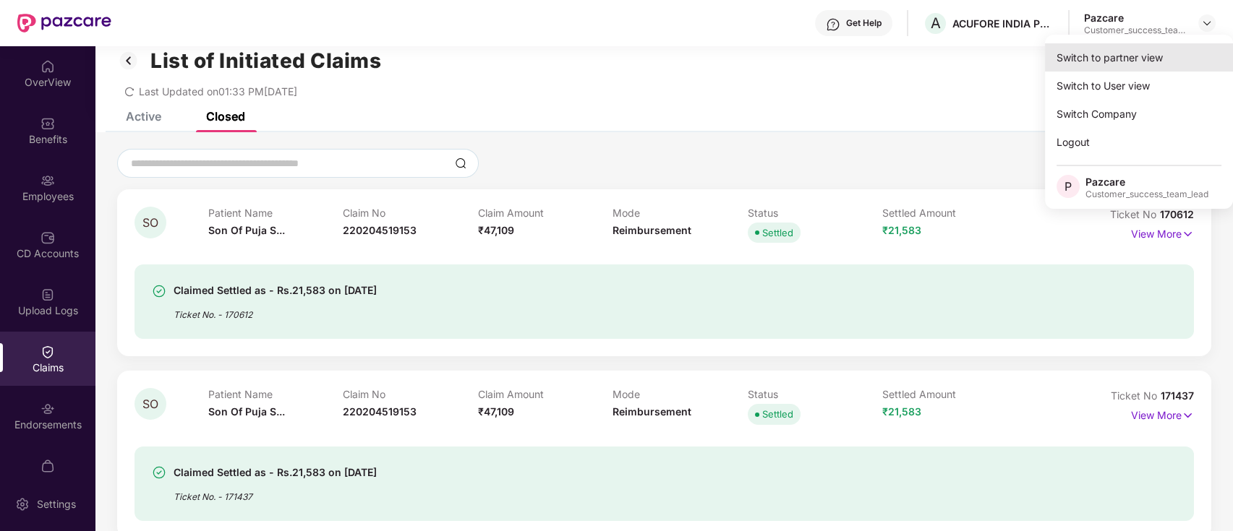
click at [1184, 51] on div "Switch to partner view" at bounding box center [1139, 57] width 188 height 28
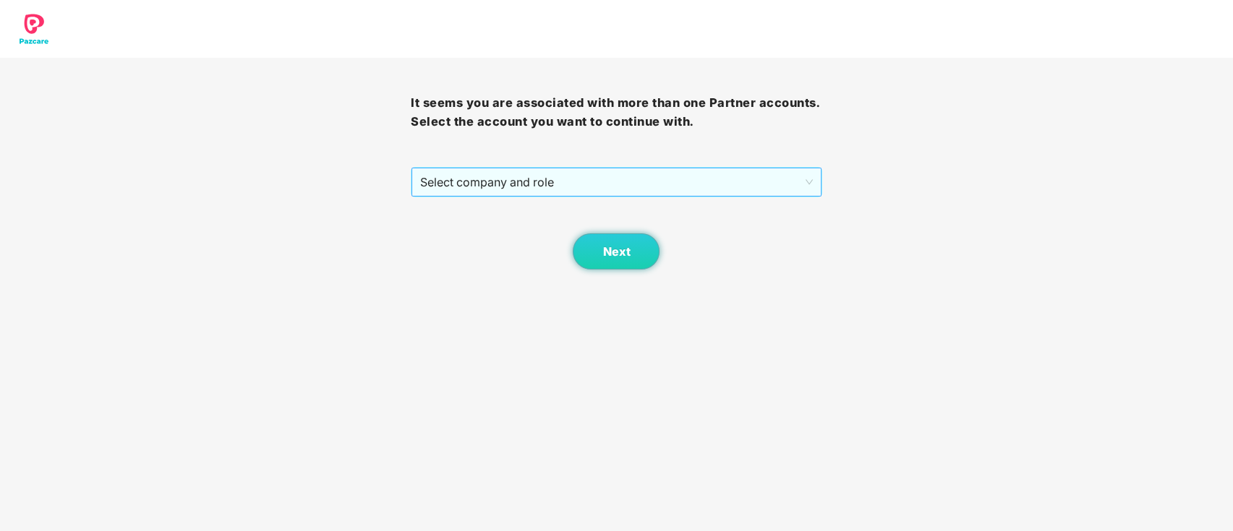
click at [608, 179] on span "Select company and role" at bounding box center [616, 181] width 392 height 27
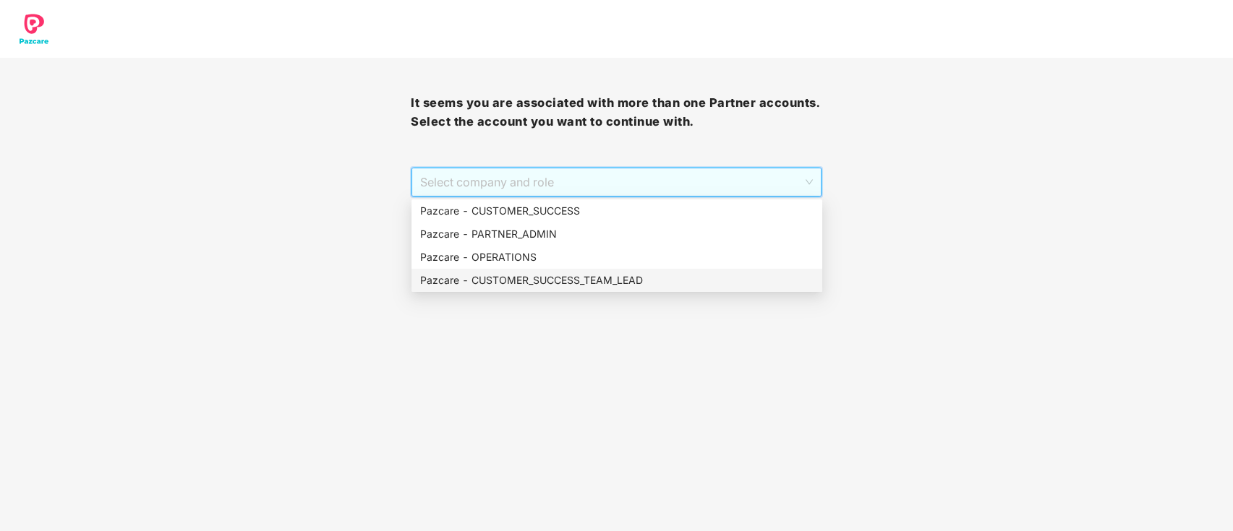
click at [603, 286] on div "Pazcare - CUSTOMER_SUCCESS_TEAM_LEAD" at bounding box center [616, 281] width 393 height 16
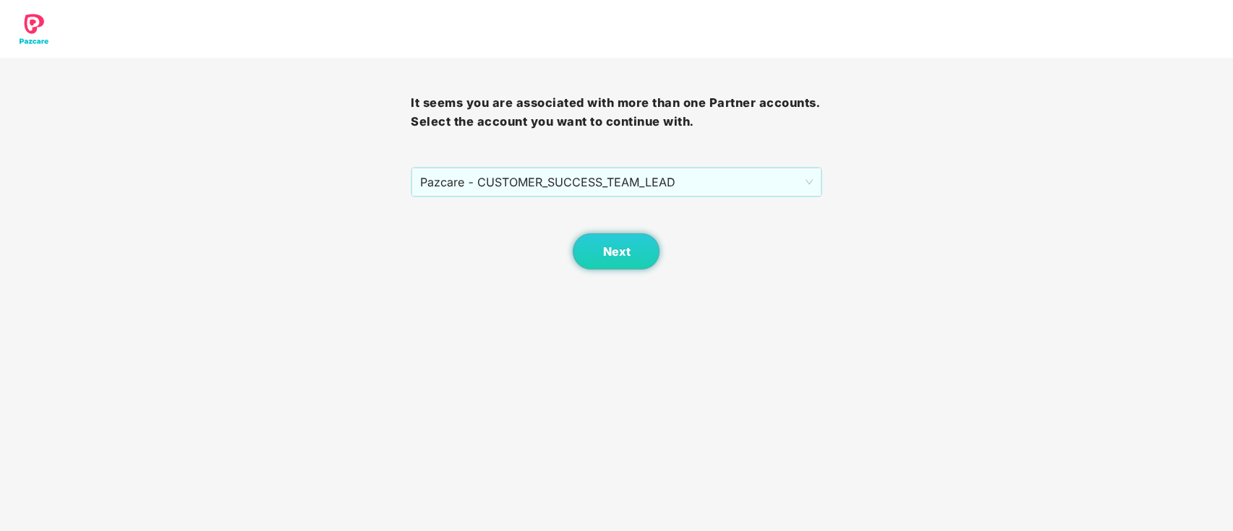
click at [618, 272] on body "It seems you are associated with more than one Partner accounts. Select the acc…" at bounding box center [616, 265] width 1233 height 531
click at [618, 253] on span "Next" at bounding box center [615, 252] width 27 height 14
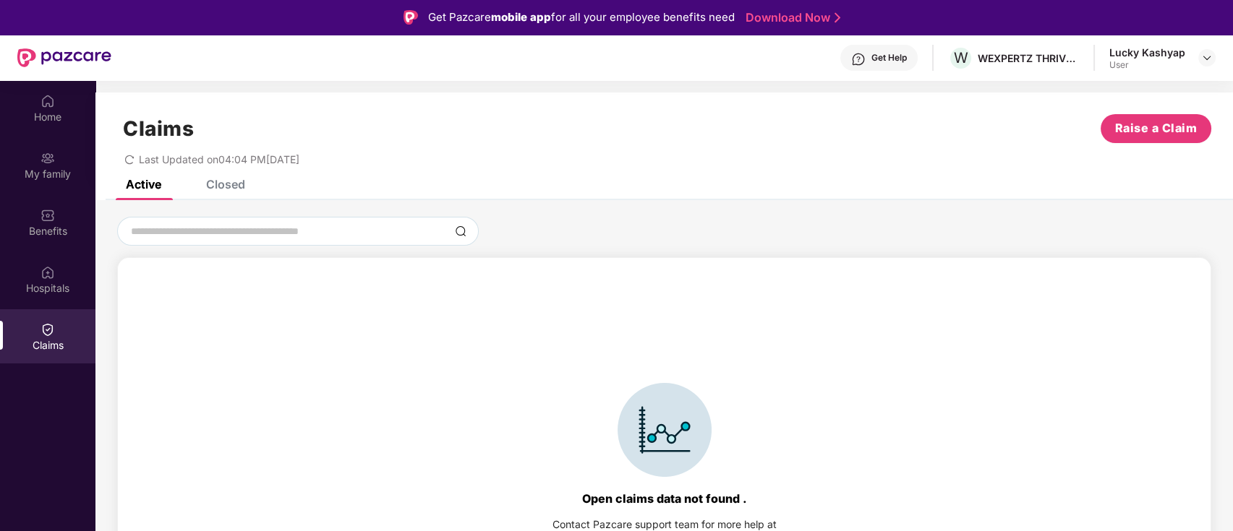
click at [237, 187] on div "Closed" at bounding box center [225, 184] width 39 height 14
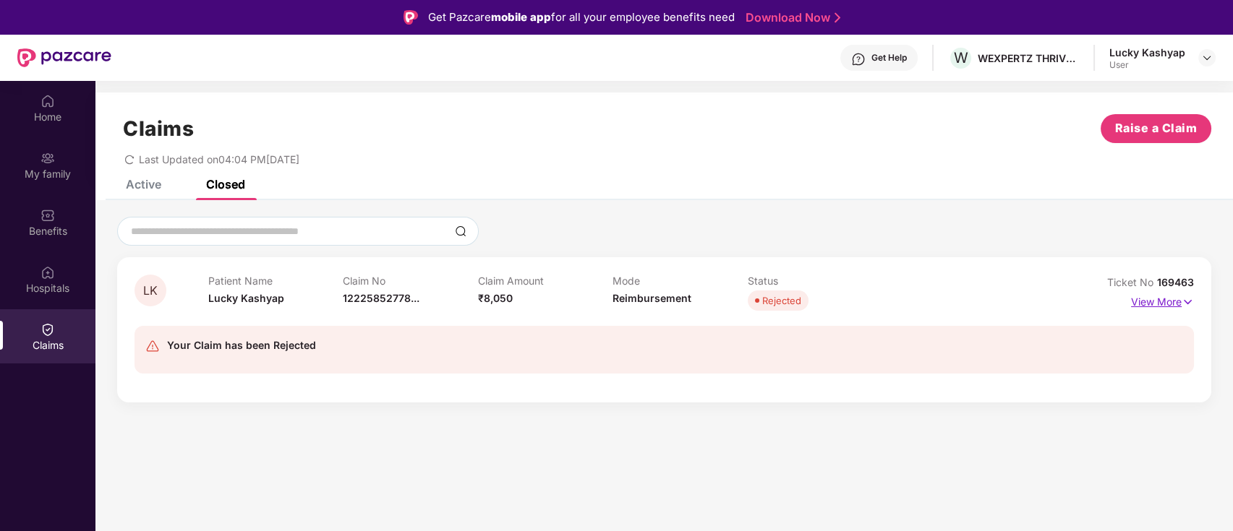
click at [1139, 301] on p "View More" at bounding box center [1162, 301] width 63 height 20
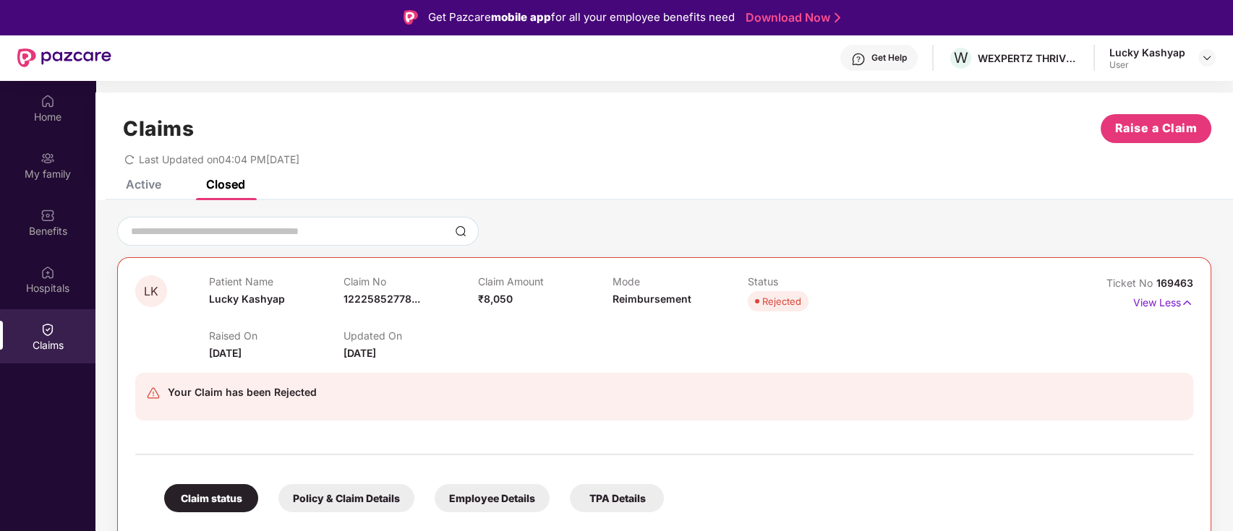
scroll to position [364, 0]
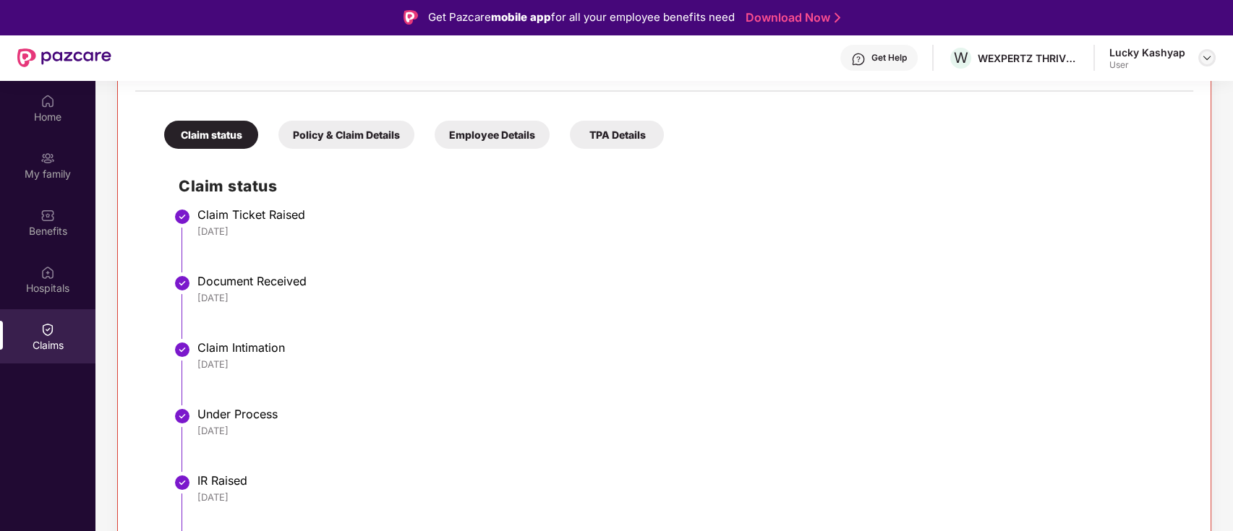
click at [1203, 57] on img at bounding box center [1207, 58] width 12 height 12
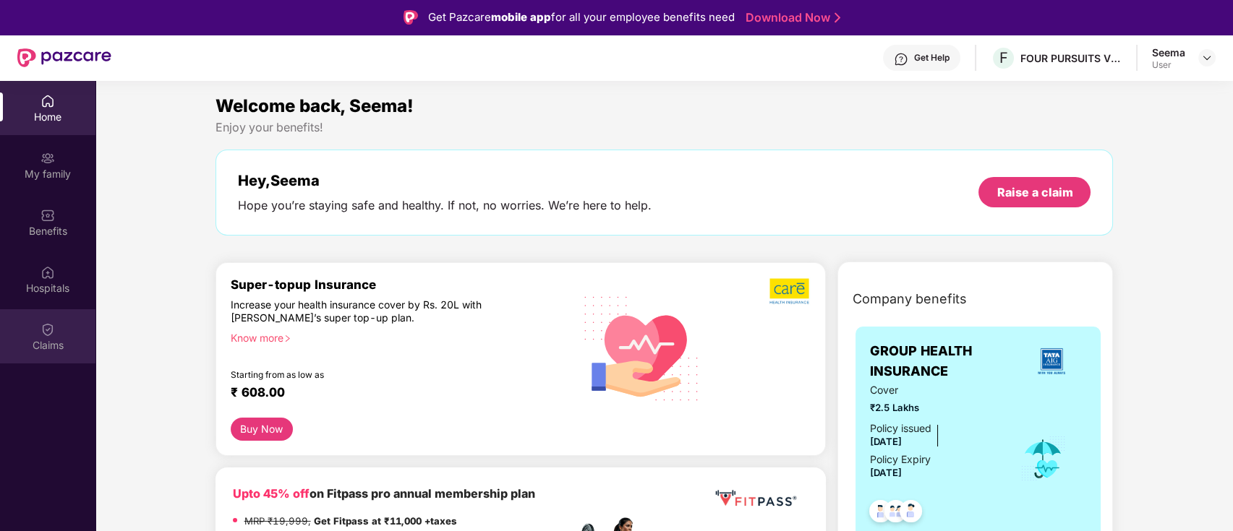
click at [64, 338] on div "Claims" at bounding box center [47, 345] width 95 height 14
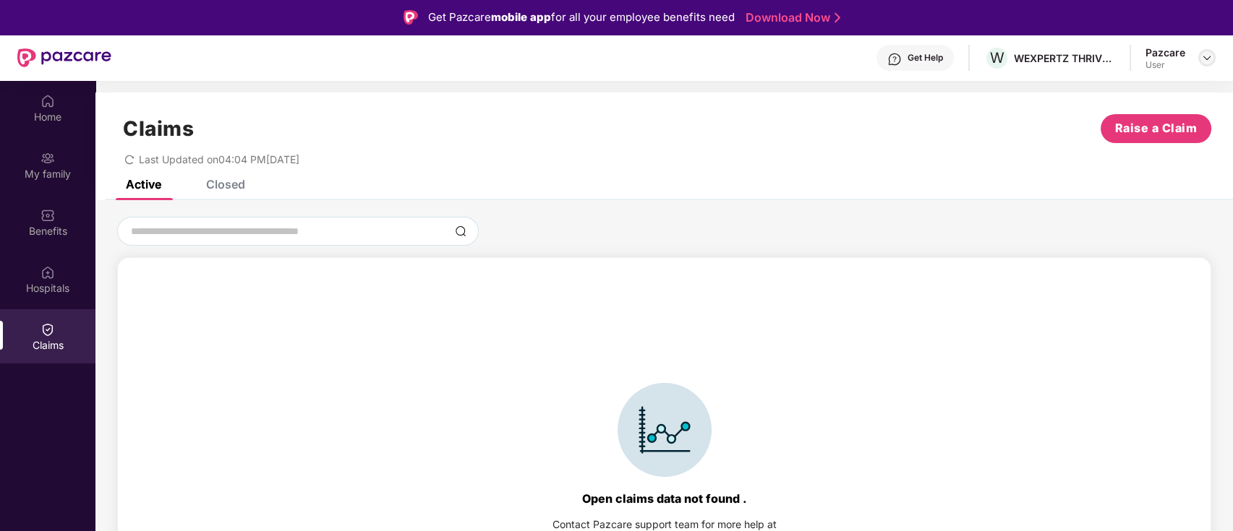
click at [1207, 56] on img at bounding box center [1207, 58] width 12 height 12
